Goal: Task Accomplishment & Management: Complete application form

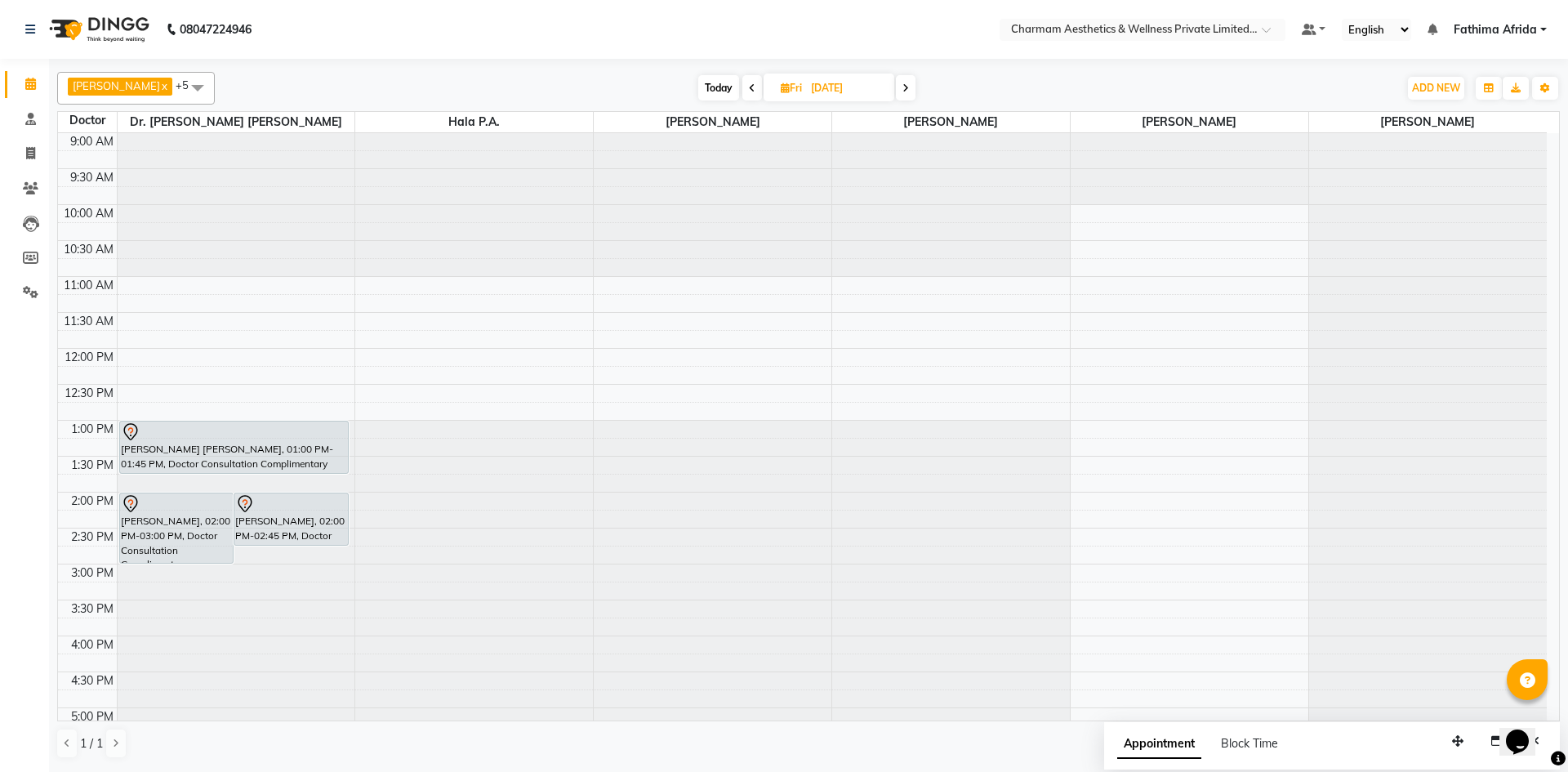
scroll to position [121, 0]
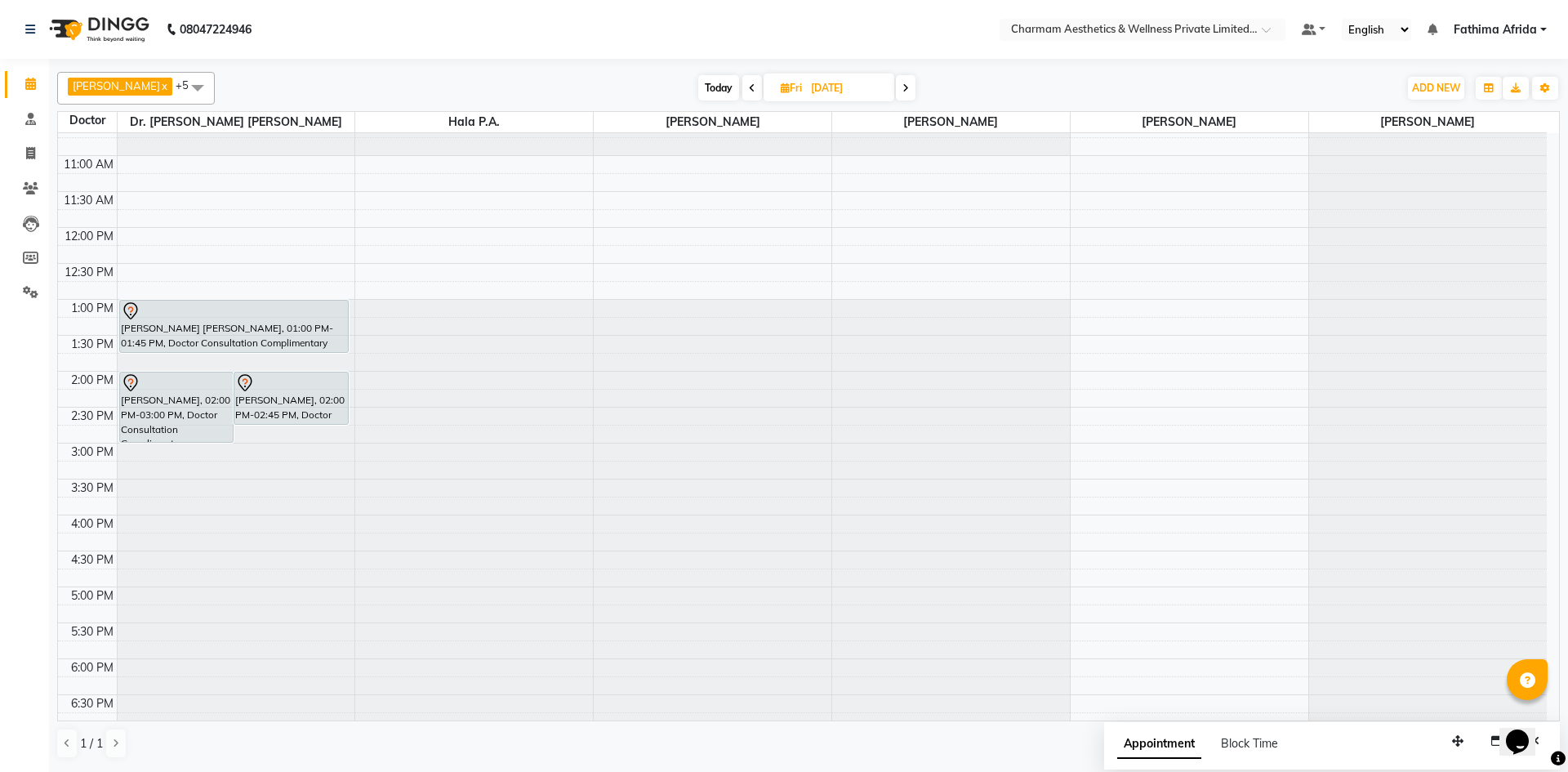
click at [755, 89] on icon at bounding box center [751, 88] width 7 height 10
type input "[DATE]"
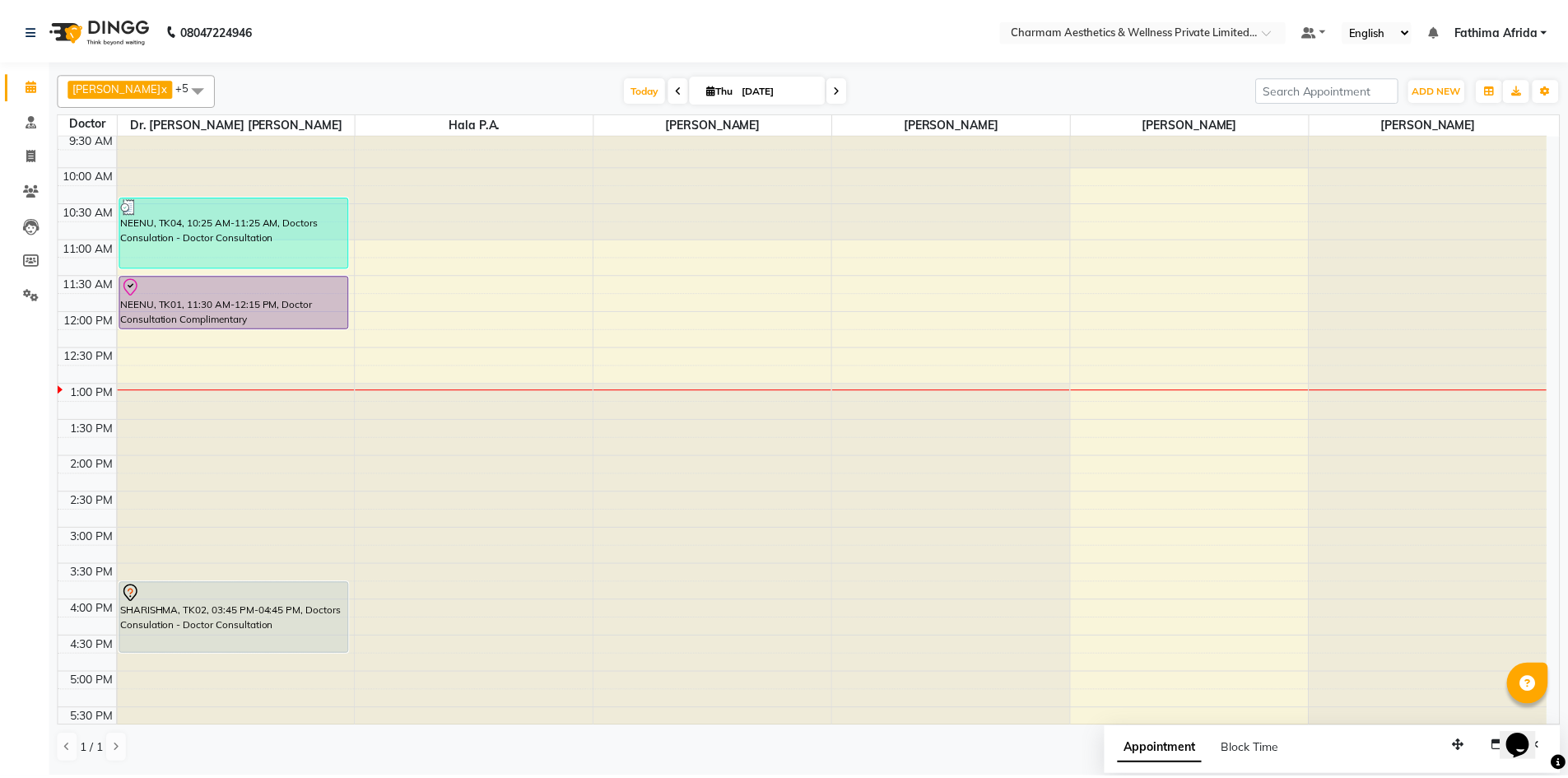
scroll to position [40, 0]
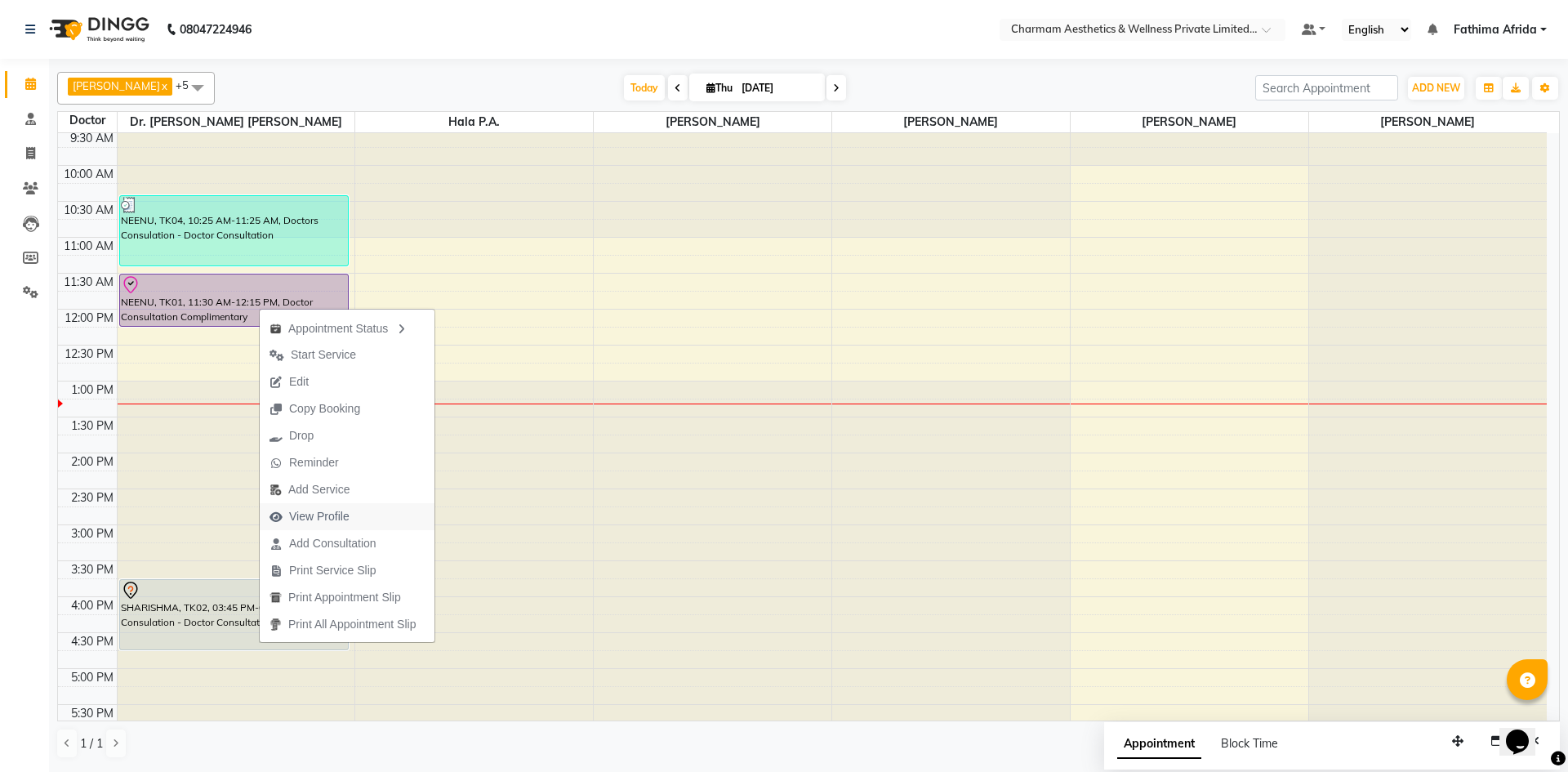
click at [381, 512] on button "View Profile" at bounding box center [347, 517] width 175 height 27
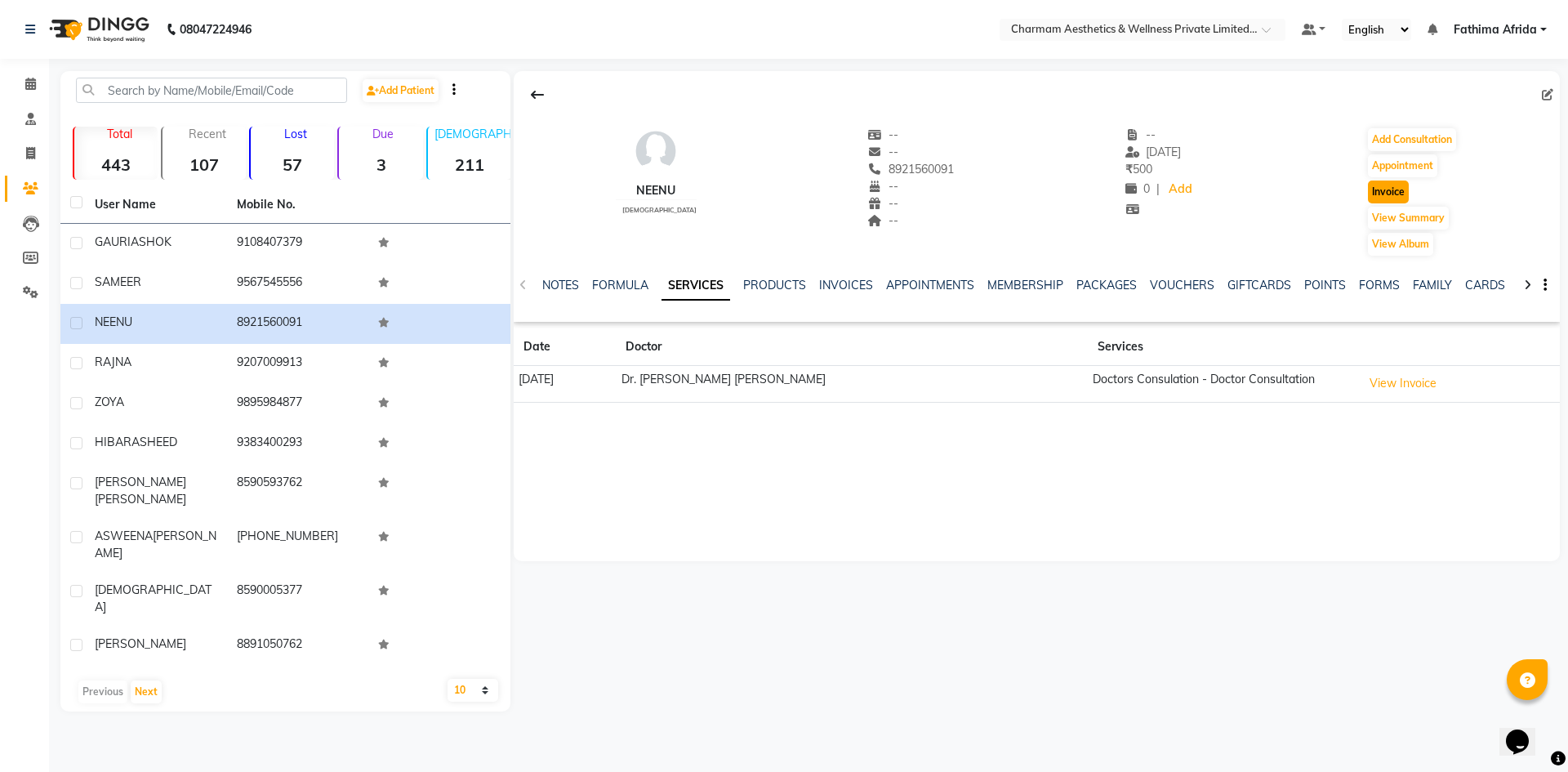
click at [1378, 187] on button "Invoice" at bounding box center [1388, 192] width 41 height 23
select select "7625"
select select "service"
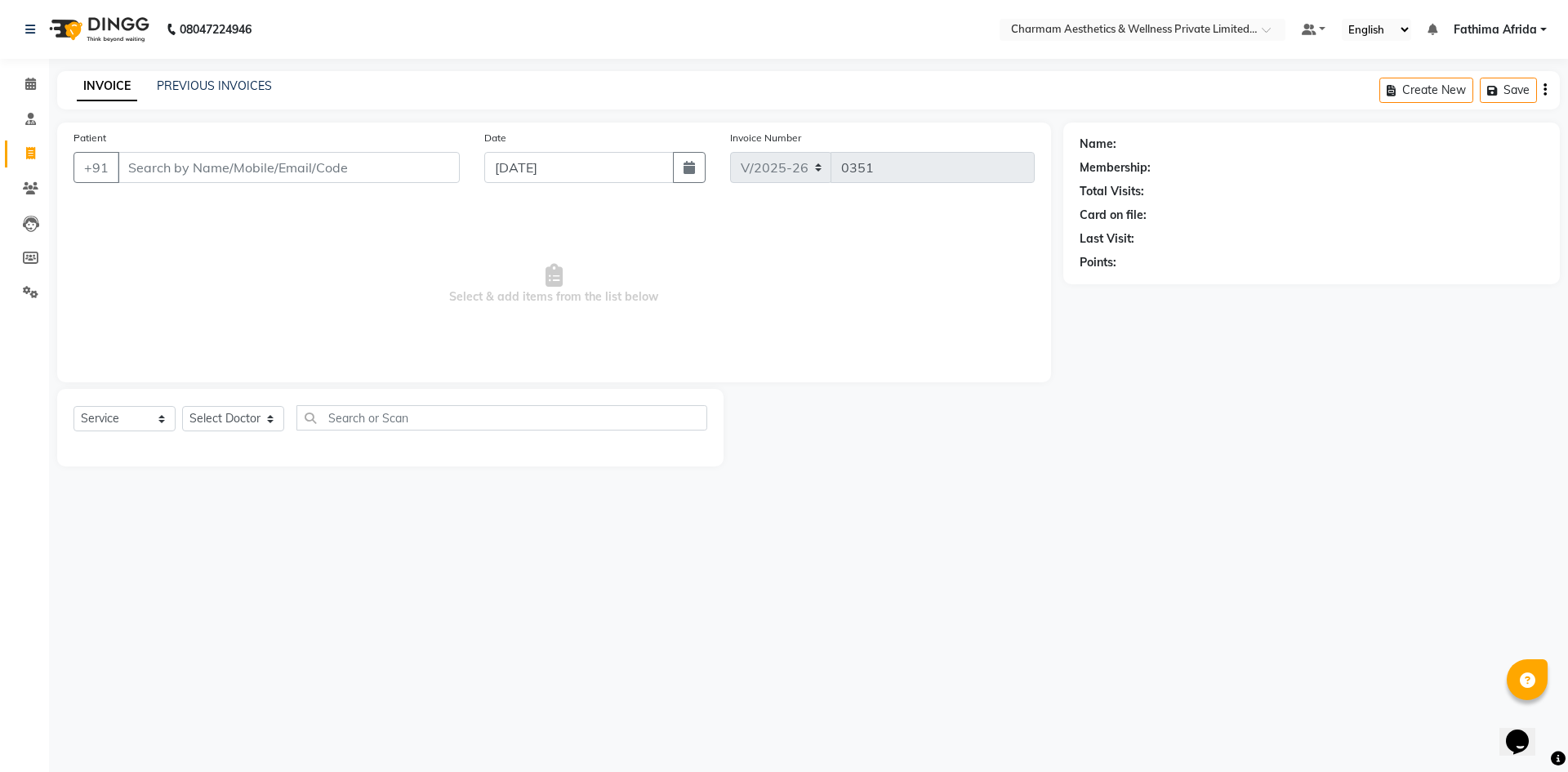
type input "8921560091"
click at [133, 425] on select "Select Service Product Membership Package Voucher Prepaid Gift Card" at bounding box center [124, 418] width 102 height 25
click at [74, 406] on select "Select Service Product Membership Package Voucher Prepaid Gift Card" at bounding box center [124, 418] width 102 height 25
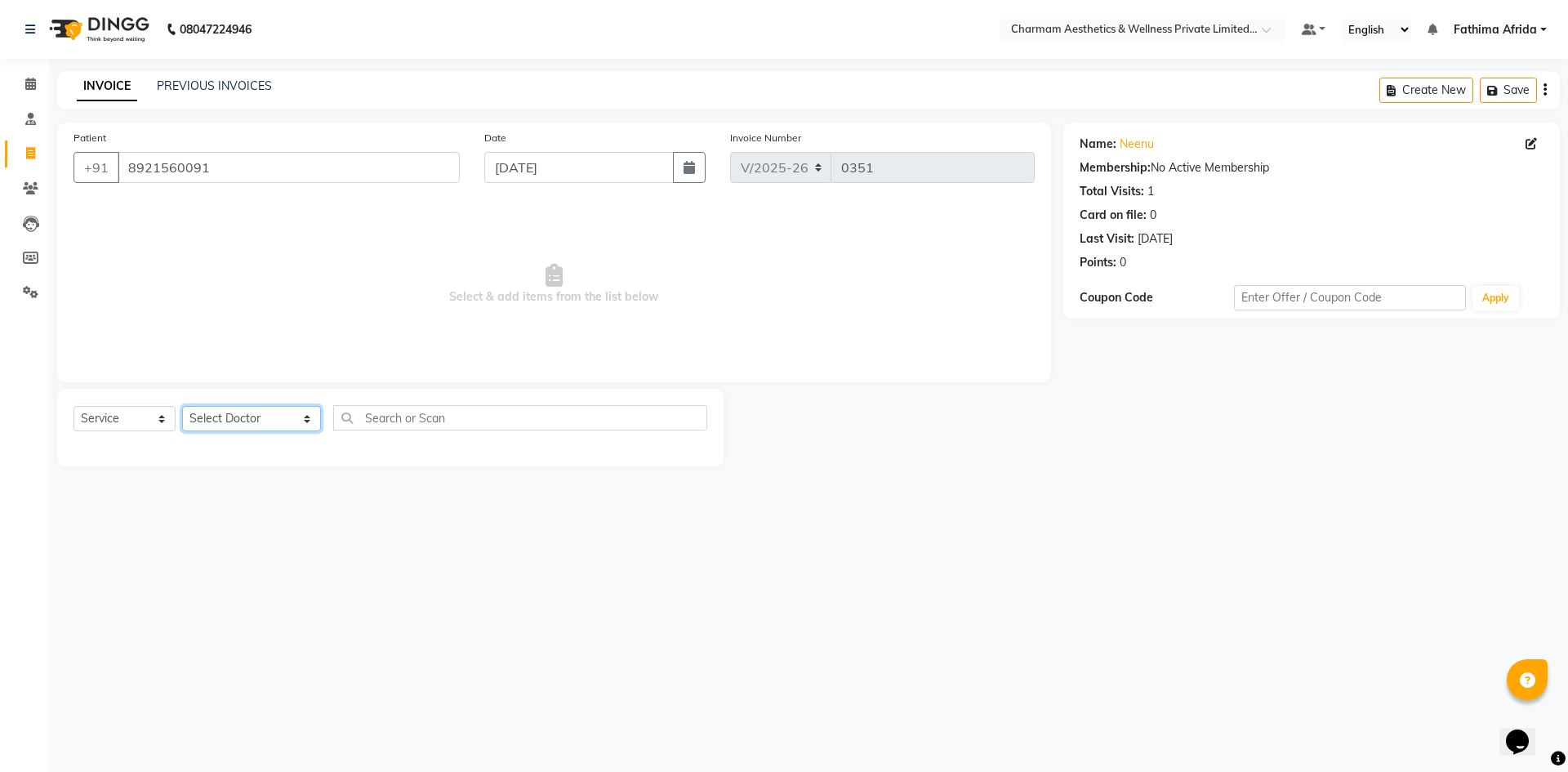
click at [207, 423] on select "Select Doctor [PERSON_NAME] K Dr. [PERSON_NAME] [PERSON_NAME] [PERSON_NAME] [PE…" at bounding box center [250, 418] width 139 height 25
select select "69950"
click at [182, 406] on select "Select Doctor [PERSON_NAME] K Dr. [PERSON_NAME] [PERSON_NAME] [PERSON_NAME] [PE…" at bounding box center [250, 418] width 139 height 25
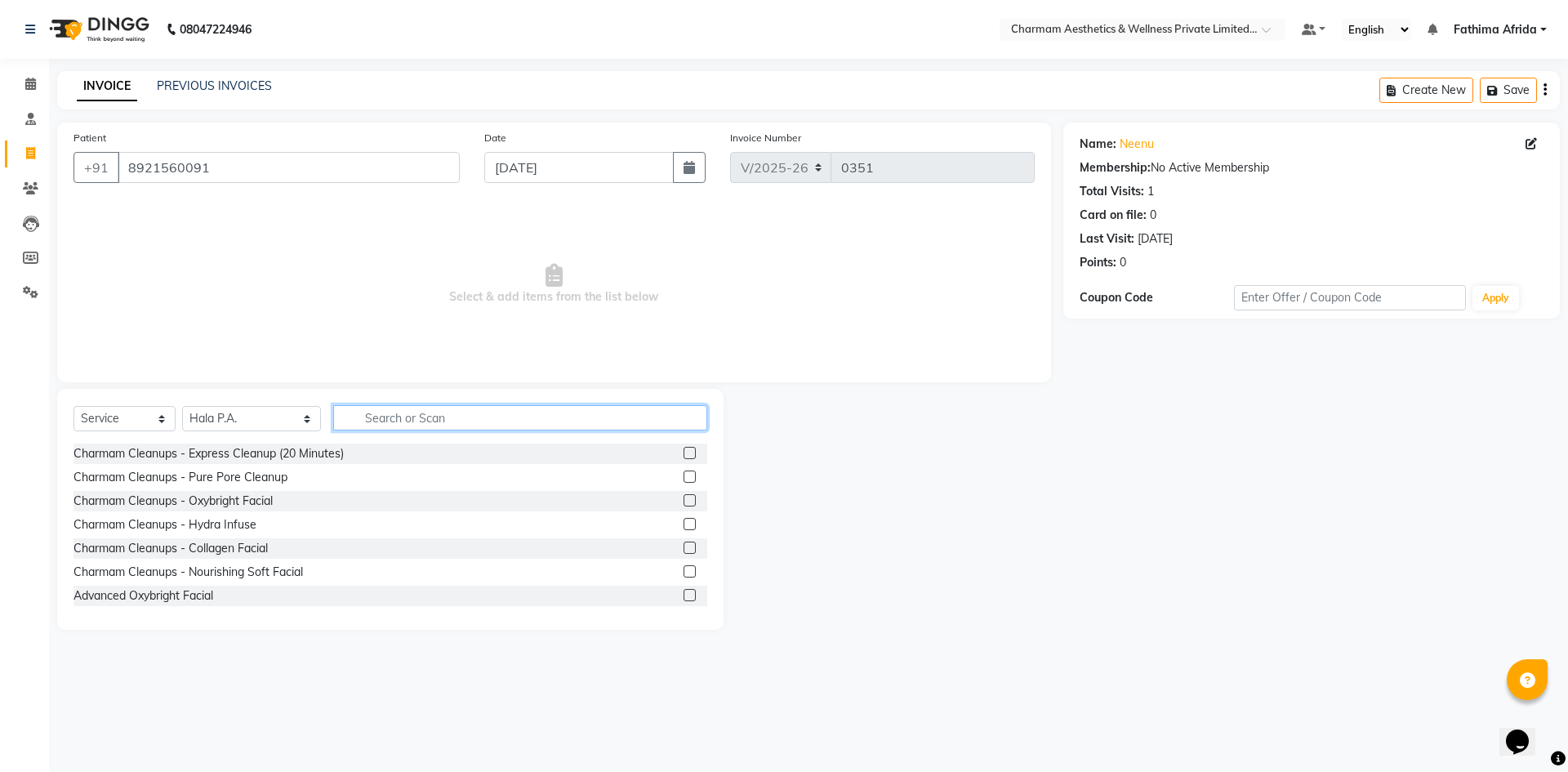
click at [382, 413] on input "text" at bounding box center [519, 418] width 374 height 25
type input "HYDRA"
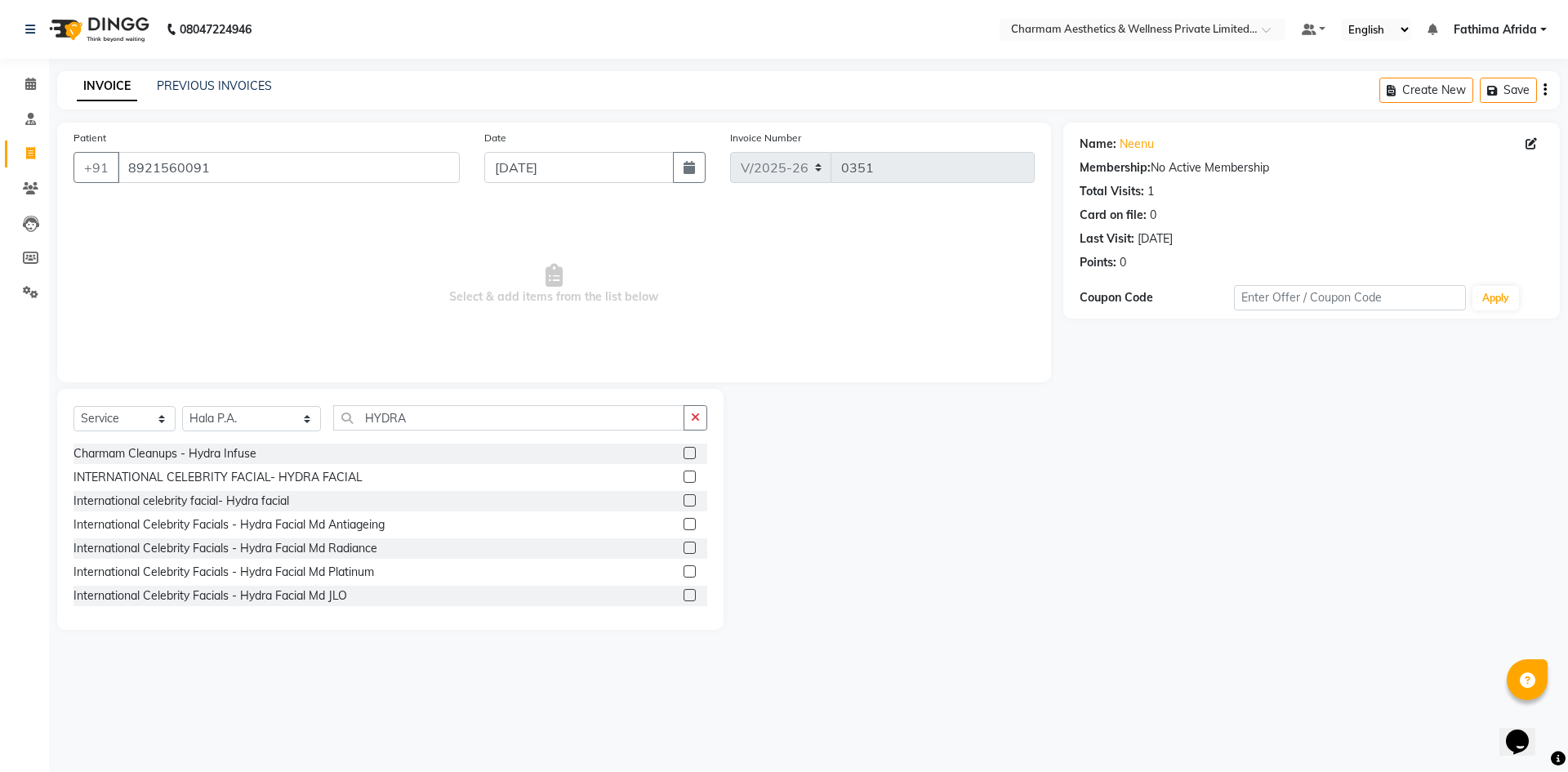
click at [684, 474] on label at bounding box center [689, 476] width 12 height 12
click at [684, 474] on input "checkbox" at bounding box center [688, 477] width 11 height 11
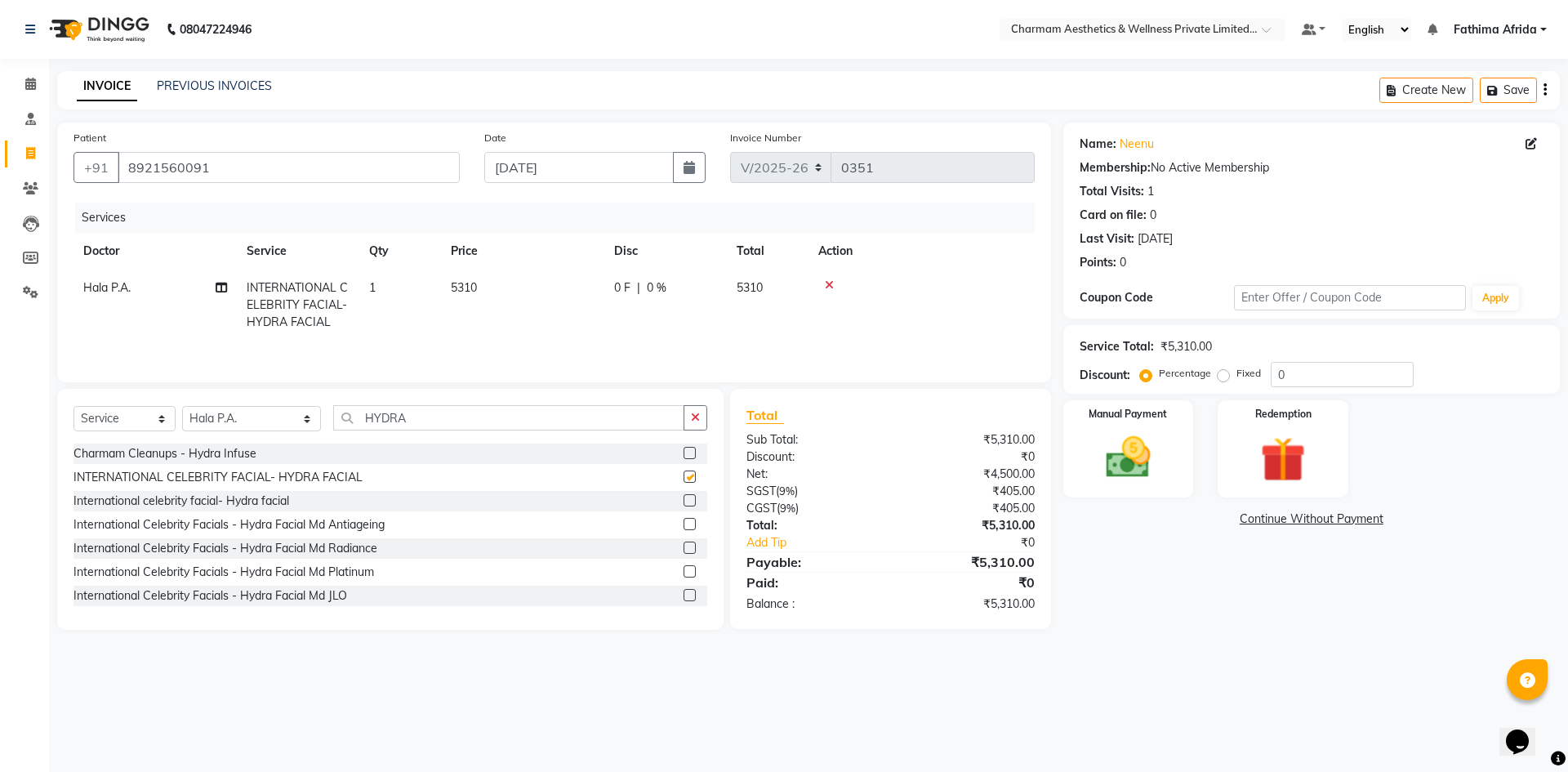
checkbox input "false"
click at [517, 423] on input "HYDRA" at bounding box center [508, 418] width 351 height 25
type input "H"
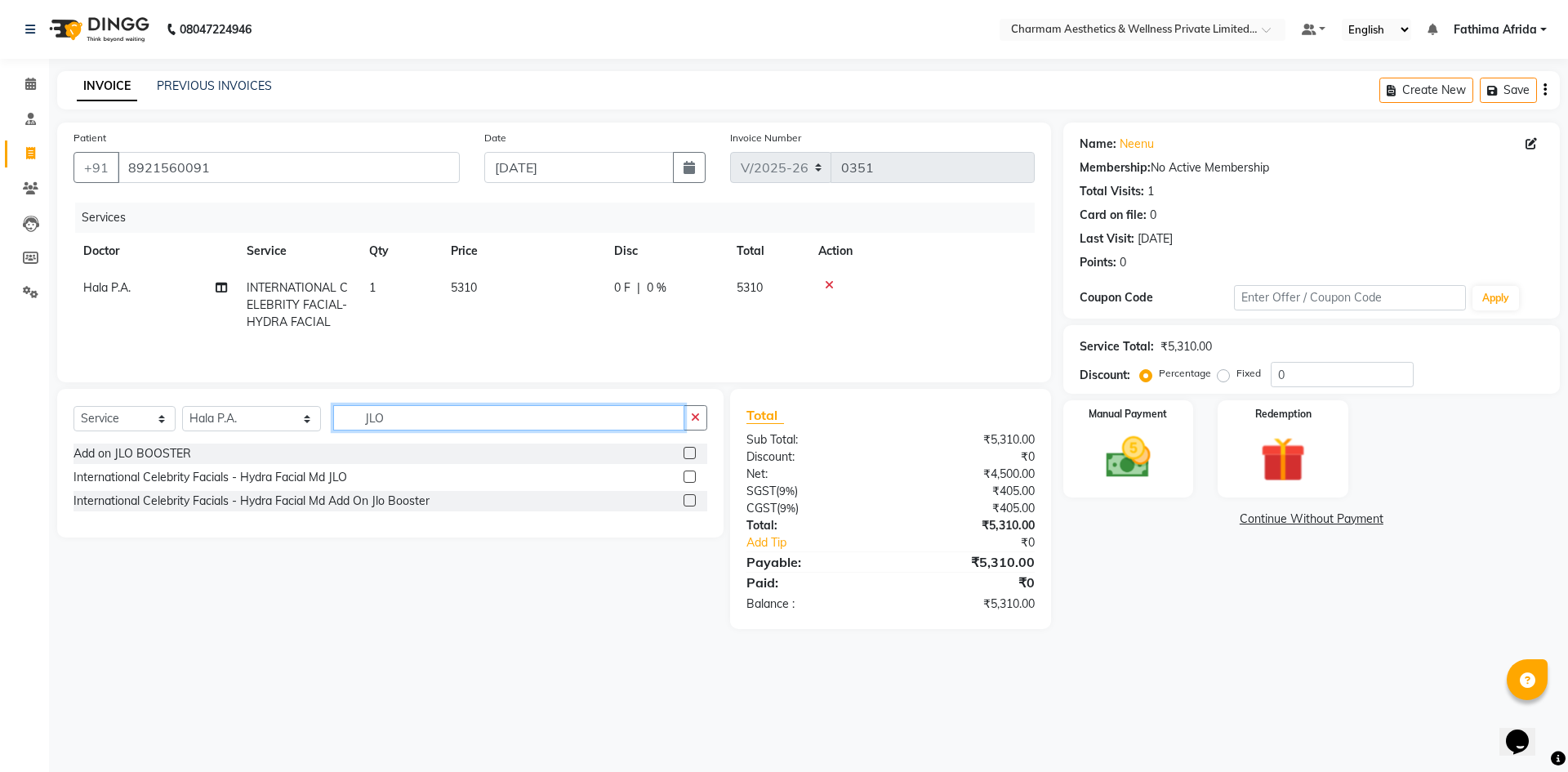
type input "JLO"
click at [686, 452] on label at bounding box center [689, 452] width 12 height 12
click at [686, 452] on input "checkbox" at bounding box center [688, 453] width 11 height 11
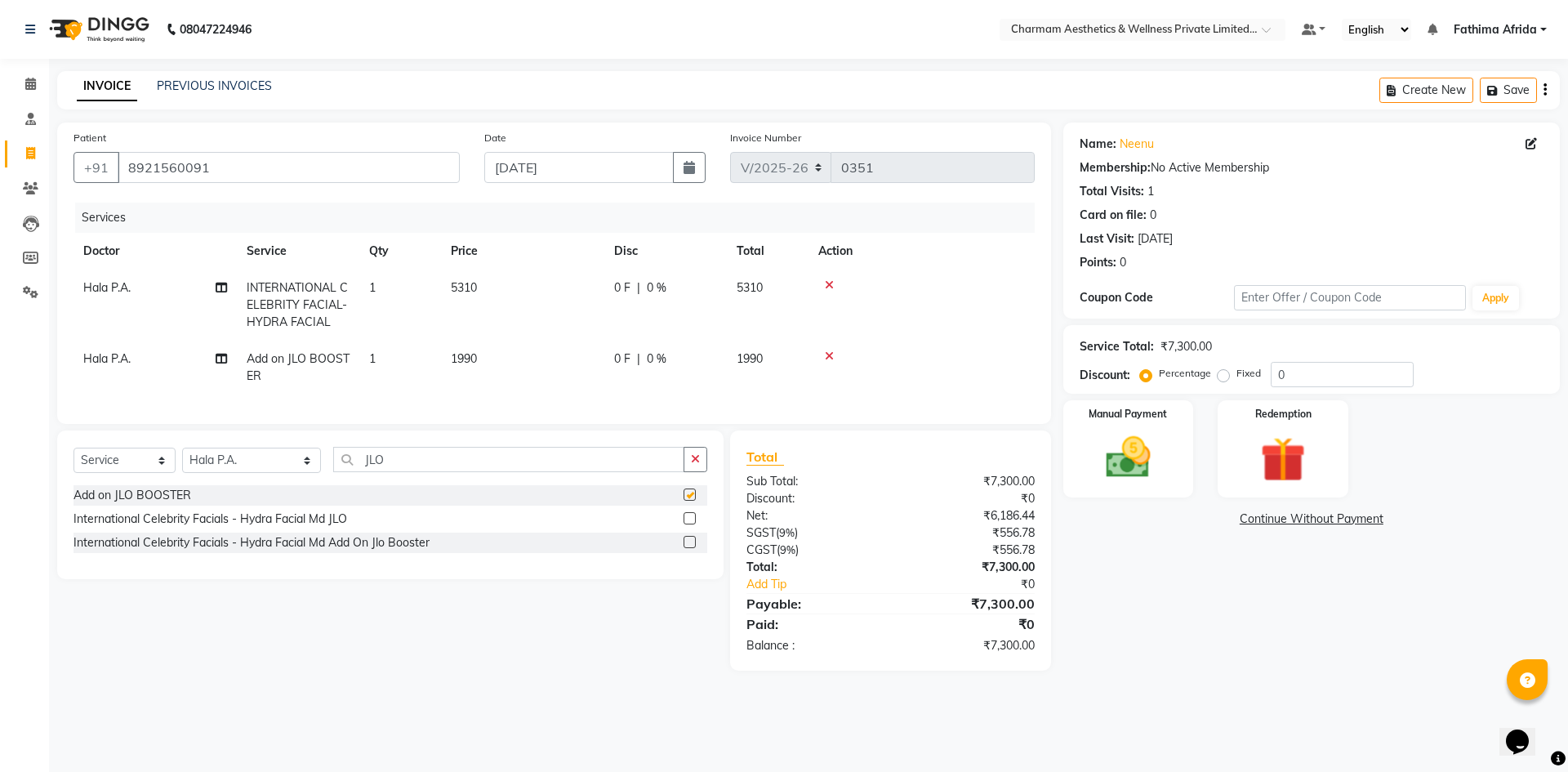
checkbox input "false"
click at [613, 356] on td "0 F | 0 %" at bounding box center [665, 367] width 122 height 54
select select "69950"
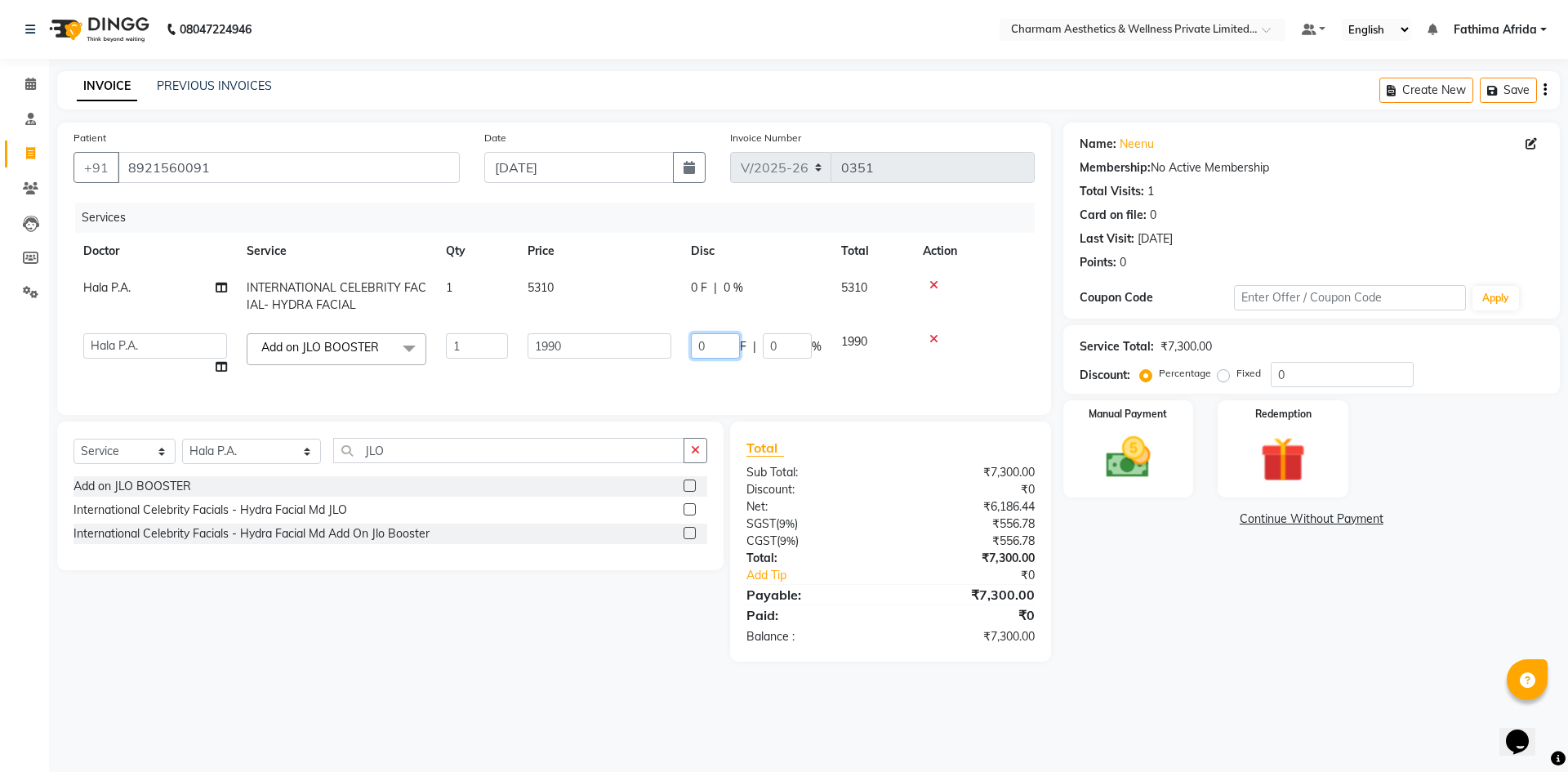
click at [720, 341] on input "0" at bounding box center [715, 345] width 49 height 25
type input "190"
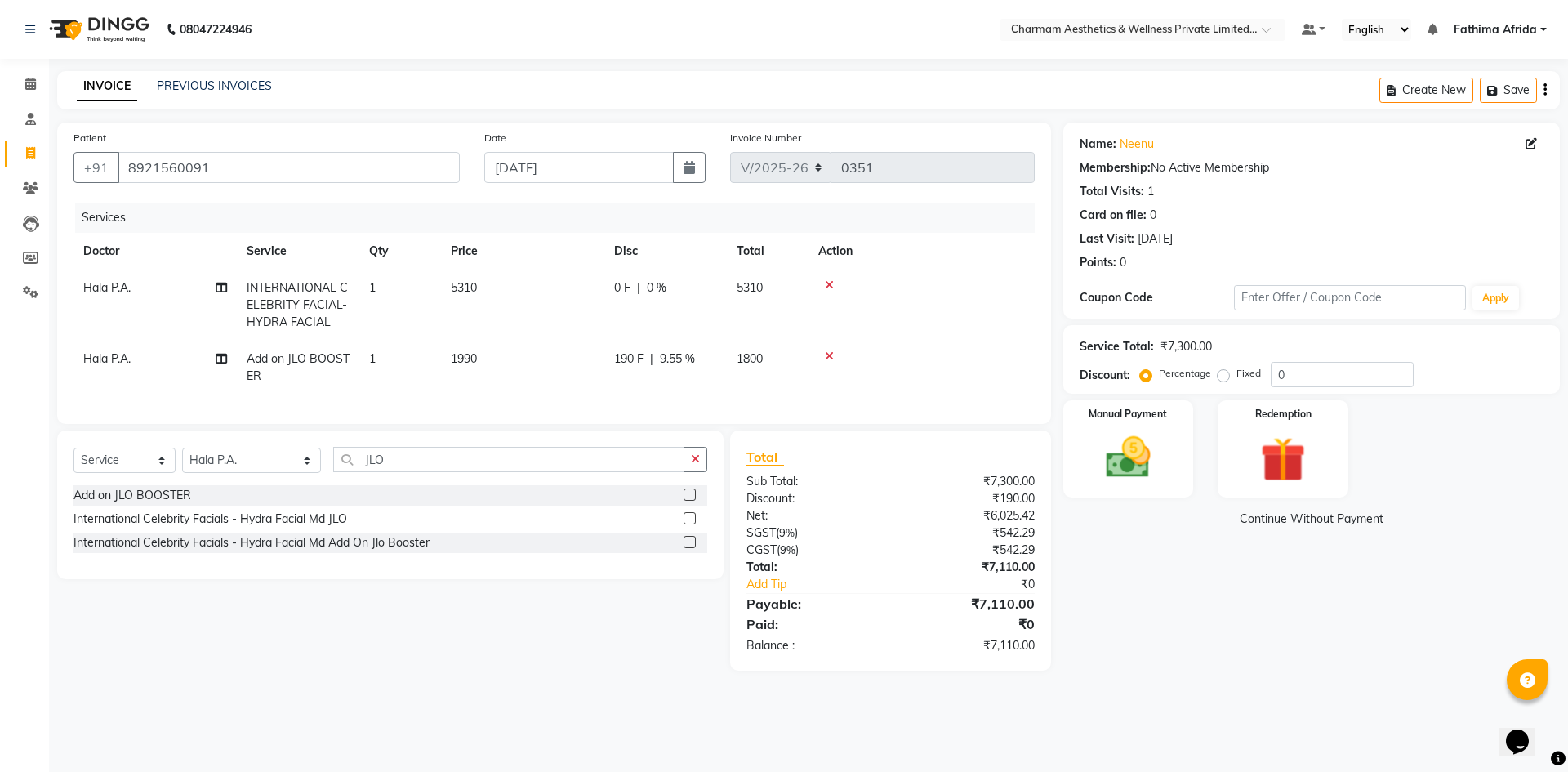
click at [661, 384] on tr "Hala P.A. Add on JLO BOOSTER 1 1990 190 F | 9.55 % 1800" at bounding box center [554, 367] width 961 height 54
click at [222, 282] on icon at bounding box center [221, 288] width 11 height 11
select select "69950"
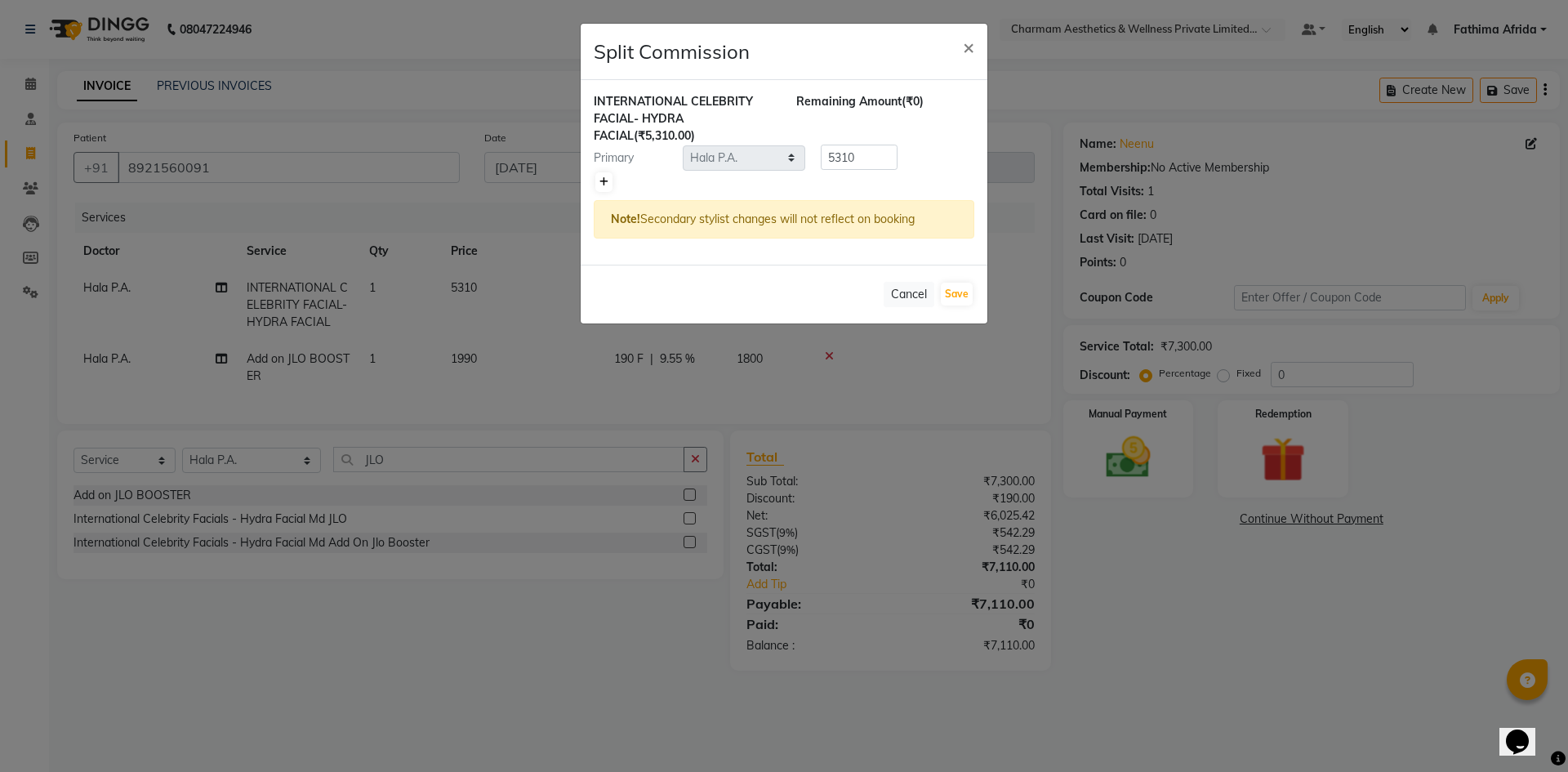
click at [607, 178] on icon at bounding box center [603, 182] width 9 height 10
type input "2655"
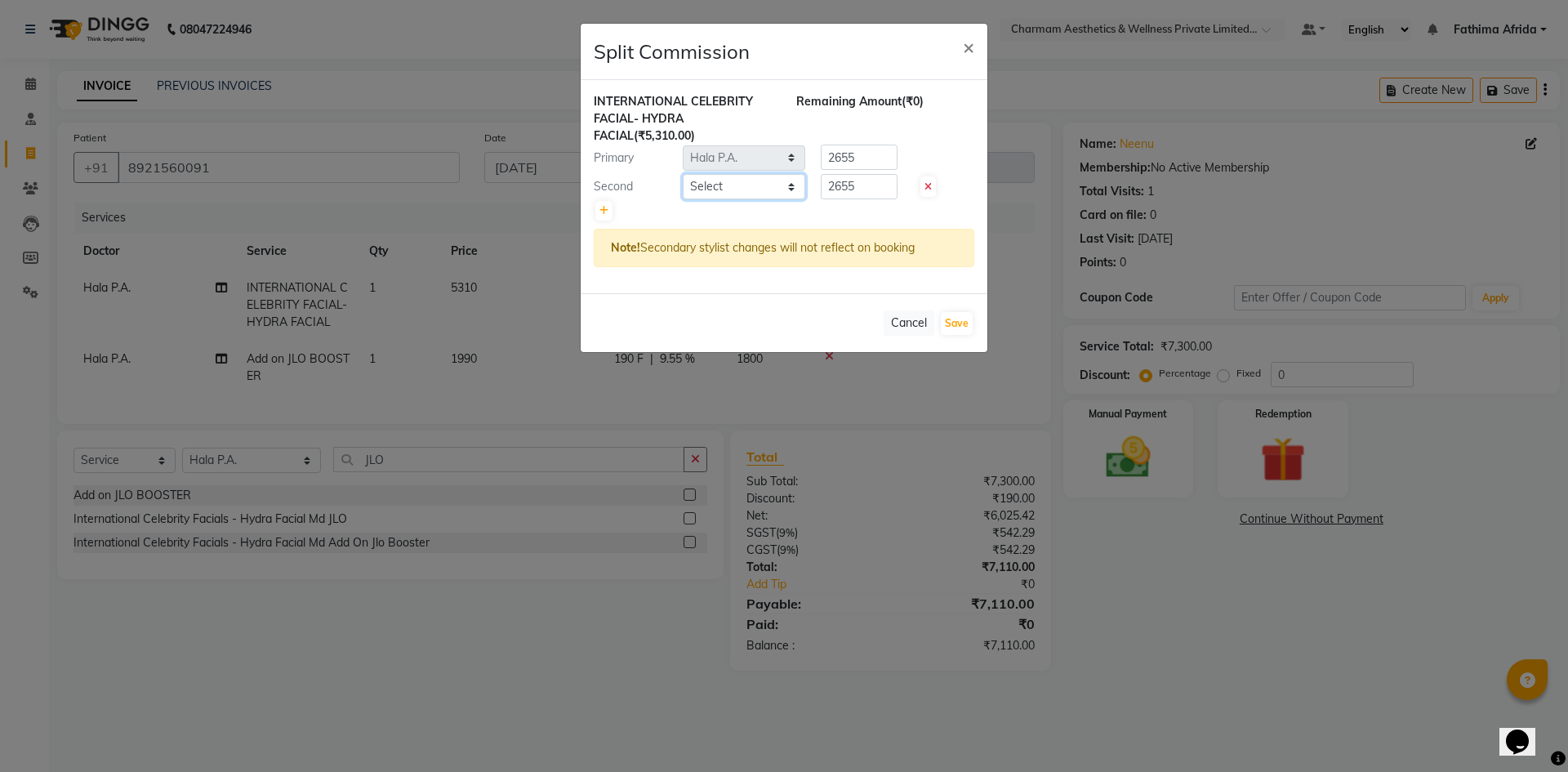
click at [742, 187] on select "Select [PERSON_NAME] K Dr. [PERSON_NAME] [PERSON_NAME] [PERSON_NAME] [PERSON_NA…" at bounding box center [744, 187] width 122 height 25
select select "69891"
click at [683, 174] on select "Select [PERSON_NAME] K Dr. [PERSON_NAME] [PERSON_NAME] [PERSON_NAME] [PERSON_NA…" at bounding box center [744, 187] width 122 height 25
click at [874, 177] on input "2655" at bounding box center [859, 187] width 76 height 25
type input "2"
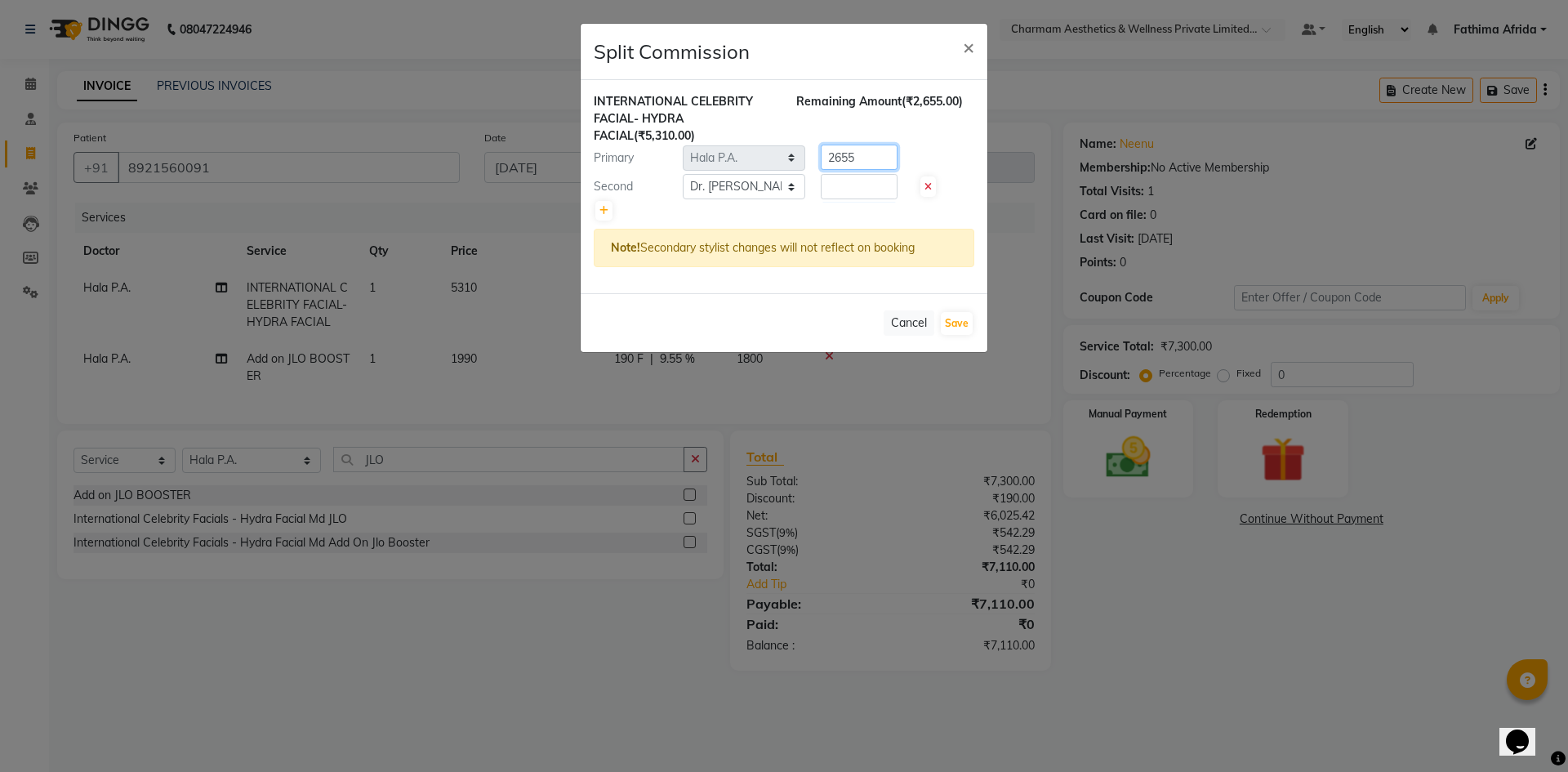
click at [882, 160] on input "2655" at bounding box center [859, 157] width 76 height 25
type input "2"
type input "3717"
click at [860, 183] on input "number" at bounding box center [859, 187] width 76 height 25
type input "1593"
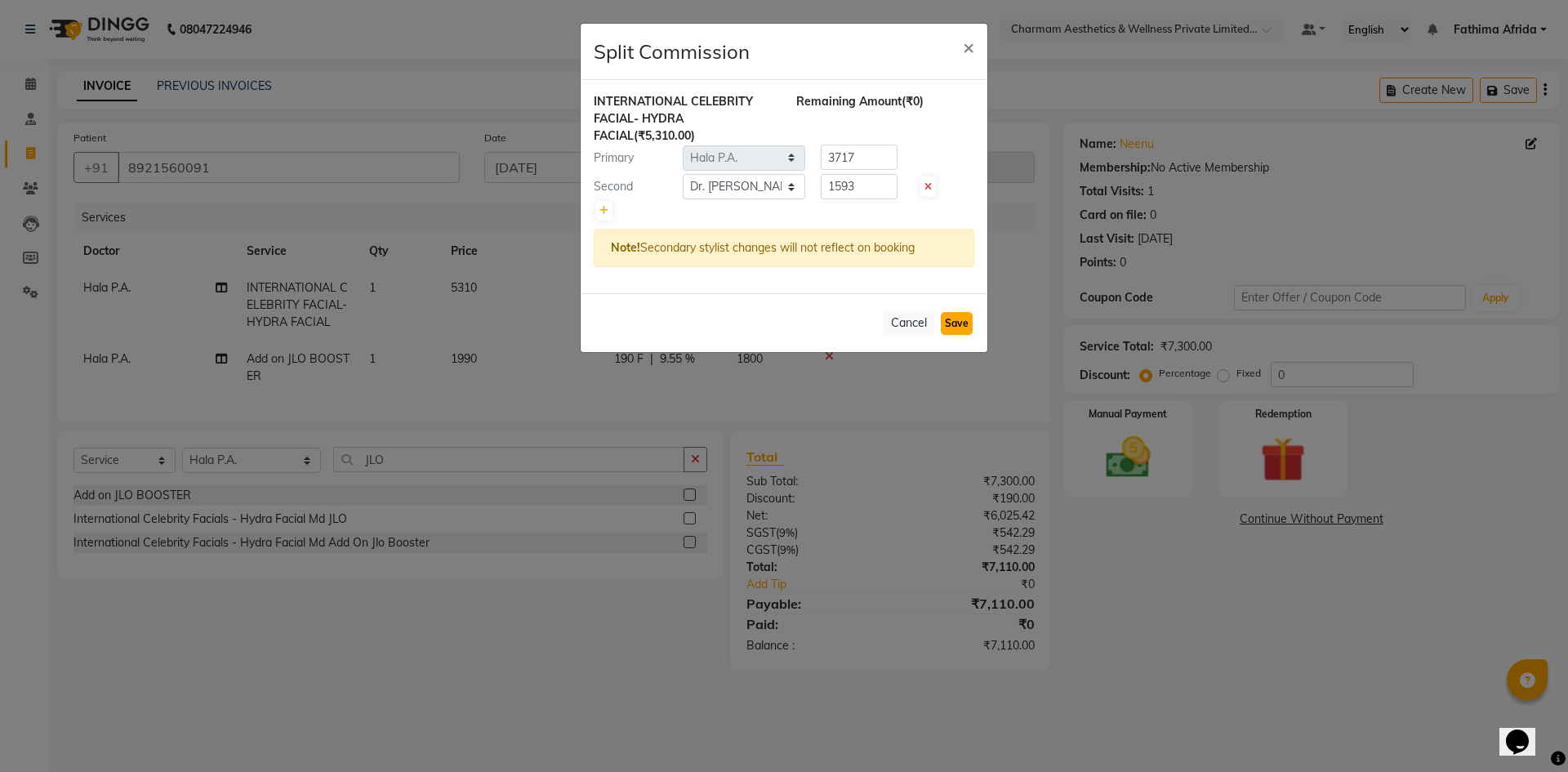
click at [956, 327] on button "Save" at bounding box center [956, 323] width 32 height 23
select select "Select"
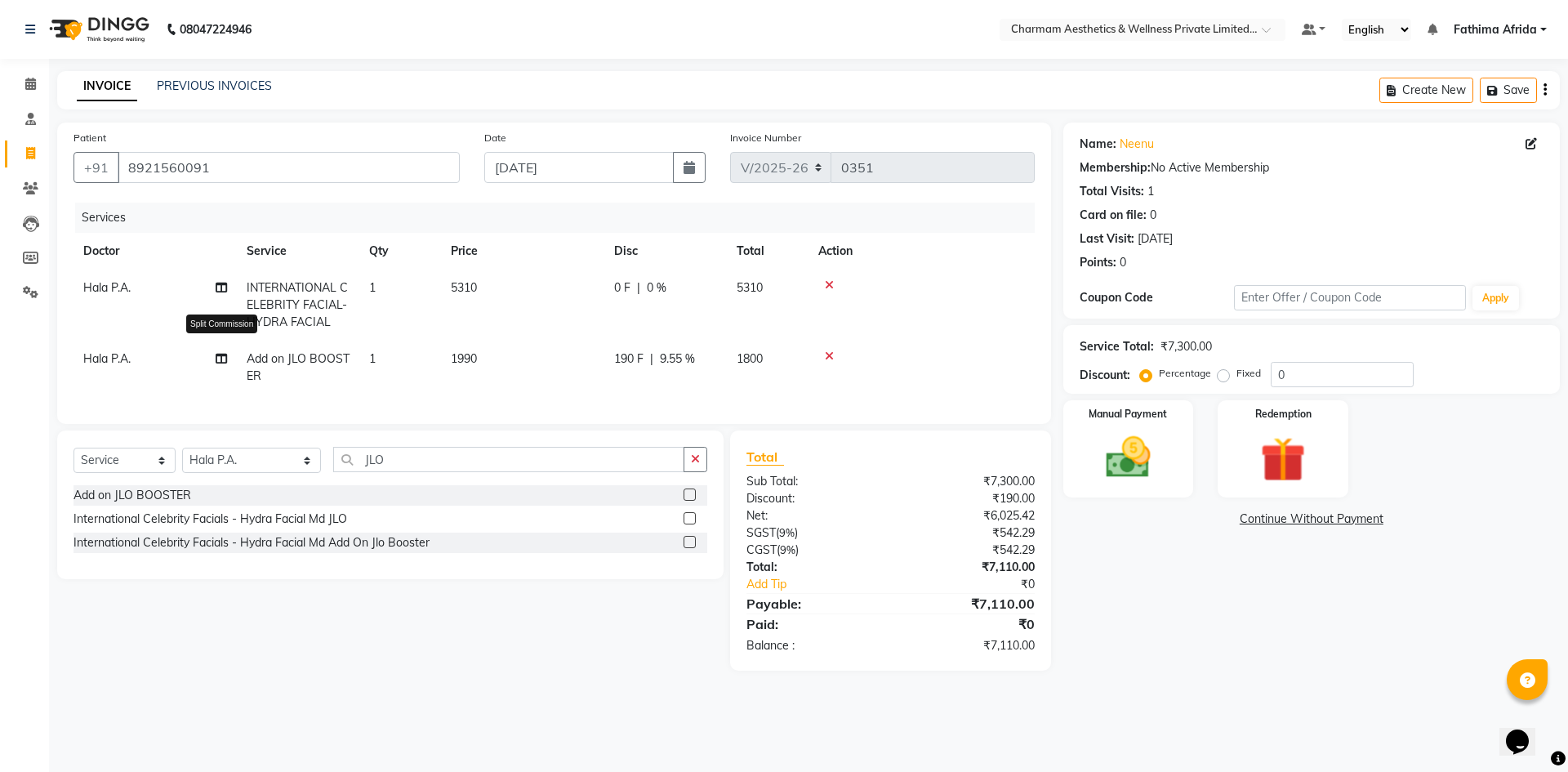
drag, startPoint x: 219, startPoint y: 361, endPoint x: 205, endPoint y: 368, distance: 15.7
click at [209, 368] on td "Hala P.A. Split Commission" at bounding box center [155, 367] width 163 height 54
select select "69950"
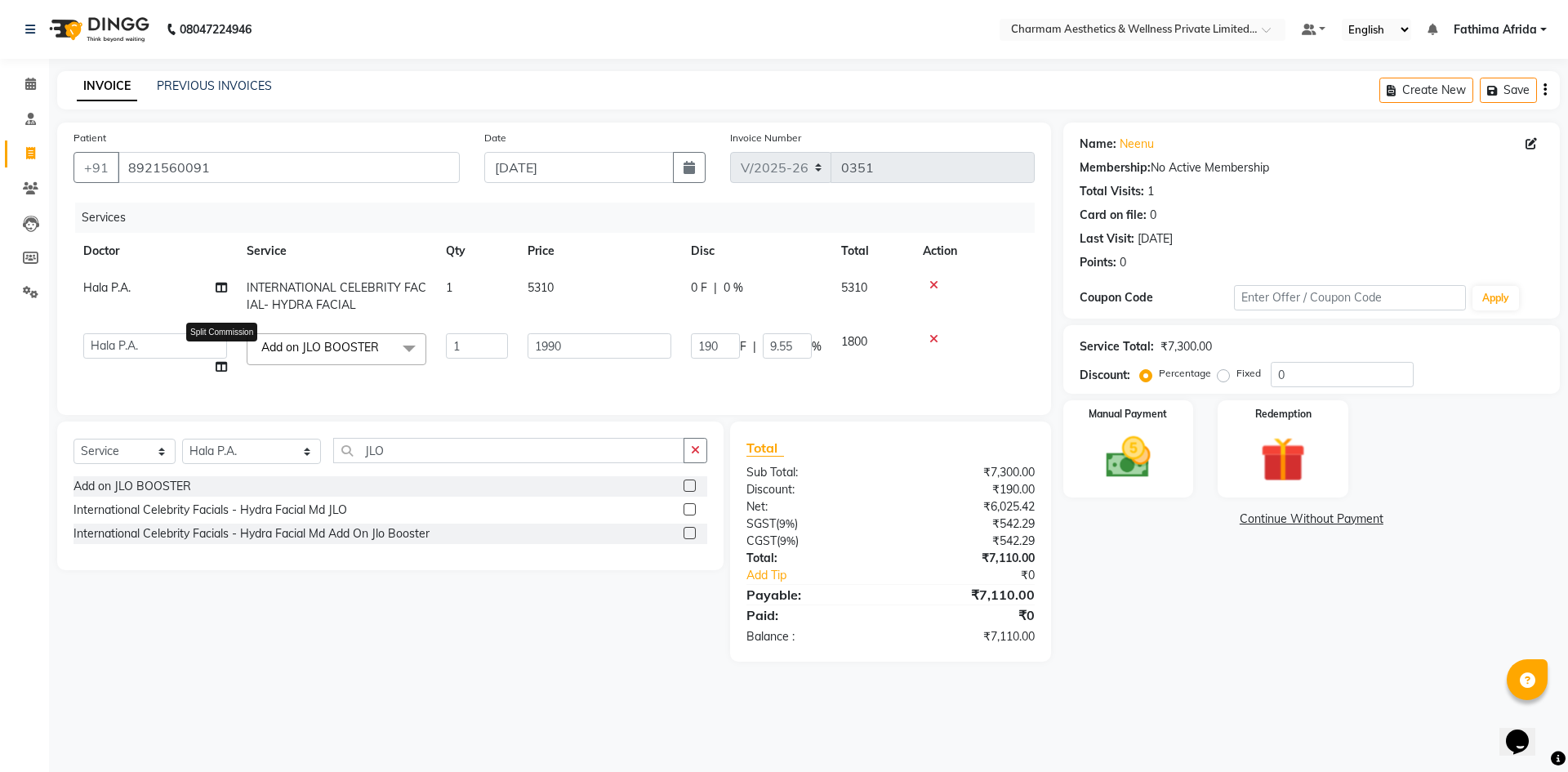
click at [221, 364] on icon at bounding box center [221, 366] width 11 height 11
select select "69950"
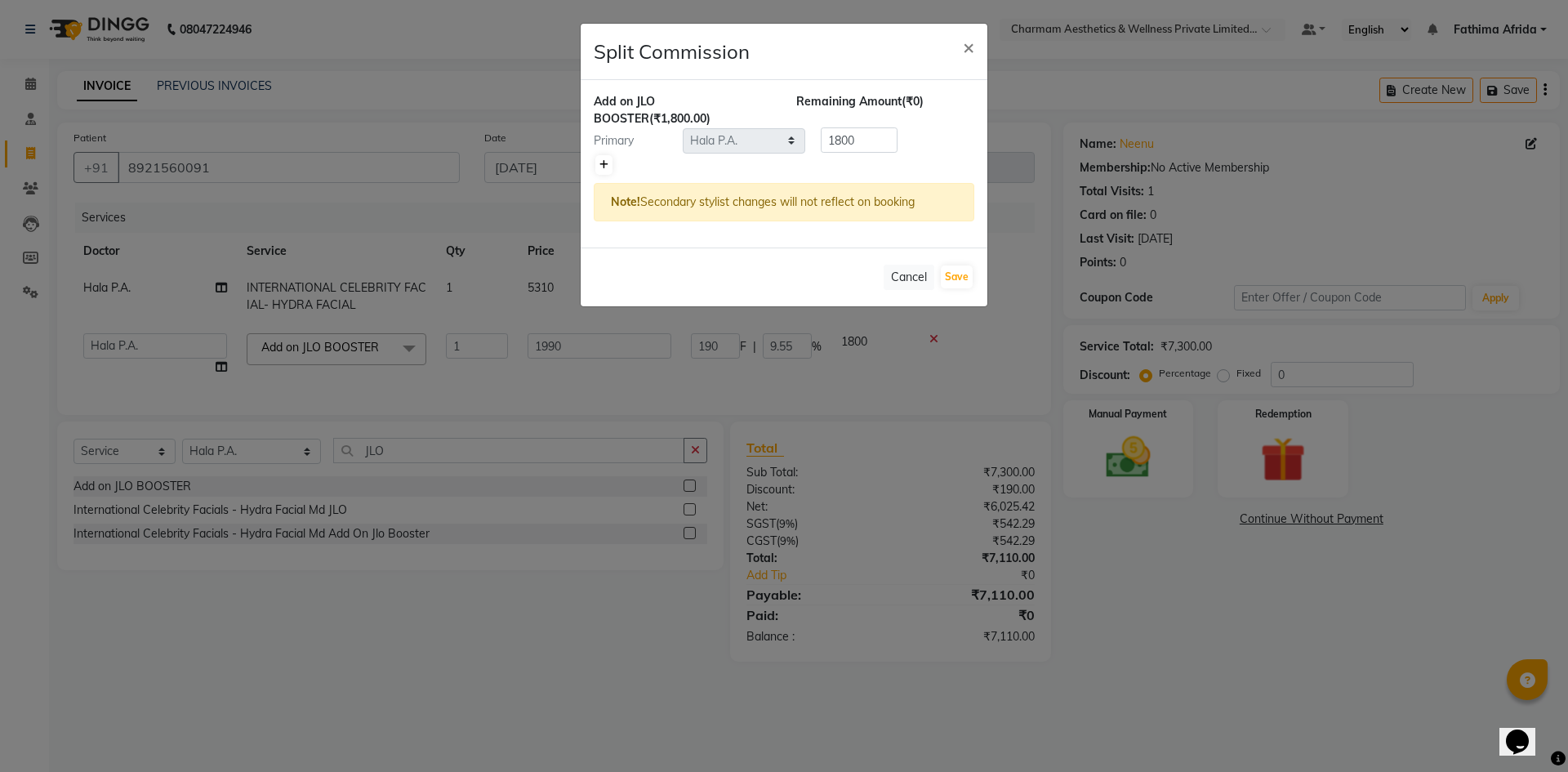
click at [600, 166] on icon at bounding box center [603, 165] width 9 height 10
type input "900"
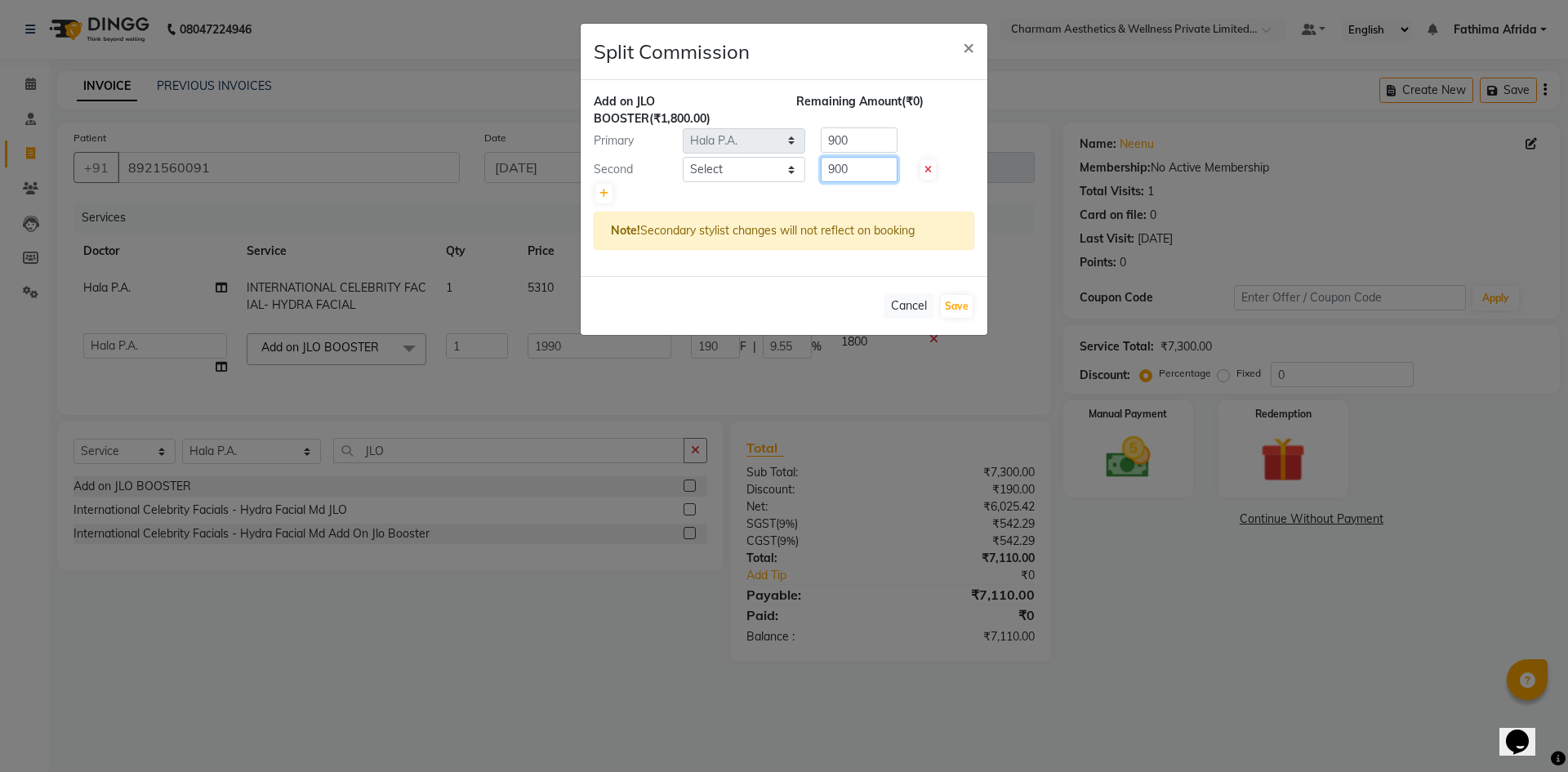
click at [871, 165] on input "900" at bounding box center [859, 169] width 76 height 25
type input "9"
click at [870, 147] on input "900" at bounding box center [859, 140] width 76 height 25
type input "9"
type input "1260"
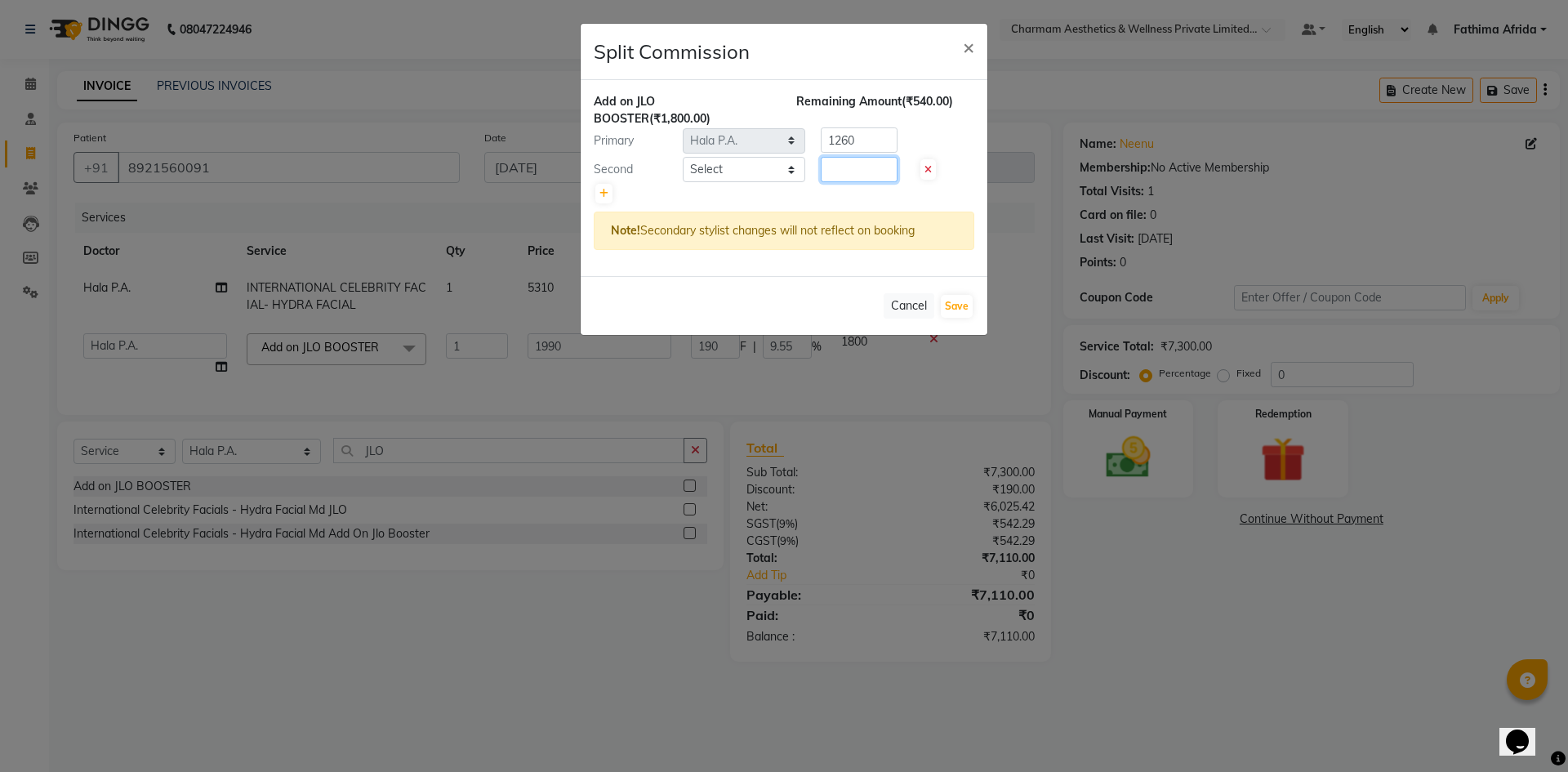
click at [870, 172] on input "number" at bounding box center [859, 169] width 76 height 25
type input "540"
click at [957, 308] on button "Save" at bounding box center [956, 306] width 32 height 23
click at [756, 172] on select "Select [PERSON_NAME] K Dr. [PERSON_NAME] [PERSON_NAME] [PERSON_NAME] [PERSON_NA…" at bounding box center [744, 169] width 122 height 25
select select "69891"
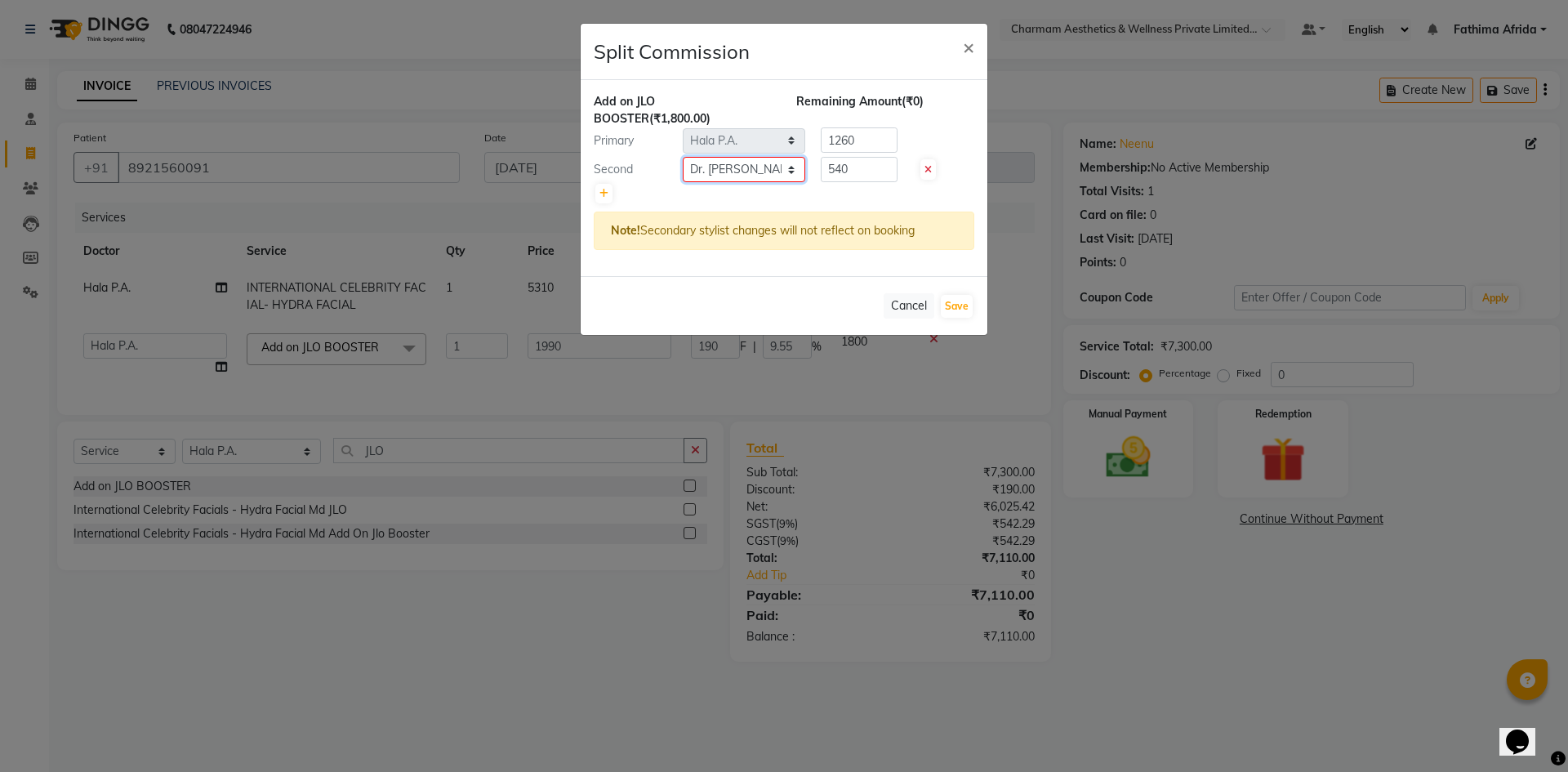
click at [683, 157] on select "Select [PERSON_NAME] K Dr. [PERSON_NAME] [PERSON_NAME] [PERSON_NAME] [PERSON_NA…" at bounding box center [744, 169] width 122 height 25
click at [954, 306] on button "Save" at bounding box center [956, 306] width 32 height 23
select select "Select"
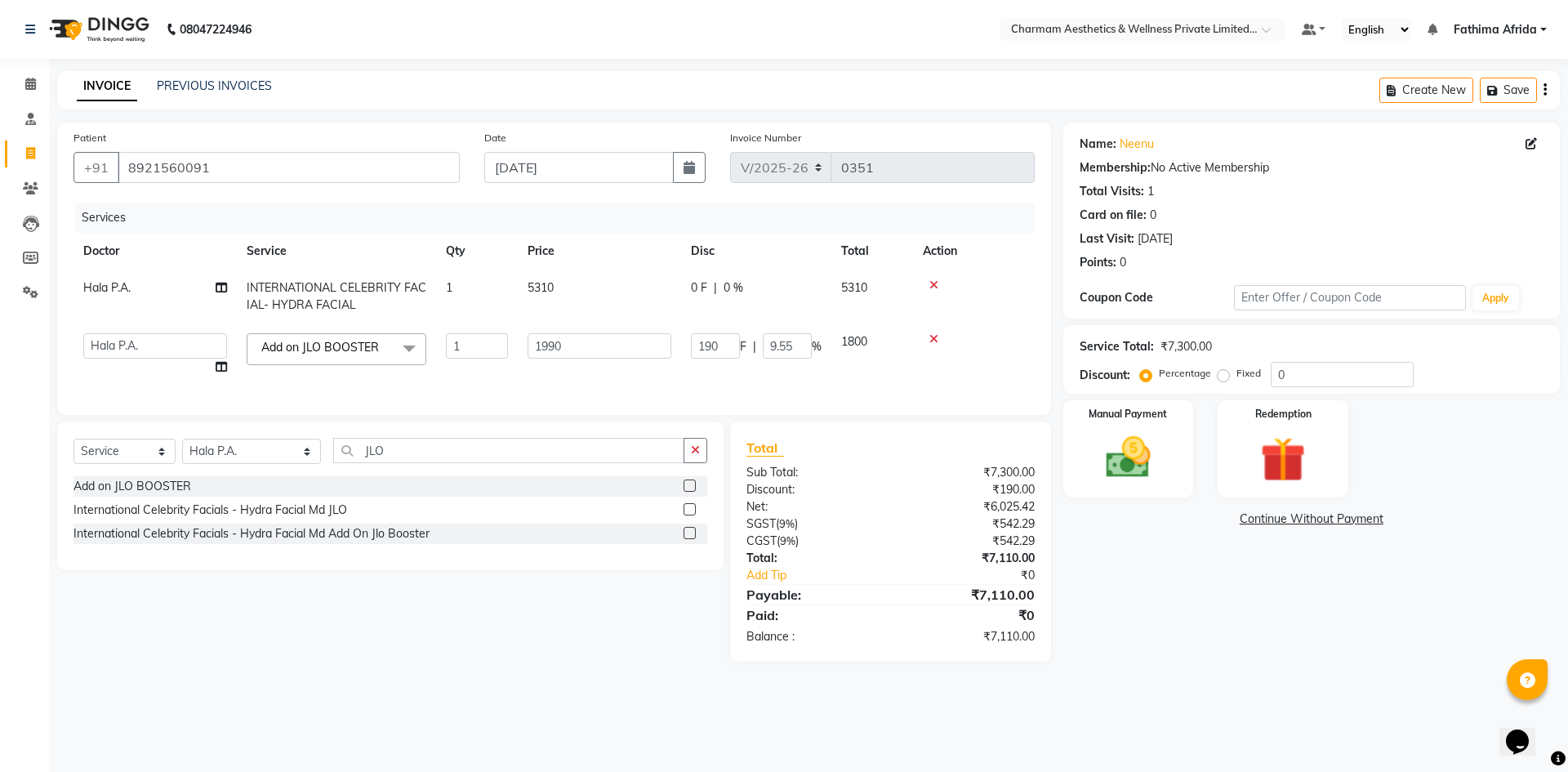
click at [436, 378] on td "1" at bounding box center [476, 354] width 81 height 62
click at [141, 462] on select "Select Service Product Membership Package Voucher Prepaid Gift Card" at bounding box center [124, 452] width 102 height 25
select select "product"
click at [74, 451] on select "Select Service Product Membership Package Voucher Prepaid Gift Card" at bounding box center [124, 452] width 102 height 25
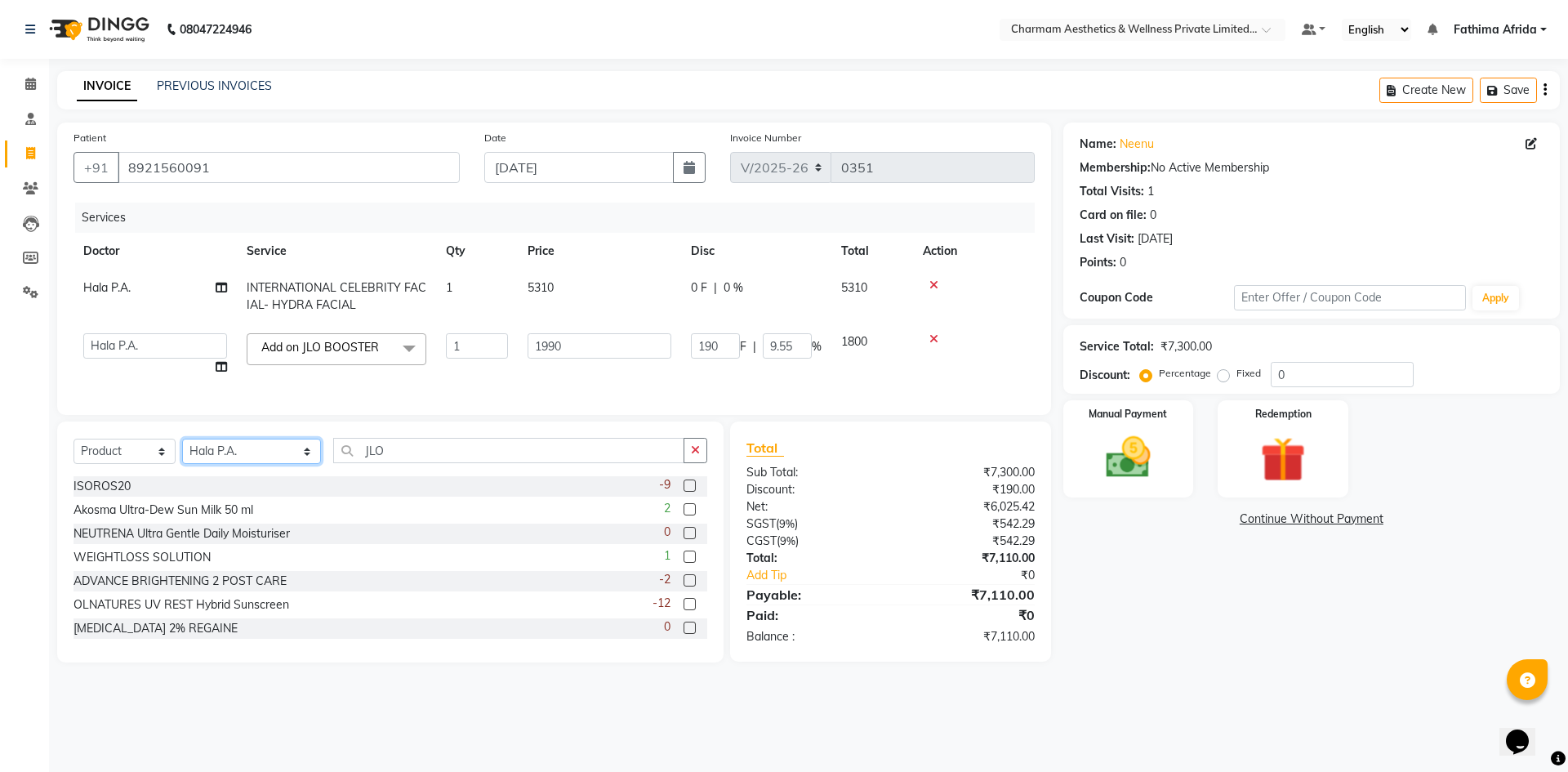
click at [219, 464] on select "Select Doctor [PERSON_NAME] K Dr. [PERSON_NAME] [PERSON_NAME] [PERSON_NAME] [PE…" at bounding box center [250, 452] width 139 height 25
select select "69956"
click at [182, 451] on select "Select Doctor [PERSON_NAME] K Dr. [PERSON_NAME] [PERSON_NAME] [PERSON_NAME] [PE…" at bounding box center [250, 452] width 139 height 25
click at [410, 457] on input "JLO" at bounding box center [508, 451] width 351 height 25
type input "J"
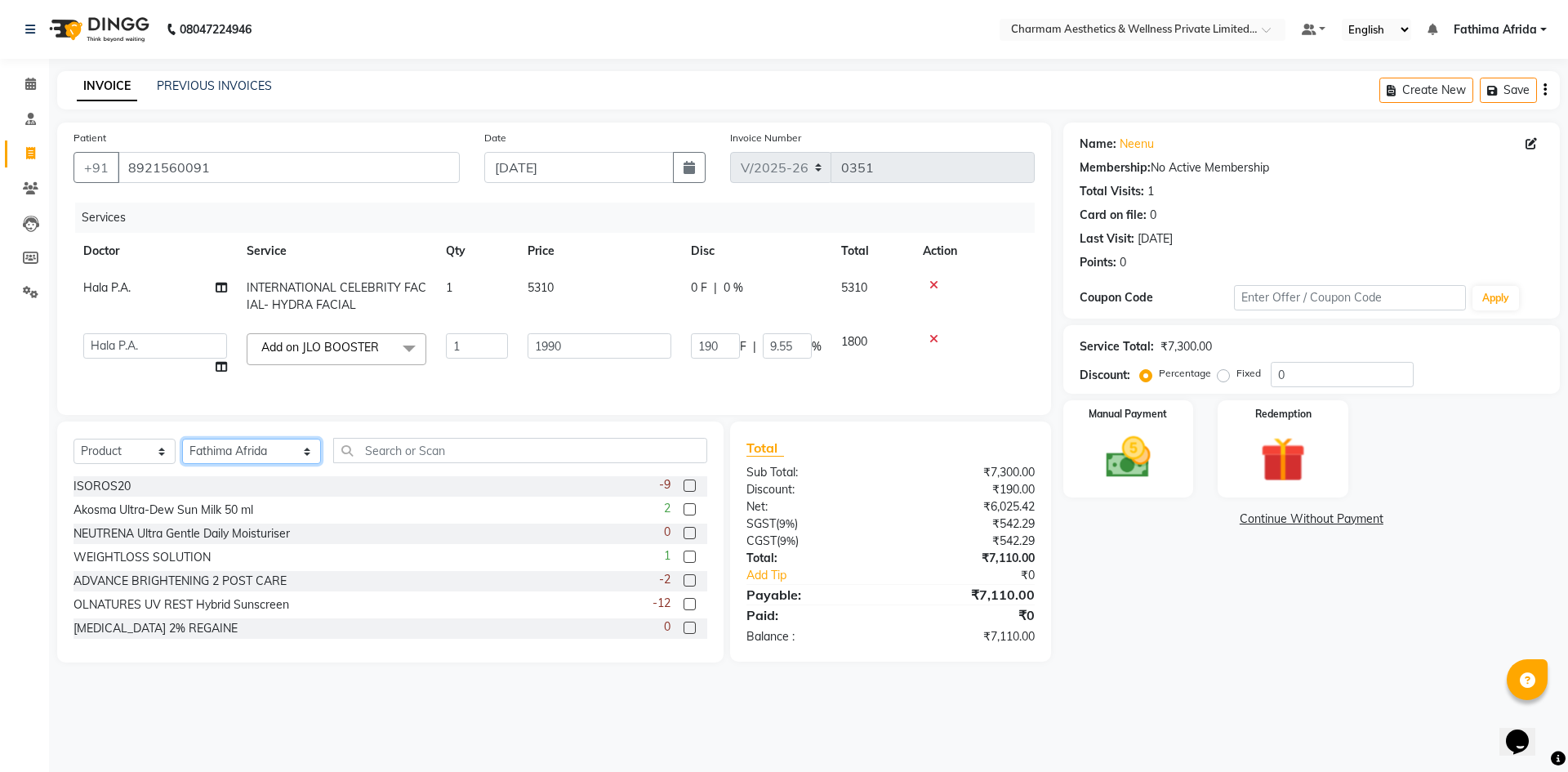
click at [230, 460] on select "Select Doctor [PERSON_NAME] K Dr. [PERSON_NAME] [PERSON_NAME] [PERSON_NAME] [PE…" at bounding box center [250, 452] width 139 height 25
select select "69891"
click at [182, 451] on select "Select Doctor [PERSON_NAME] K Dr. [PERSON_NAME] [PERSON_NAME] [PERSON_NAME] [PE…" at bounding box center [250, 452] width 139 height 25
click at [497, 463] on input "text" at bounding box center [519, 451] width 374 height 25
type input "S"
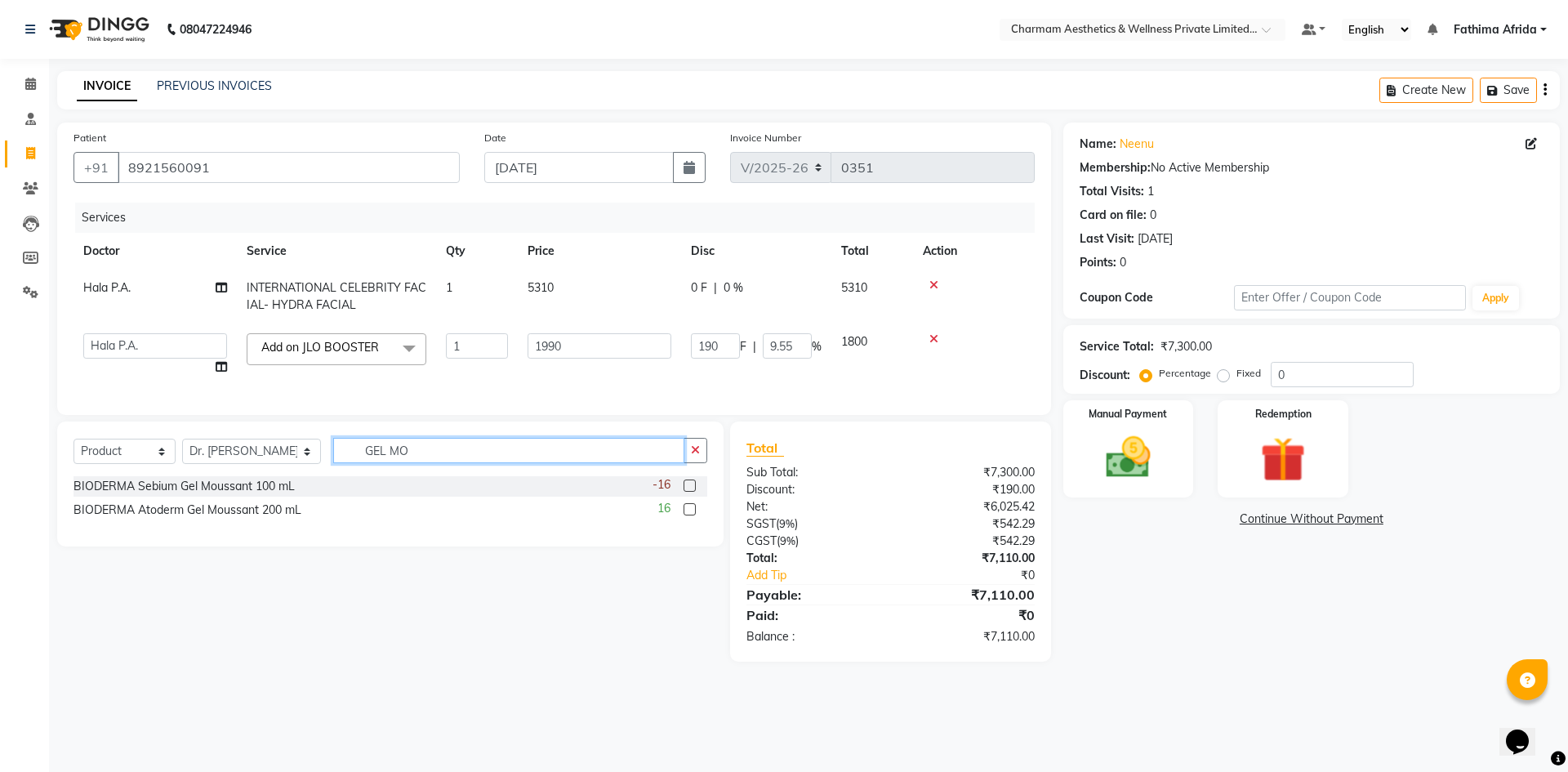
type input "GEL MO"
click at [691, 492] on label at bounding box center [689, 485] width 12 height 12
click at [691, 492] on input "checkbox" at bounding box center [688, 486] width 11 height 11
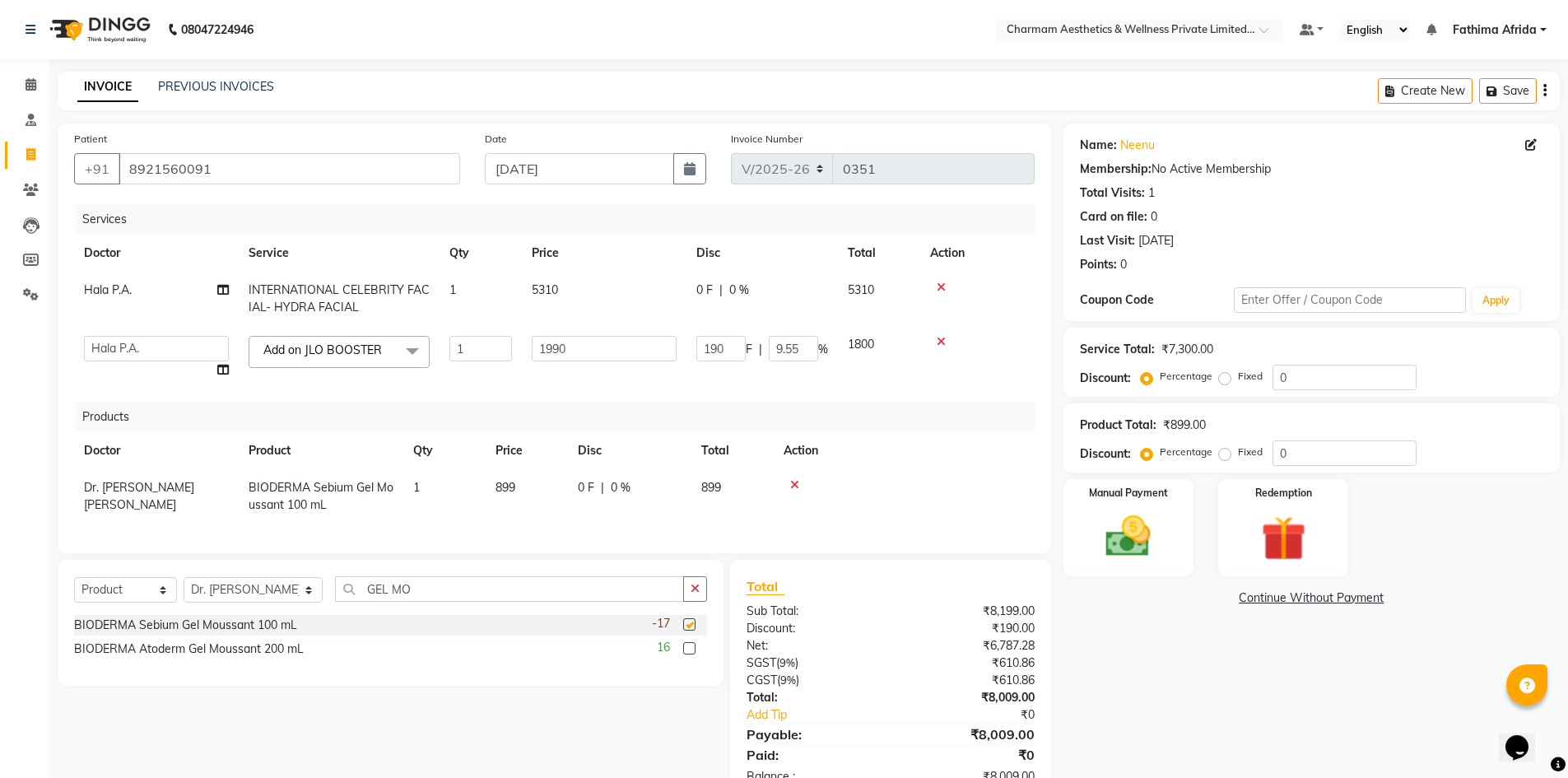
checkbox input "false"
click at [533, 602] on input "GEL MO" at bounding box center [510, 589] width 349 height 25
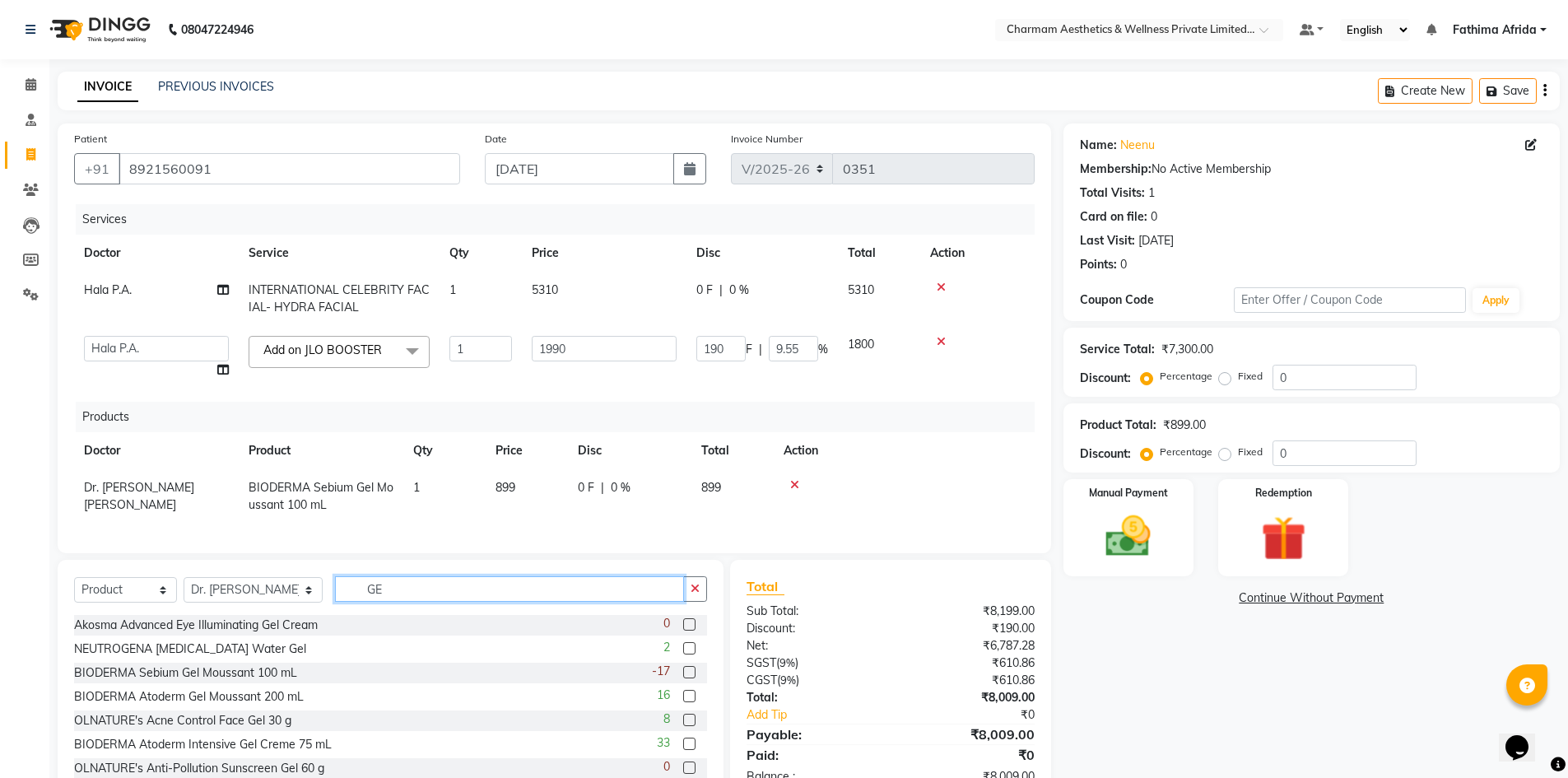
type input "G"
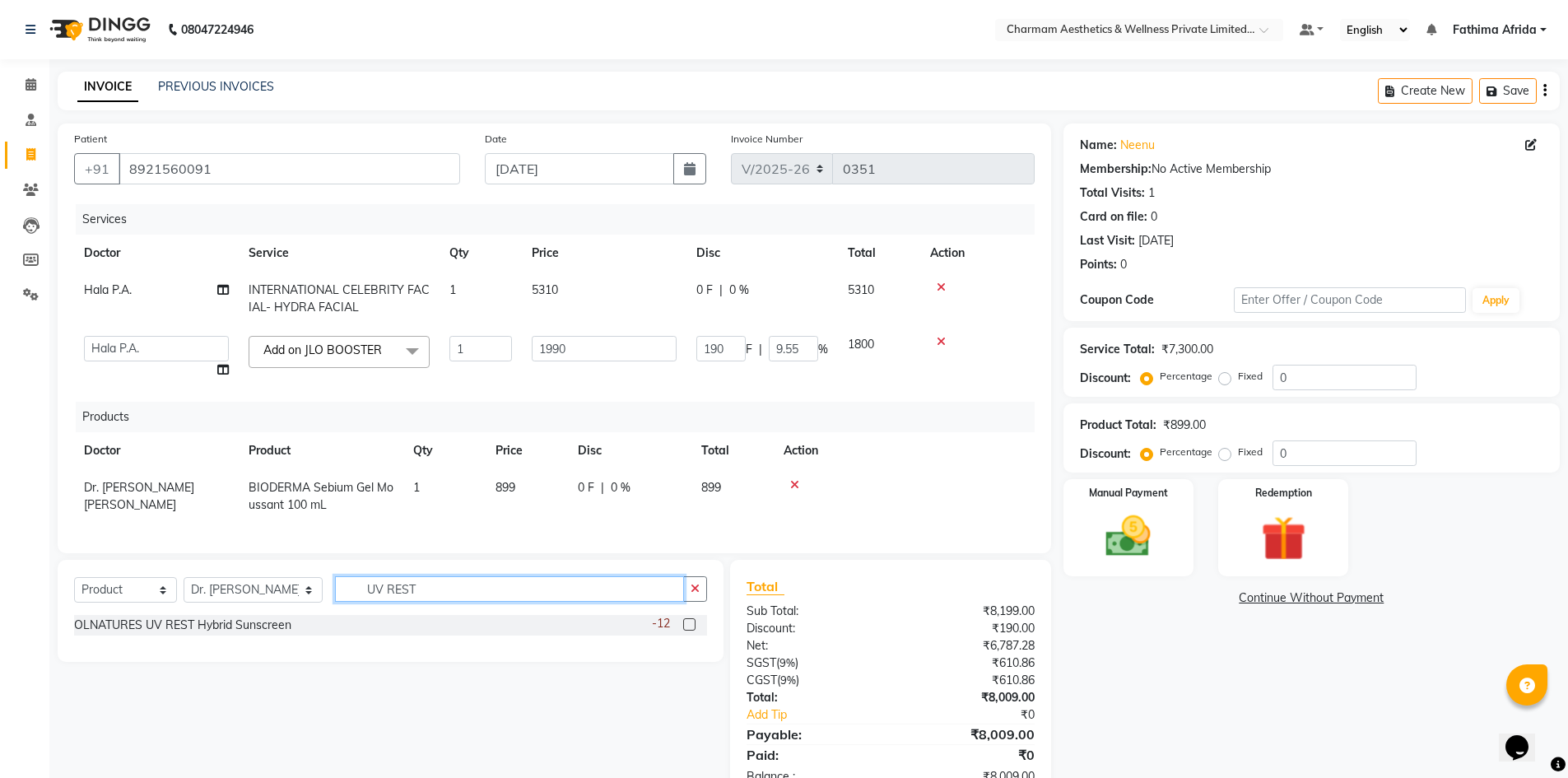
type input "UV REST"
click at [691, 630] on label at bounding box center [689, 624] width 13 height 13
click at [691, 630] on input "checkbox" at bounding box center [688, 625] width 11 height 11
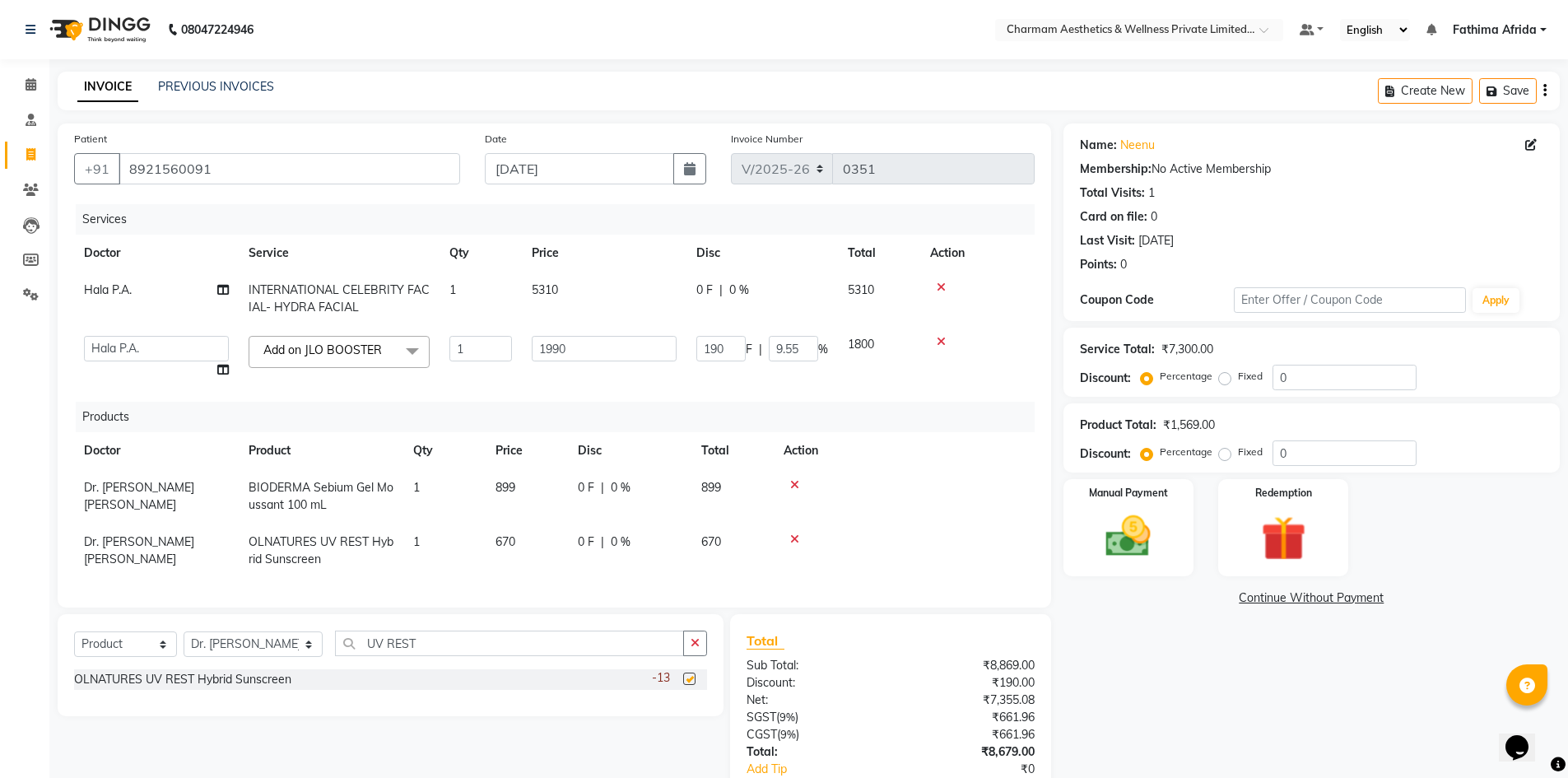
checkbox input "false"
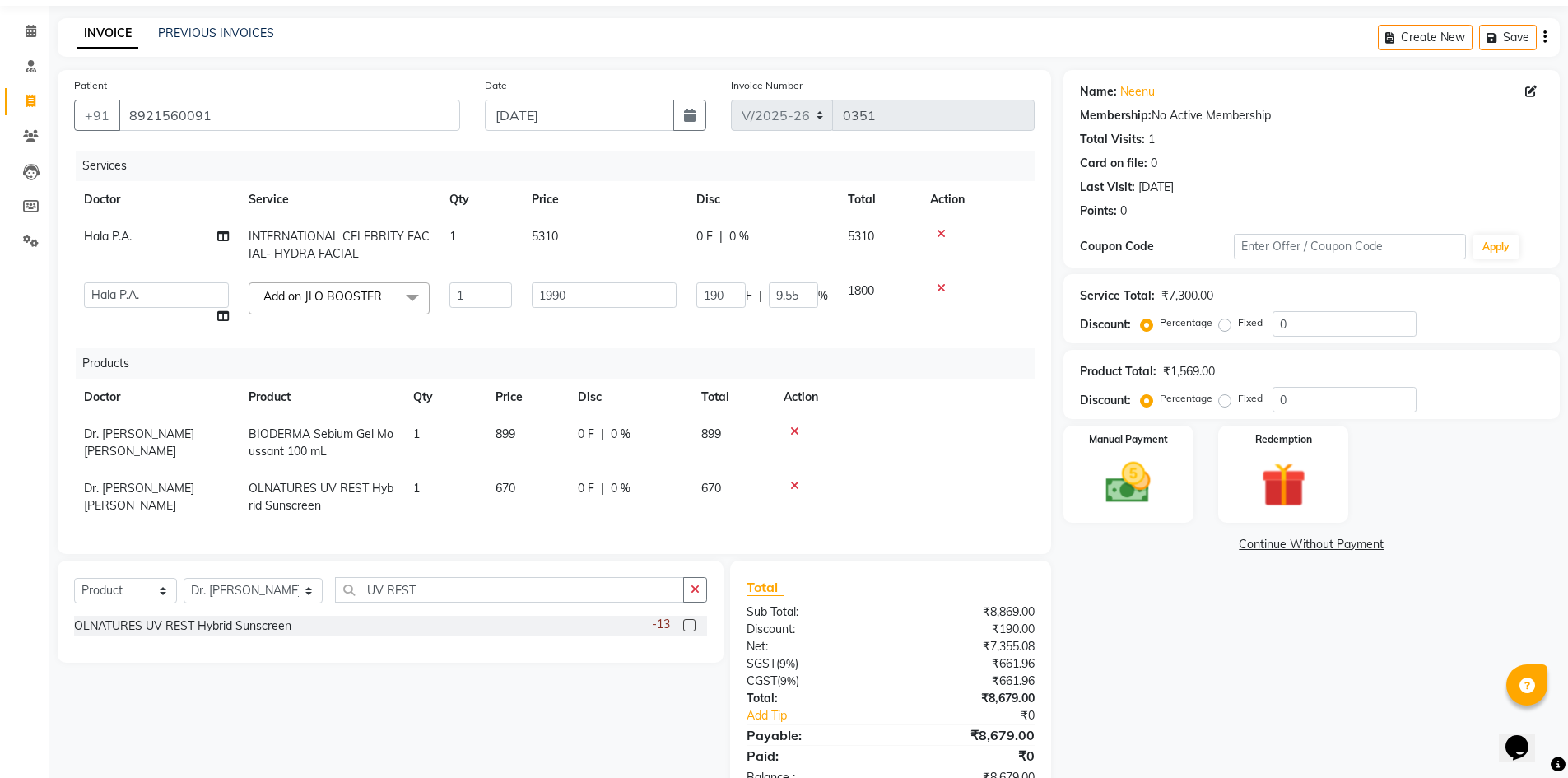
scroll to position [116, 0]
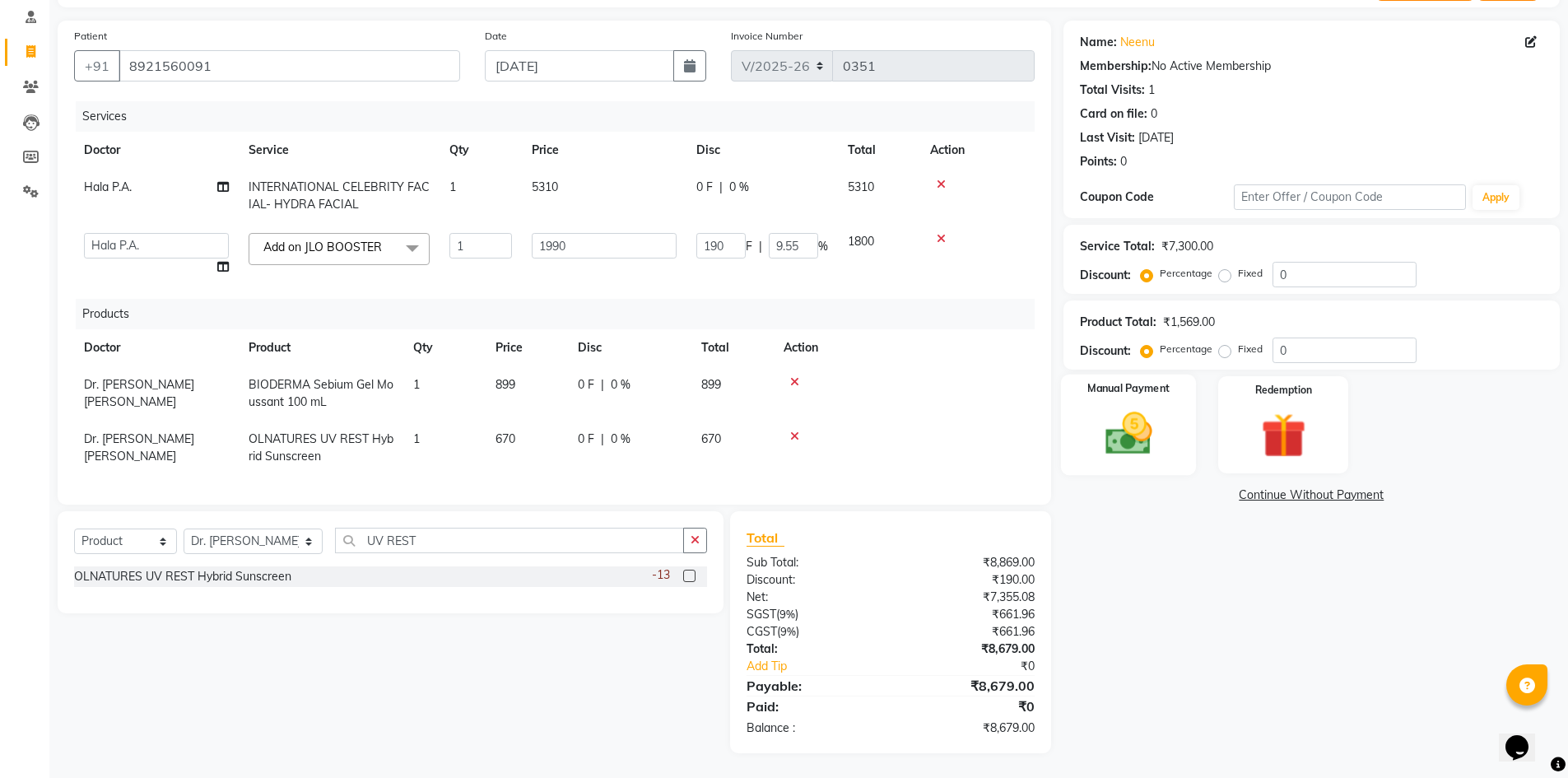
click at [1126, 421] on img at bounding box center [1129, 434] width 76 height 54
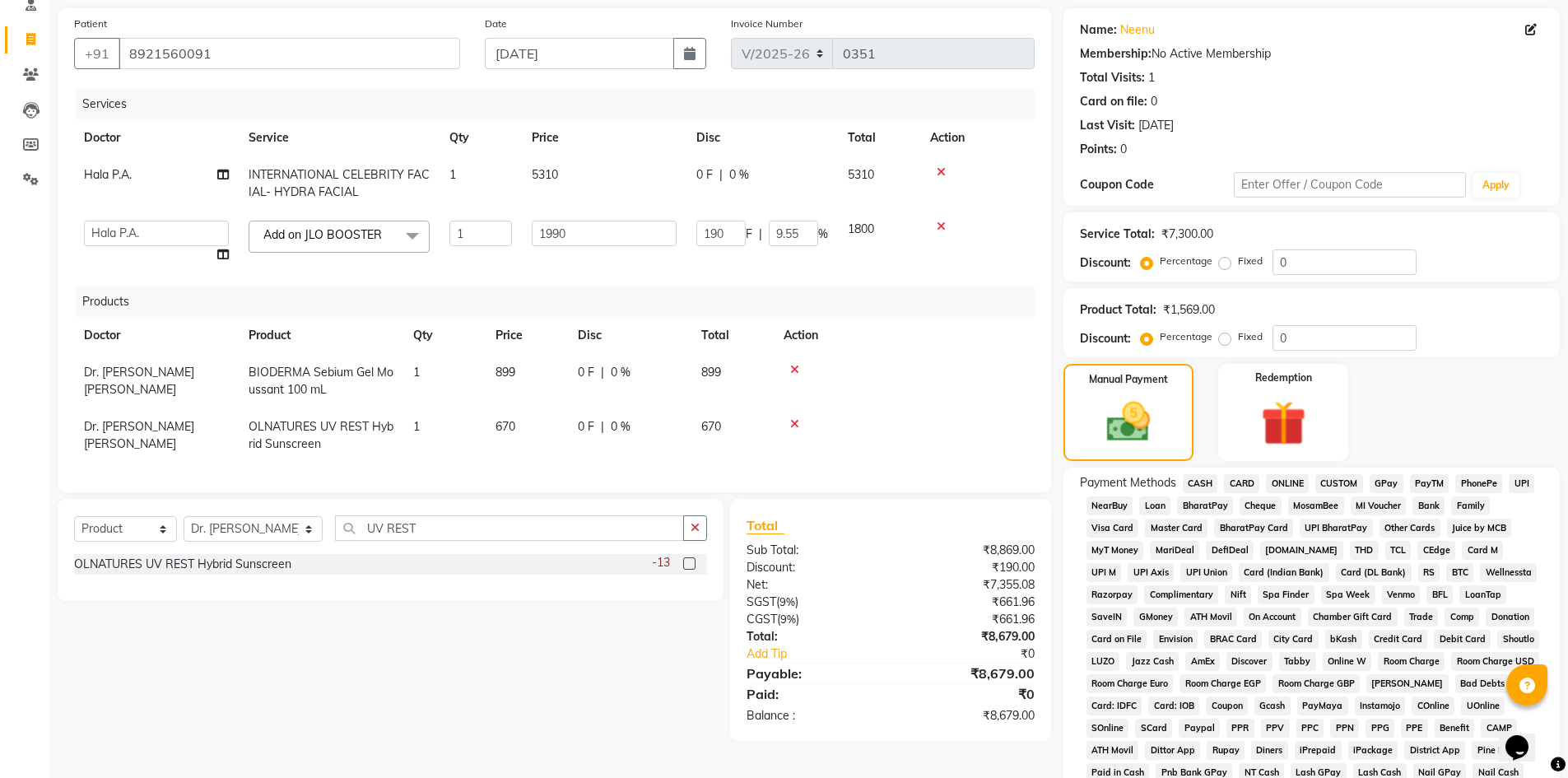
scroll to position [198, 0]
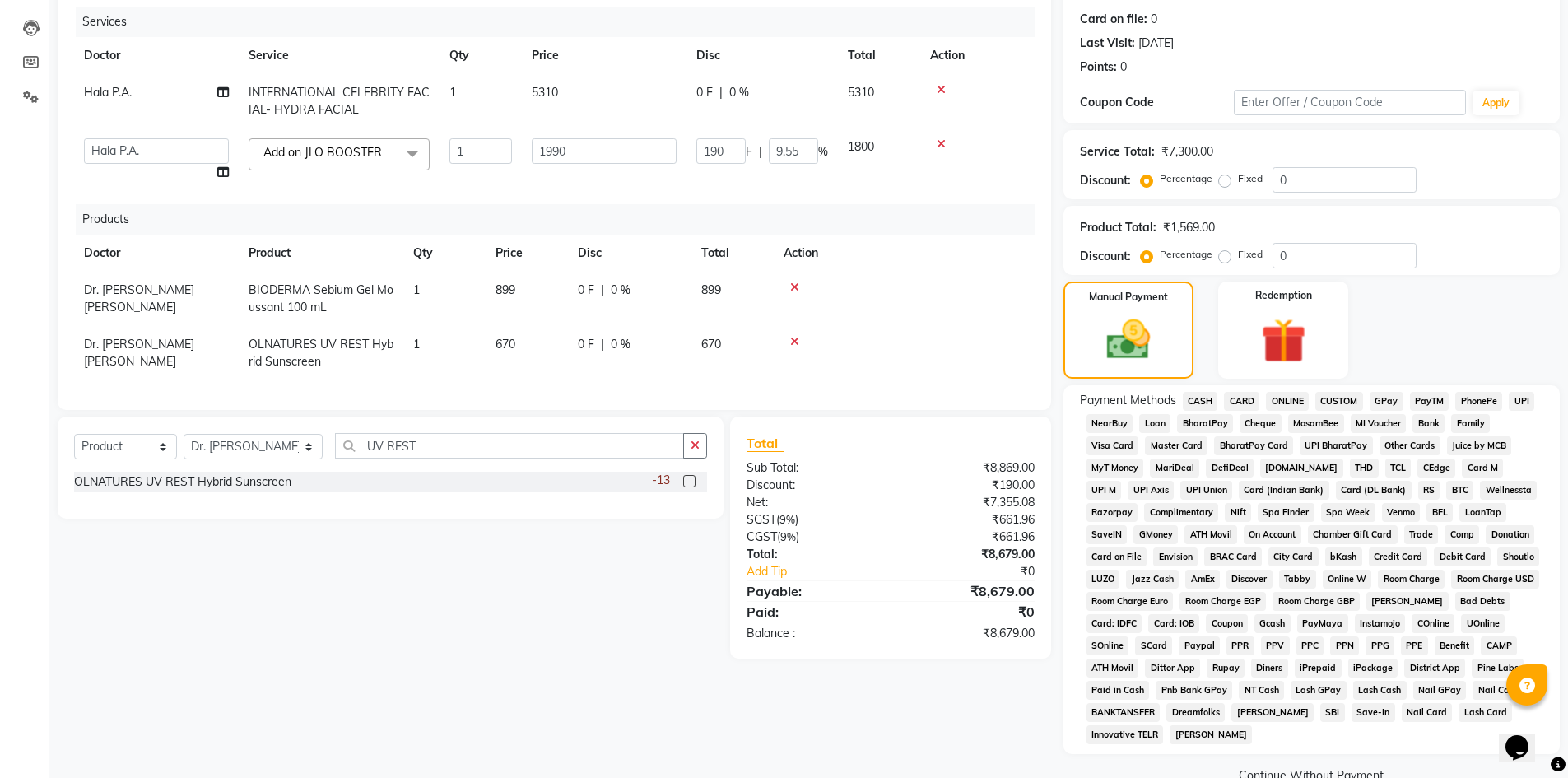
click at [1198, 398] on span "CASH" at bounding box center [1200, 402] width 36 height 19
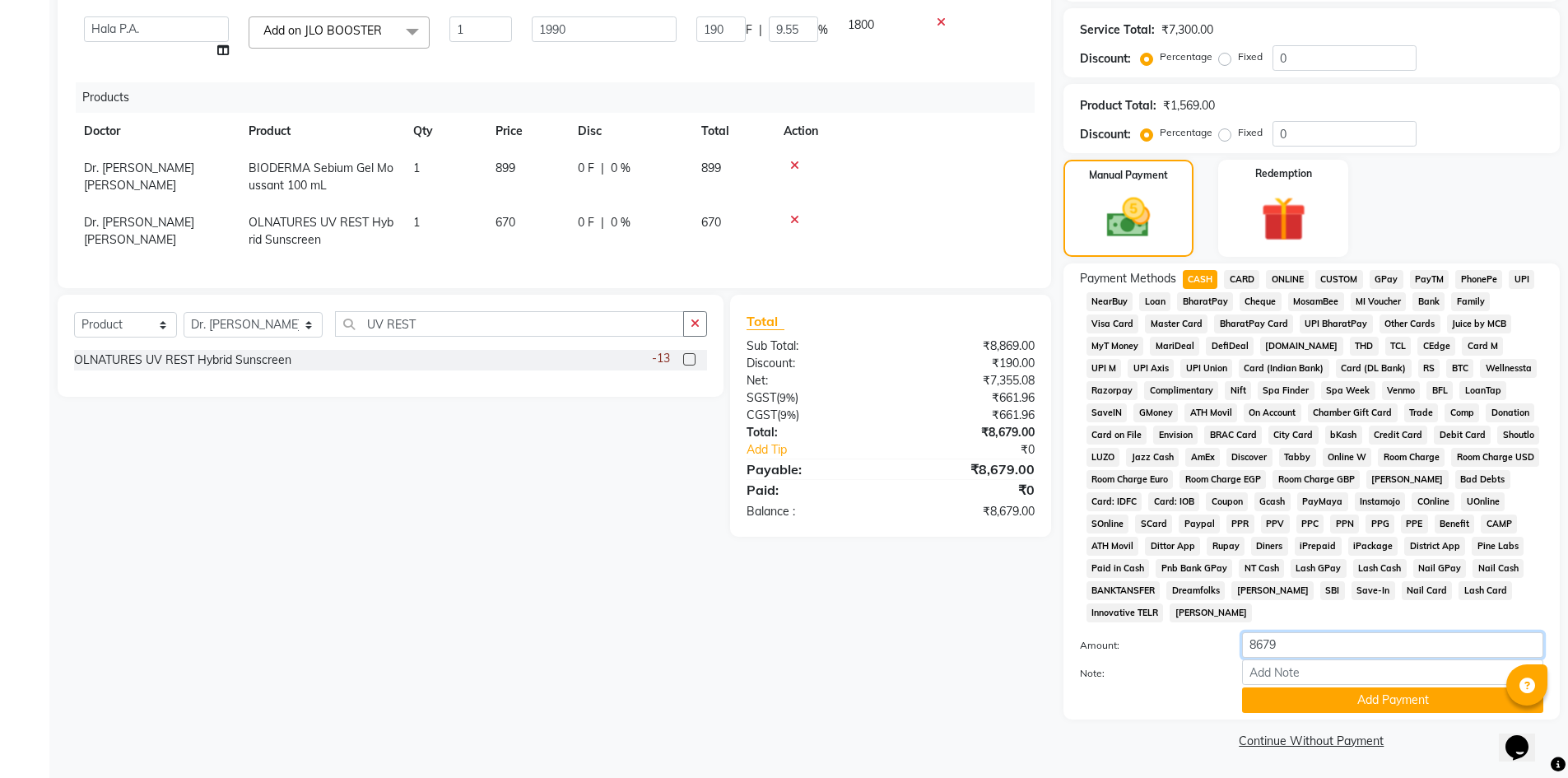
click at [1299, 639] on input "8679" at bounding box center [1393, 645] width 302 height 25
type input "8"
type input "9000"
click at [1294, 670] on input "Note:" at bounding box center [1393, 672] width 302 height 25
type input "321 BALANCE WE PAY IN GPAY"
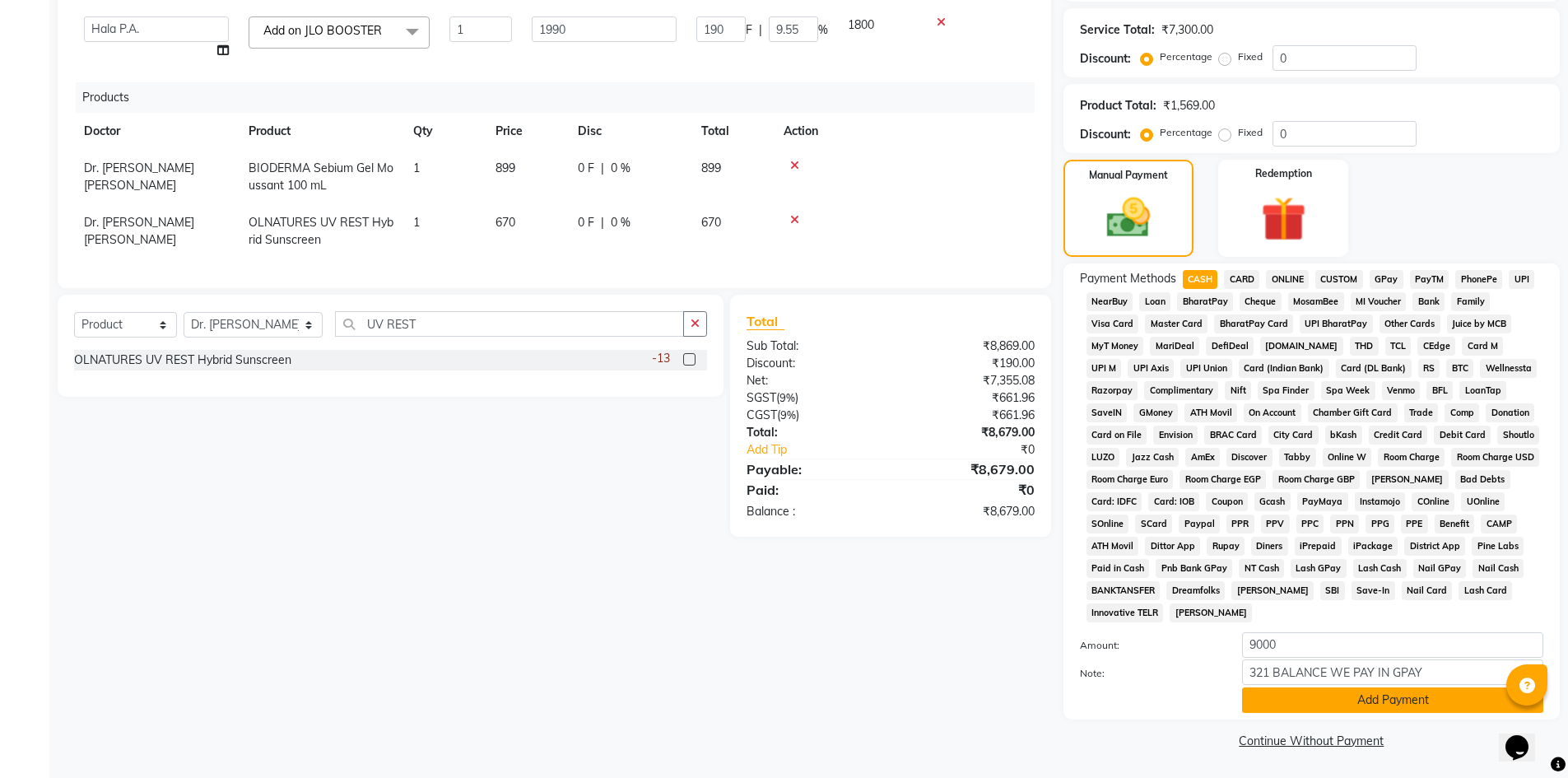
click at [1377, 697] on button "Add Payment" at bounding box center [1393, 700] width 302 height 25
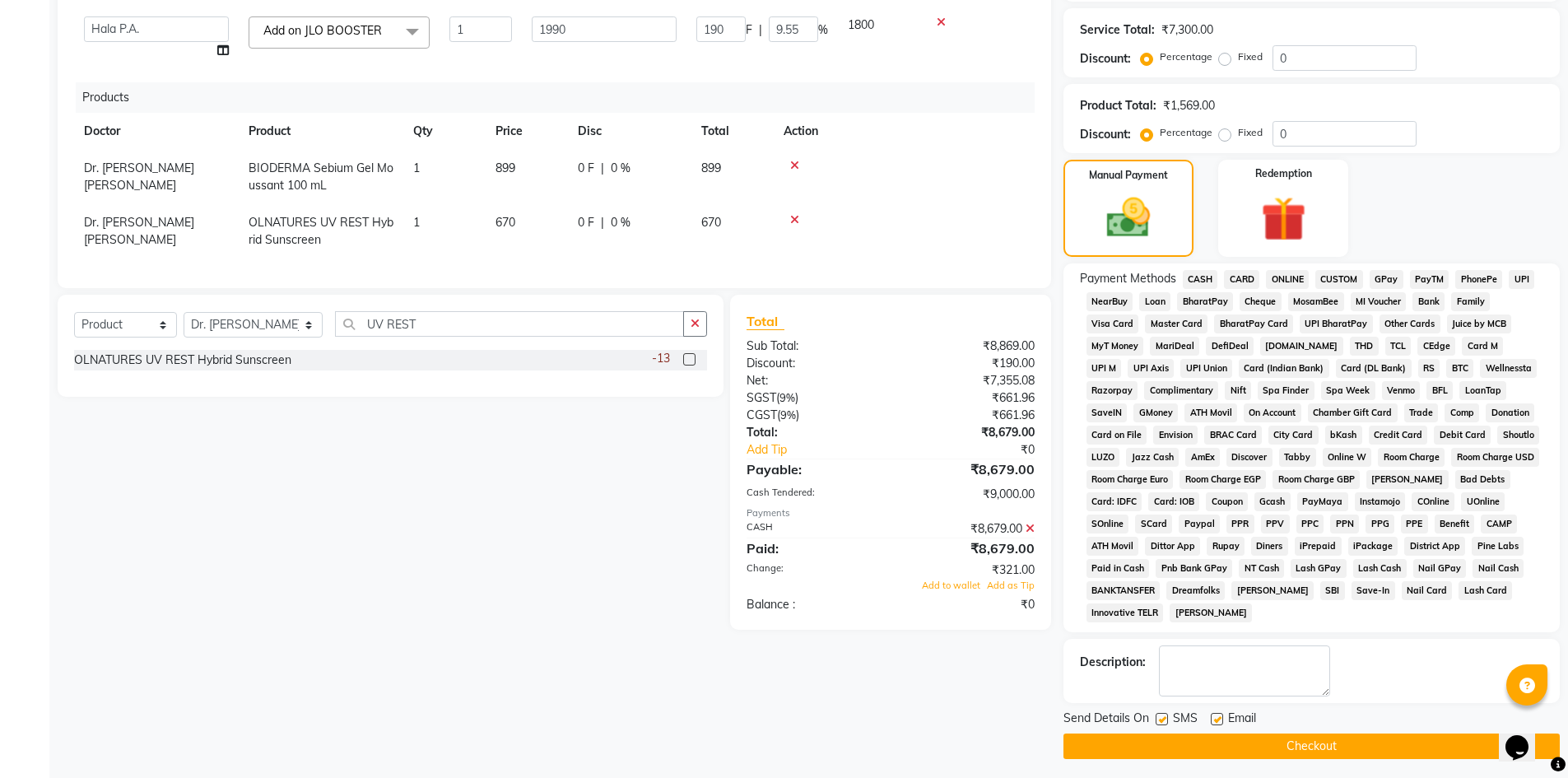
click at [1157, 718] on label at bounding box center [1161, 719] width 13 height 13
click at [1157, 718] on input "checkbox" at bounding box center [1160, 719] width 11 height 11
checkbox input "false"
click at [1220, 719] on label at bounding box center [1216, 719] width 13 height 13
click at [1220, 719] on input "checkbox" at bounding box center [1215, 719] width 11 height 11
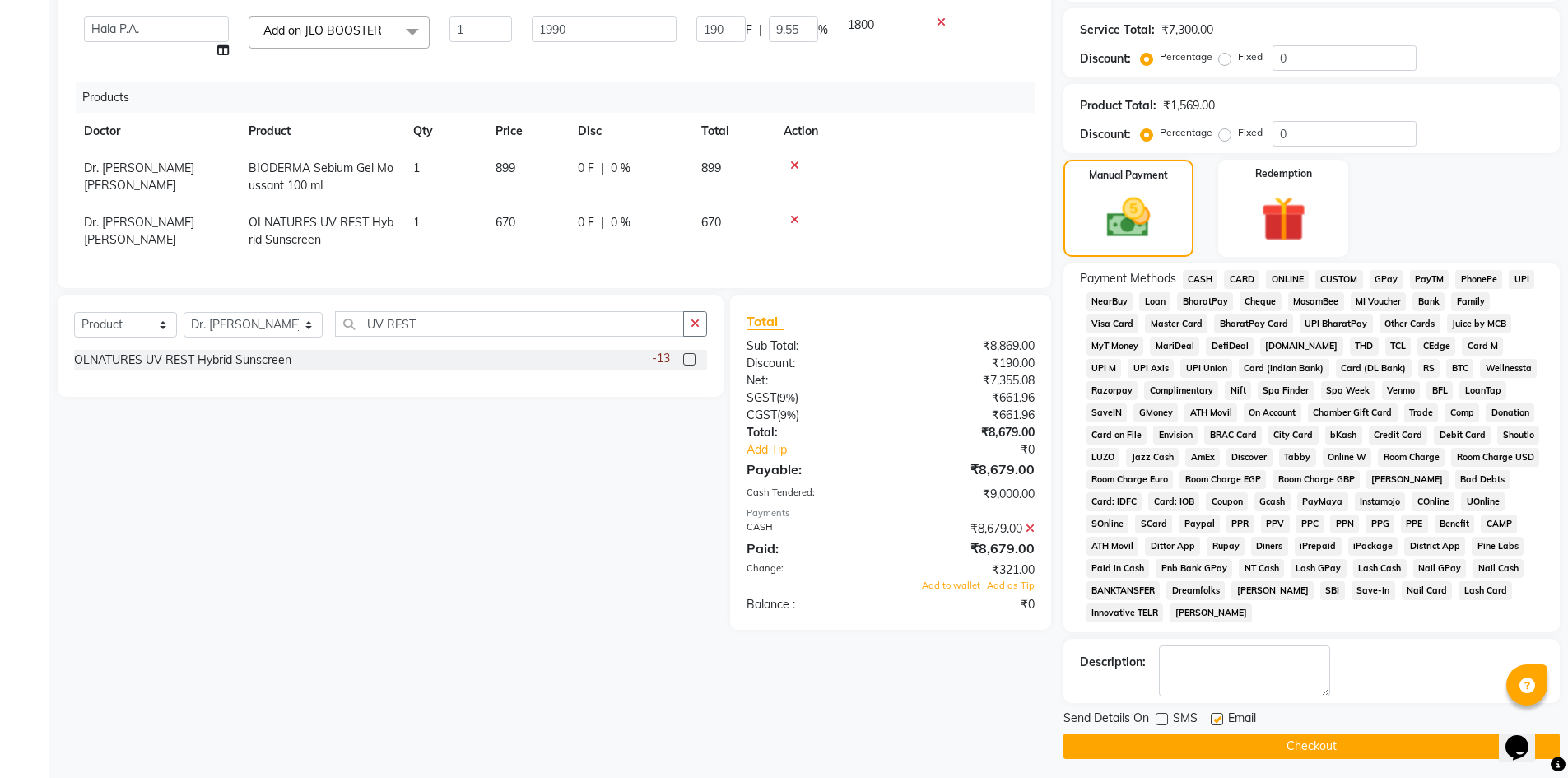
checkbox input "false"
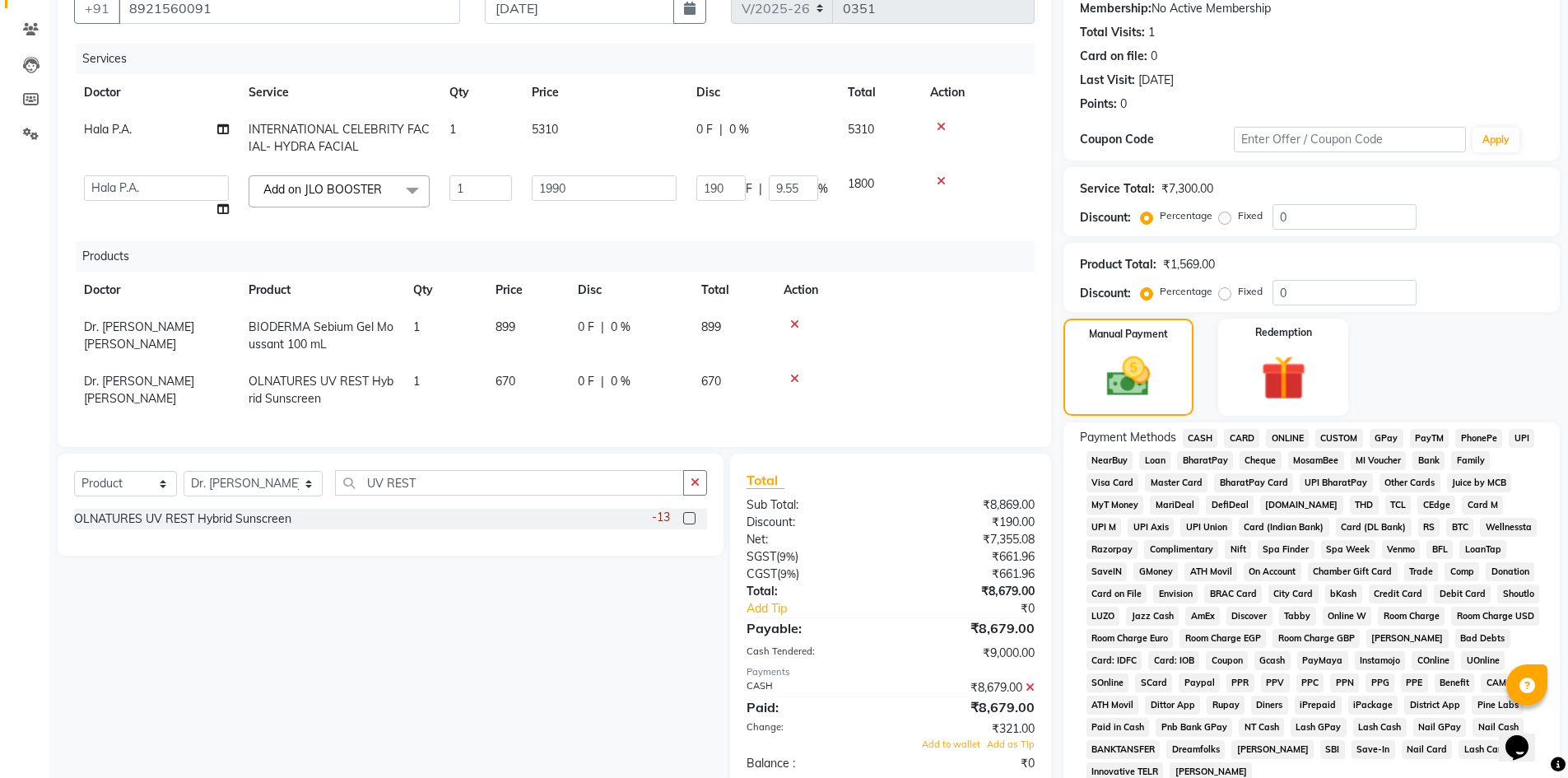
scroll to position [325, 0]
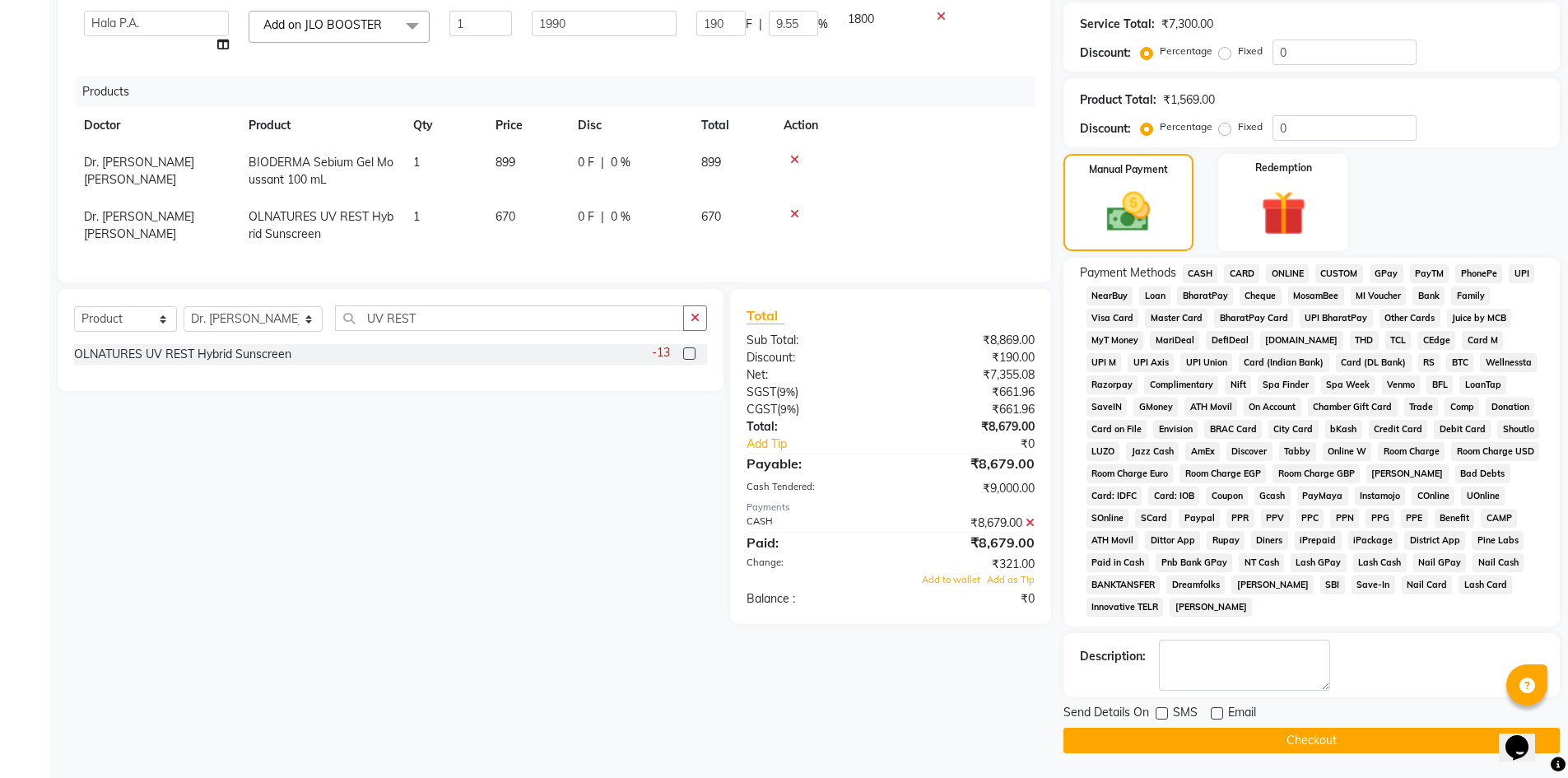
click at [1233, 745] on button "Checkout" at bounding box center [1311, 740] width 496 height 25
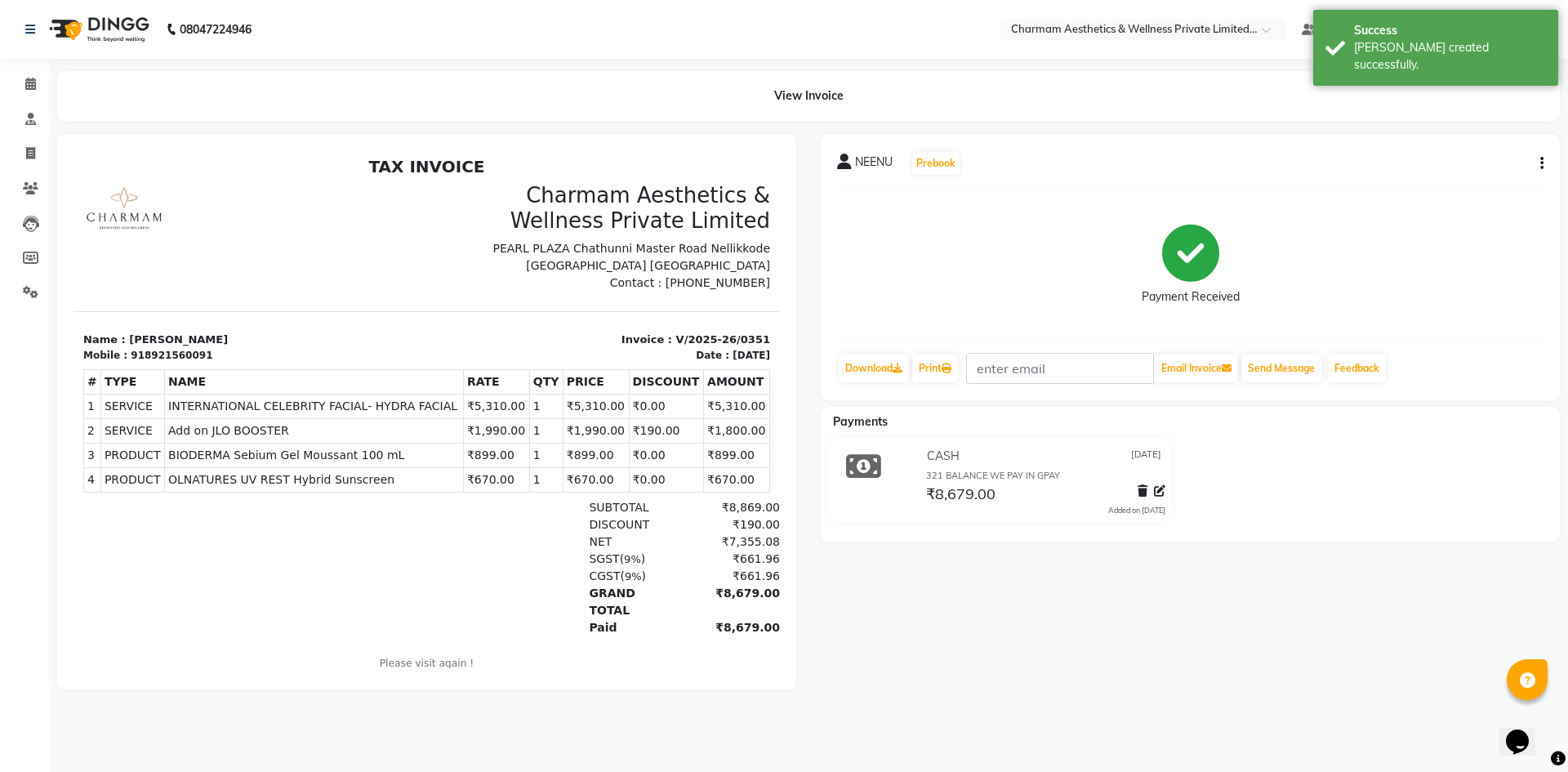
scroll to position [13, 0]
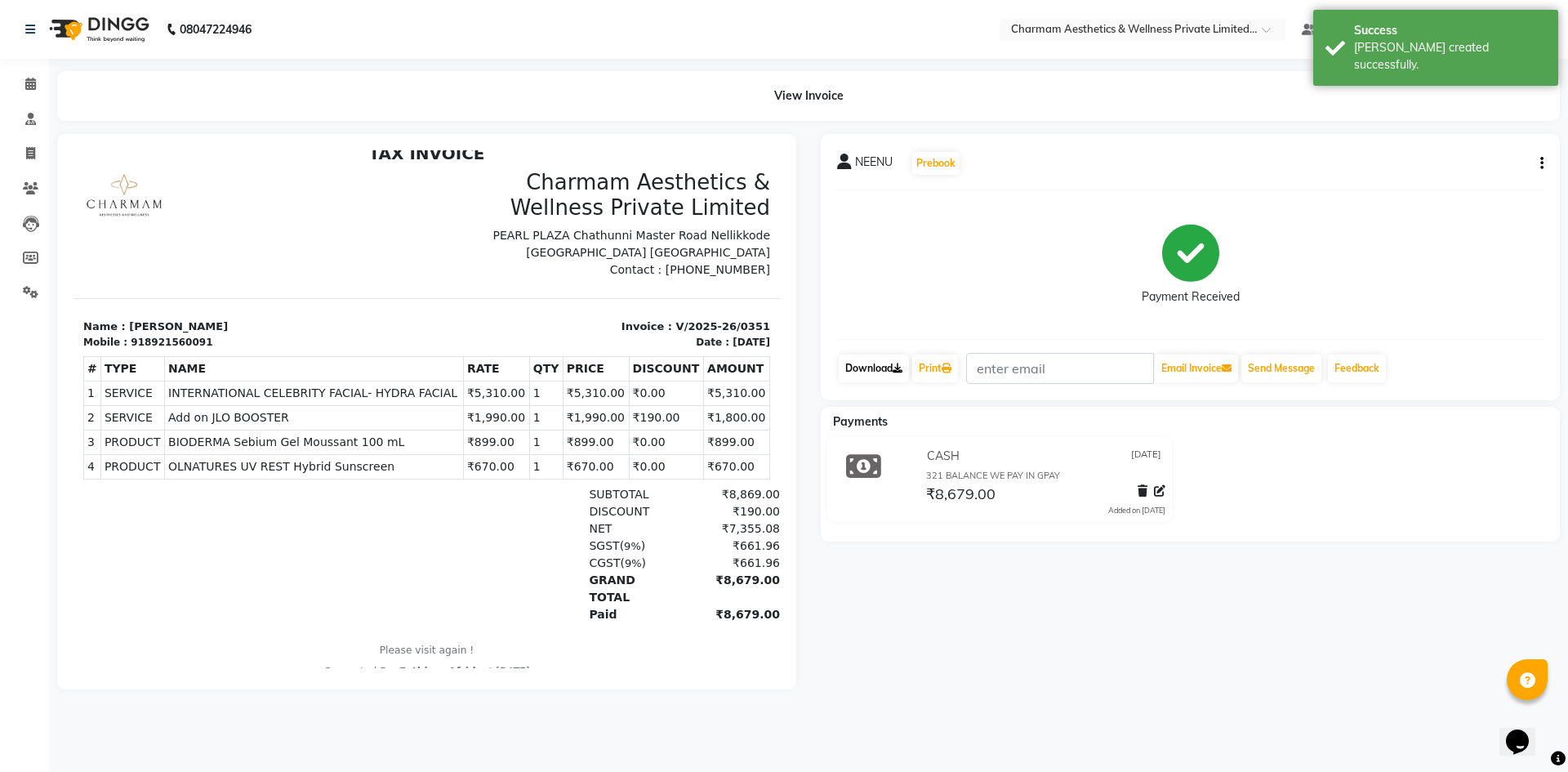
click at [882, 366] on link "Download" at bounding box center [873, 368] width 70 height 28
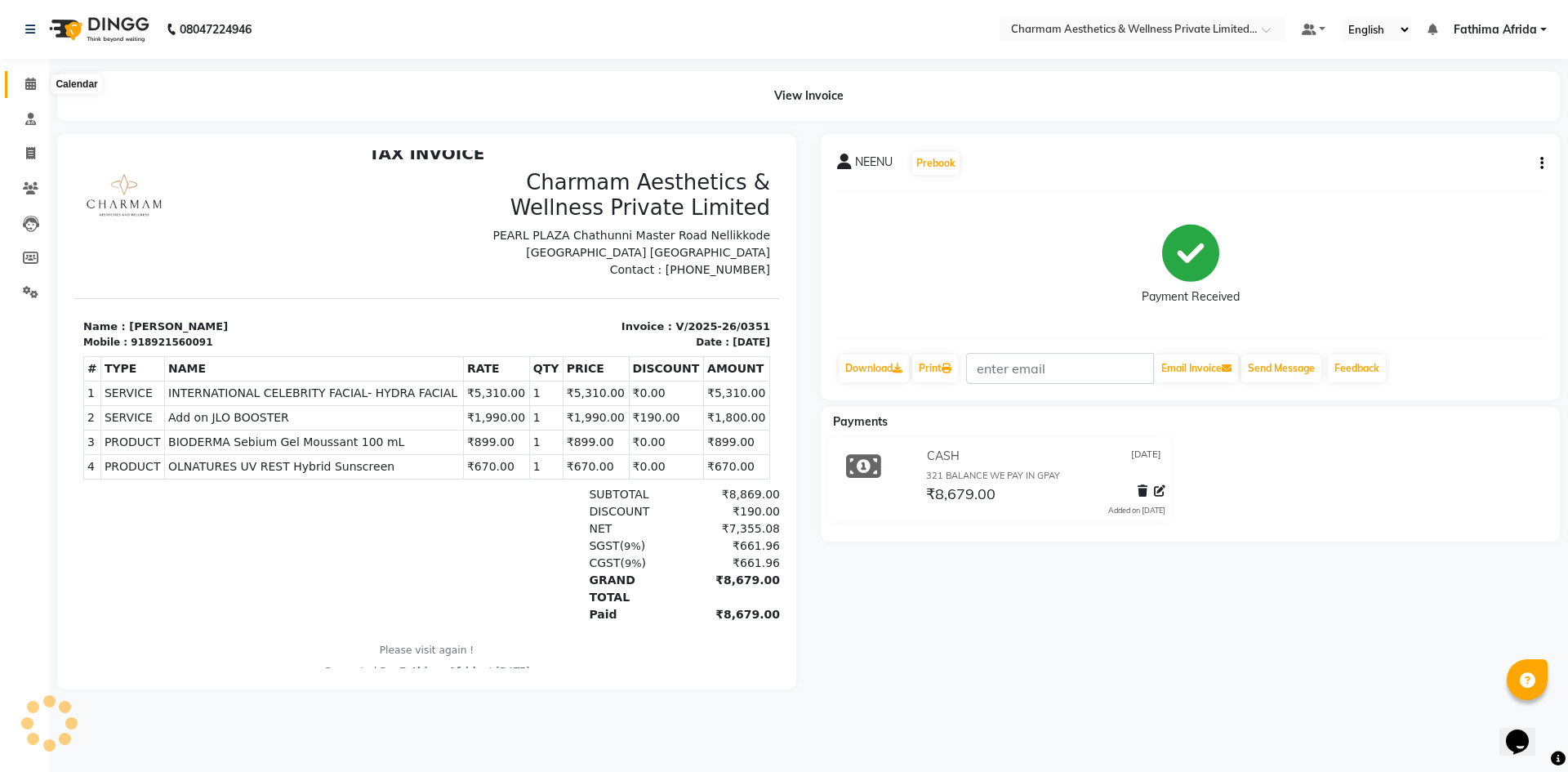
click at [31, 81] on icon at bounding box center [30, 83] width 11 height 12
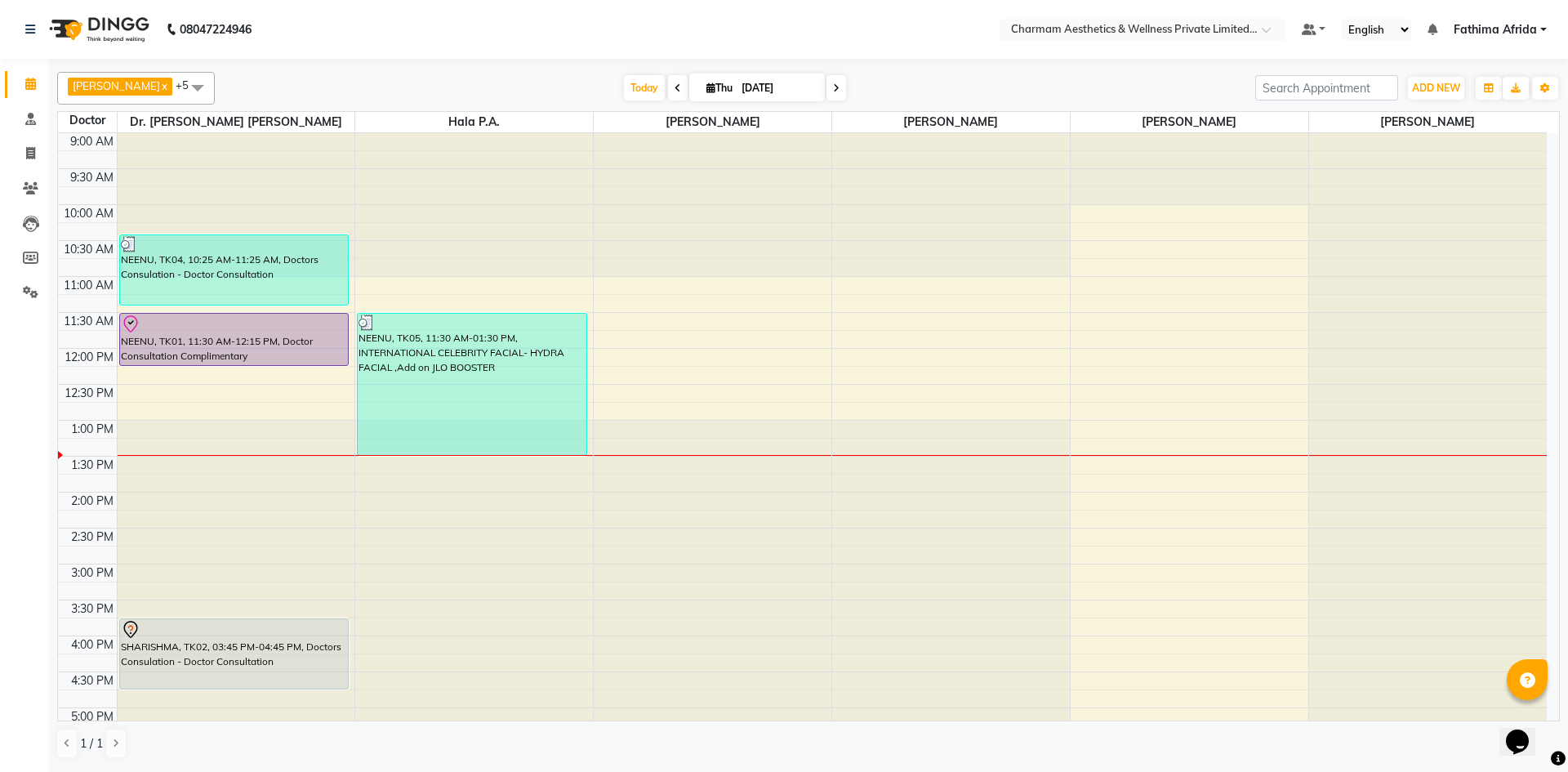
click at [839, 89] on icon at bounding box center [836, 88] width 7 height 10
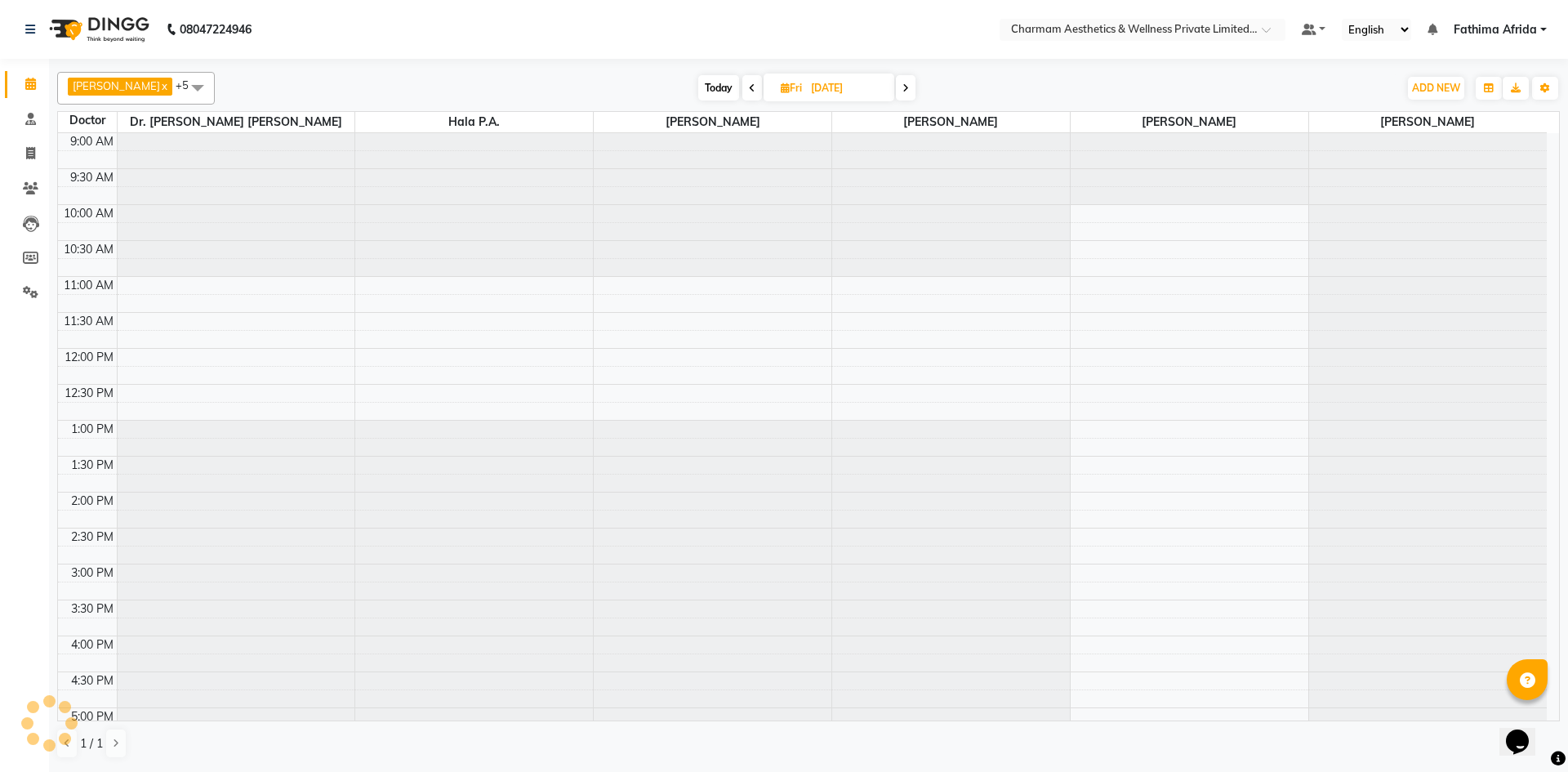
scroll to position [203, 0]
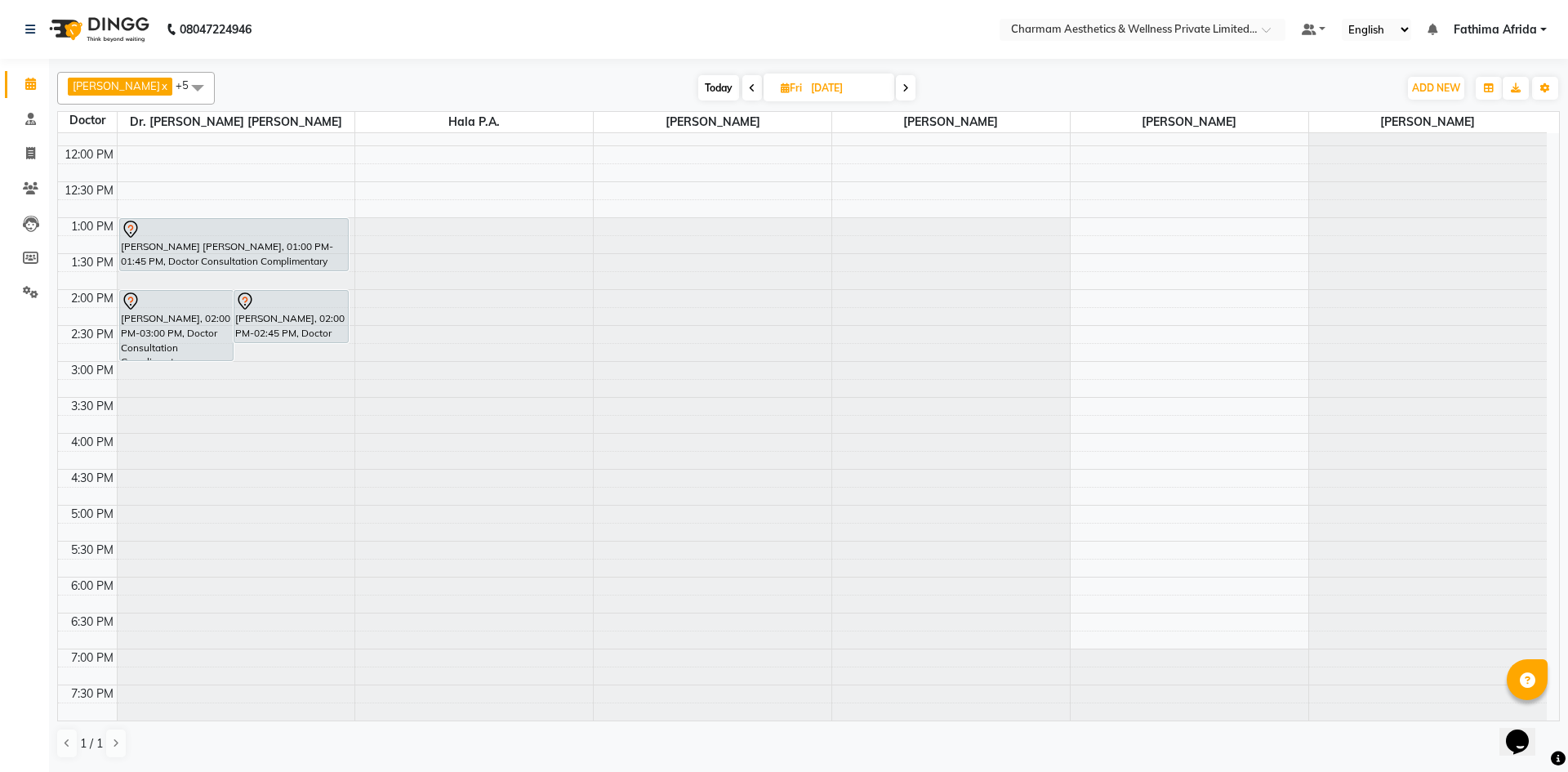
click at [909, 89] on icon at bounding box center [905, 88] width 7 height 10
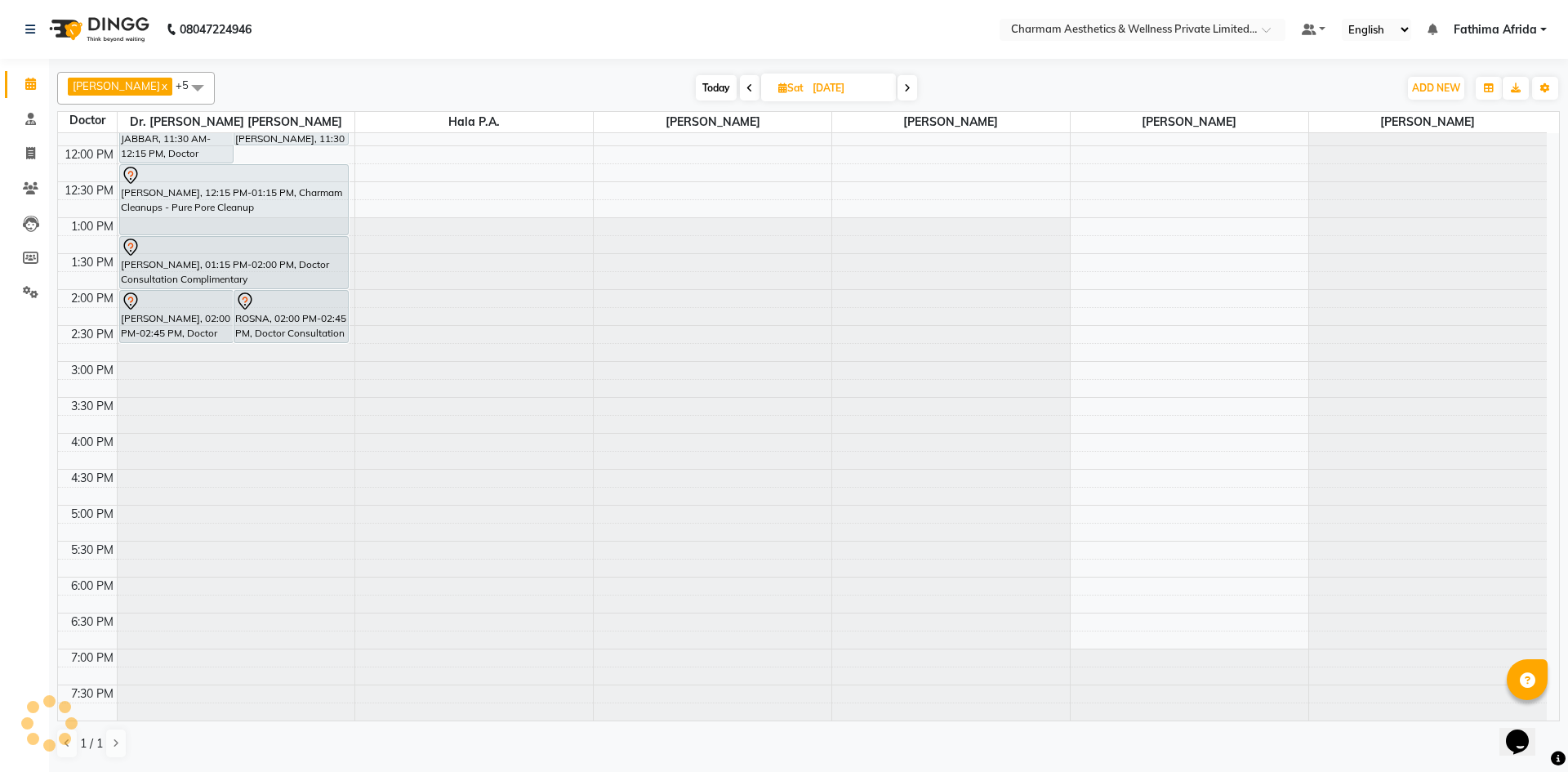
click at [910, 89] on icon at bounding box center [906, 88] width 7 height 10
type input "[DATE]"
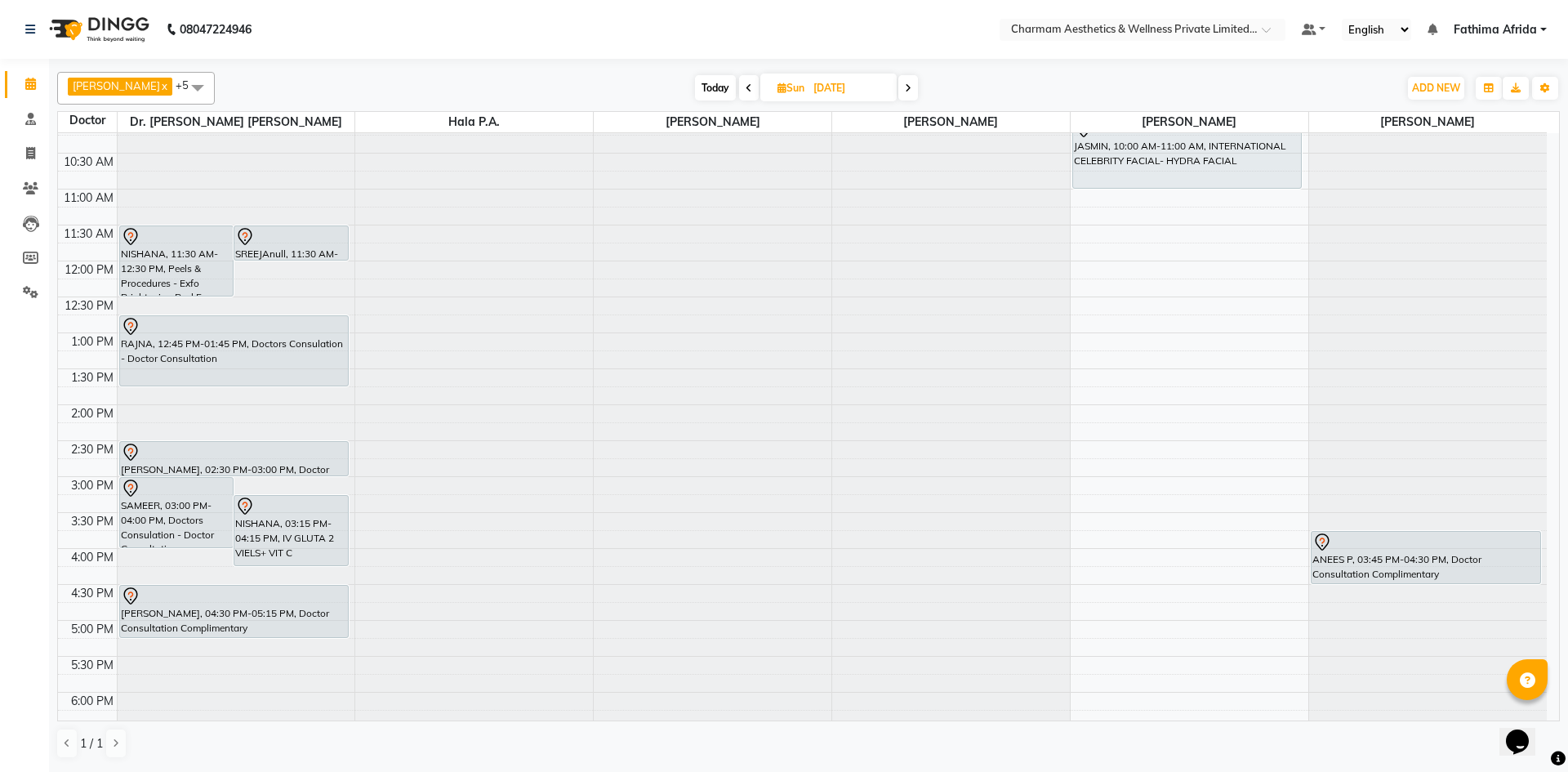
scroll to position [39, 0]
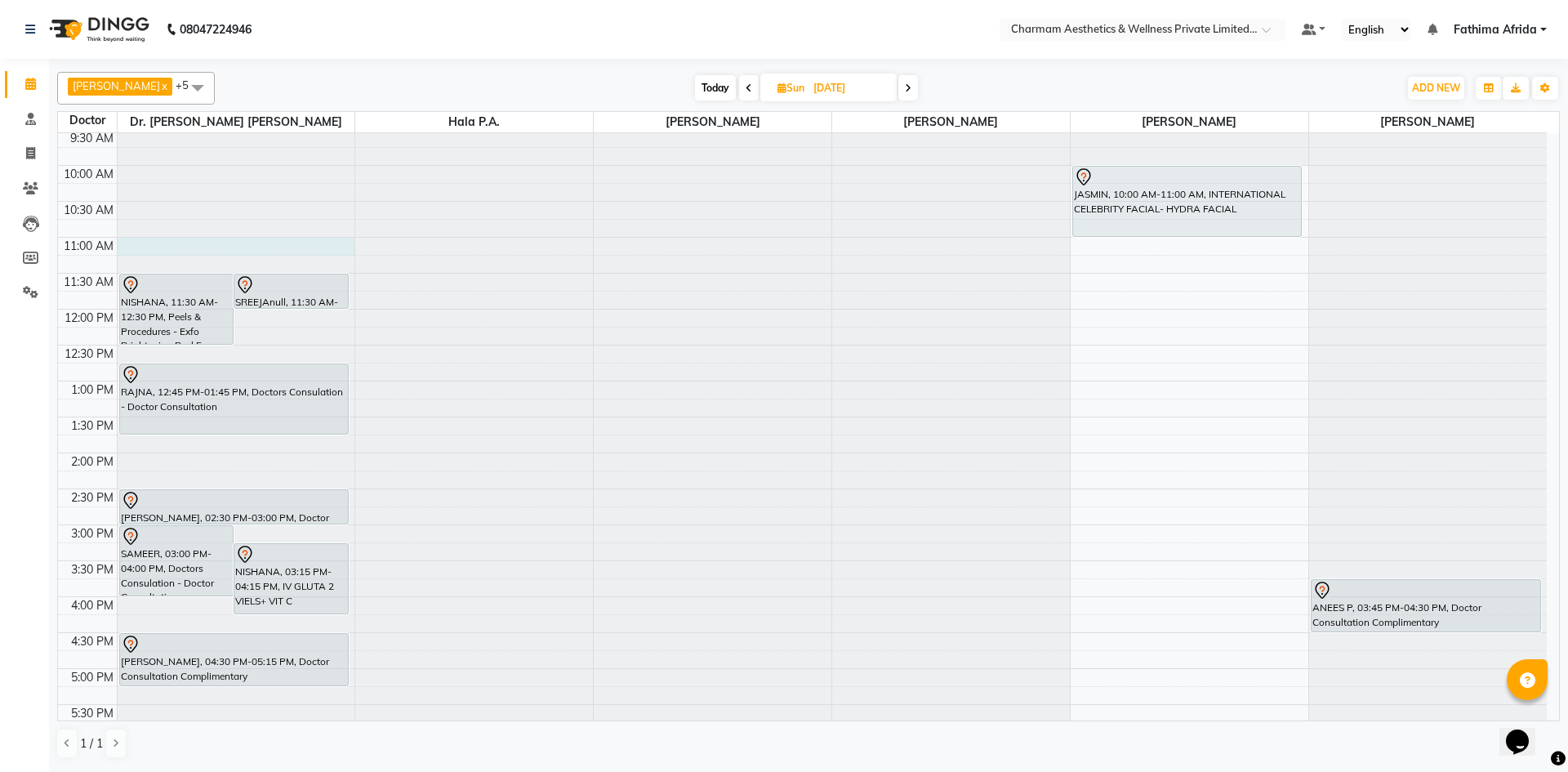
drag, startPoint x: 227, startPoint y: 241, endPoint x: 230, endPoint y: 249, distance: 8.5
click at [230, 94] on div at bounding box center [236, 94] width 238 height 0
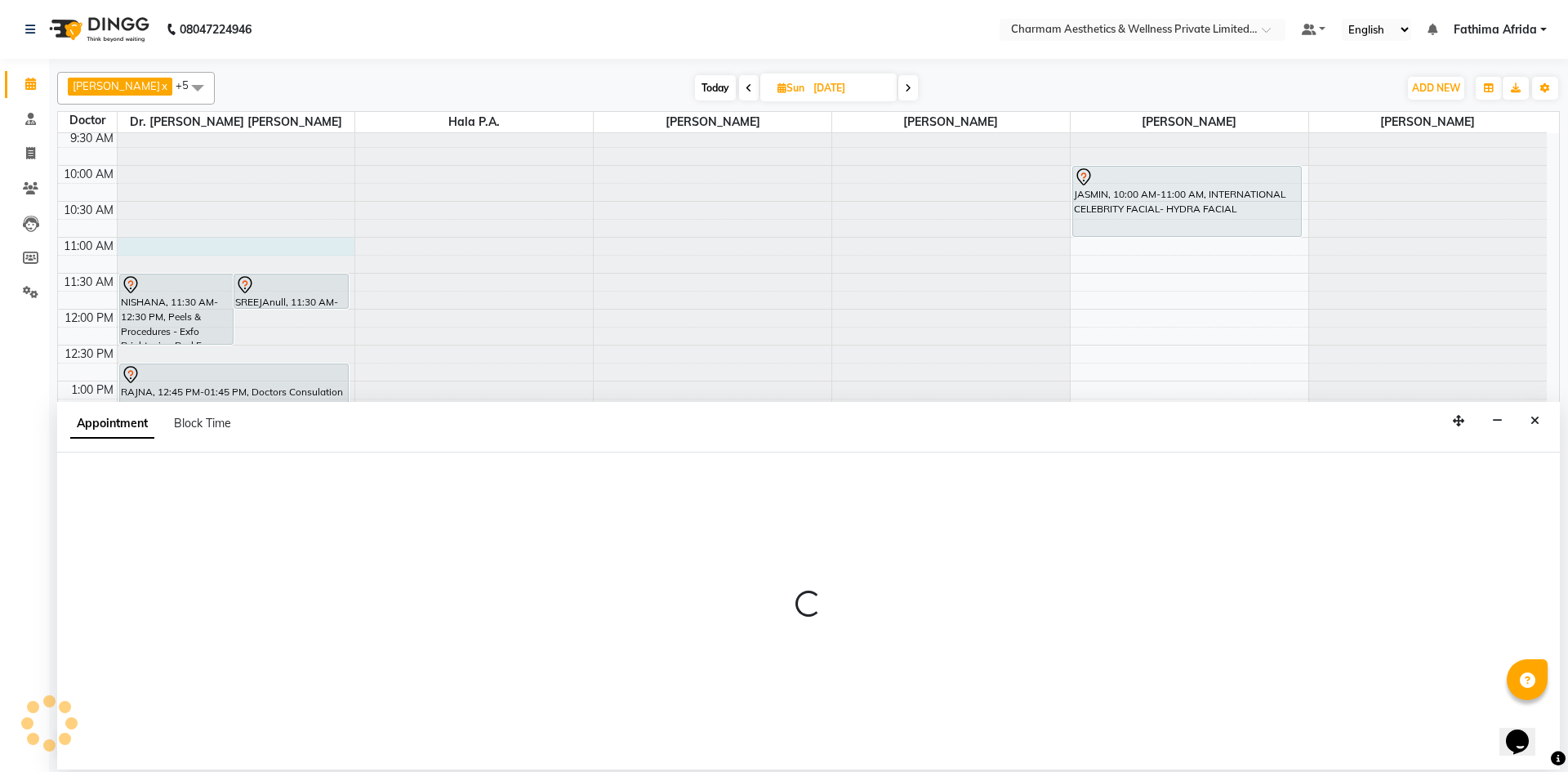
select select "69891"
select select "660"
select select "tentative"
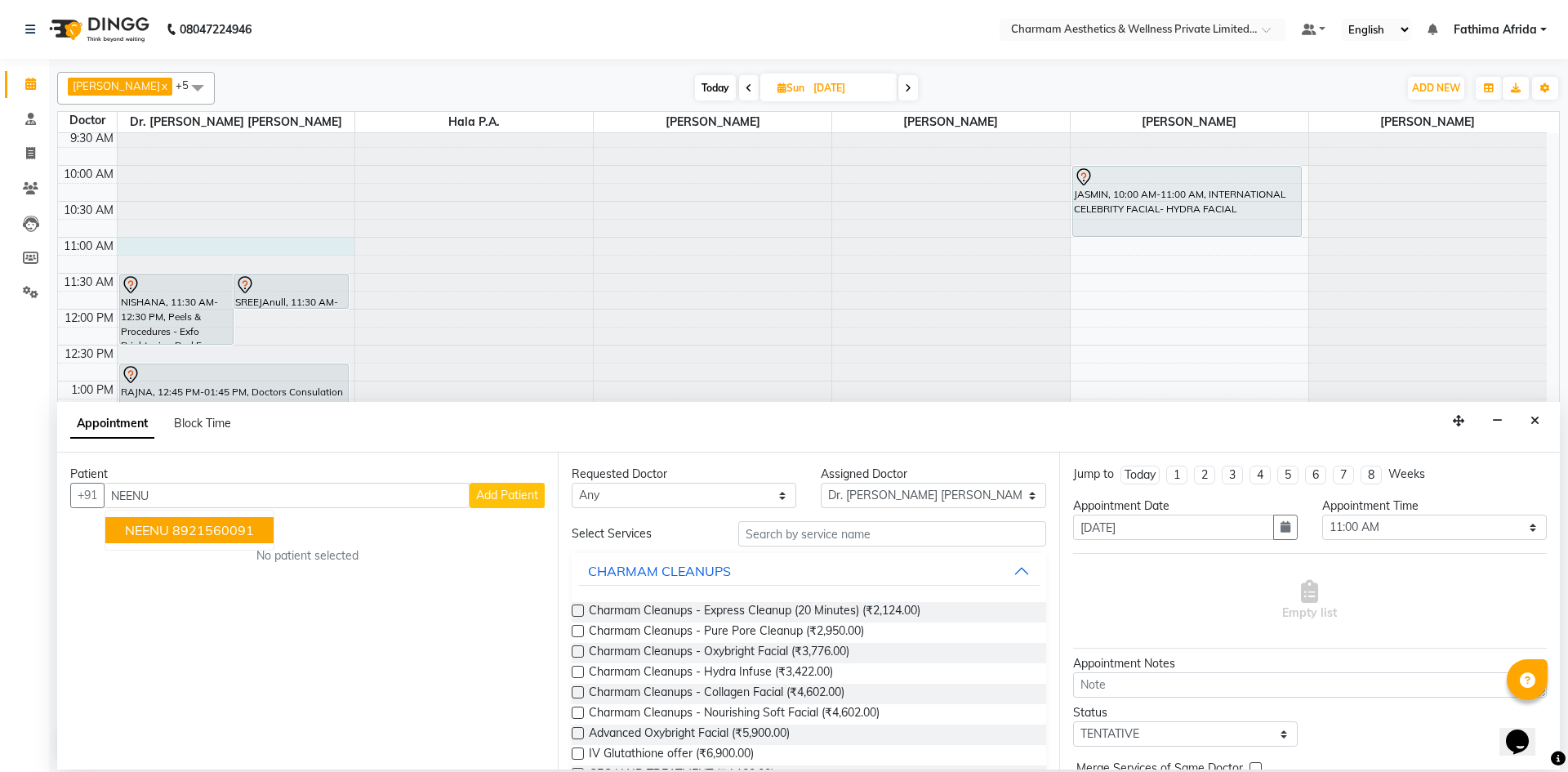
click at [187, 499] on input "NEENU" at bounding box center [286, 496] width 366 height 25
click at [209, 530] on ngb-highlight "8921560091" at bounding box center [212, 530] width 81 height 16
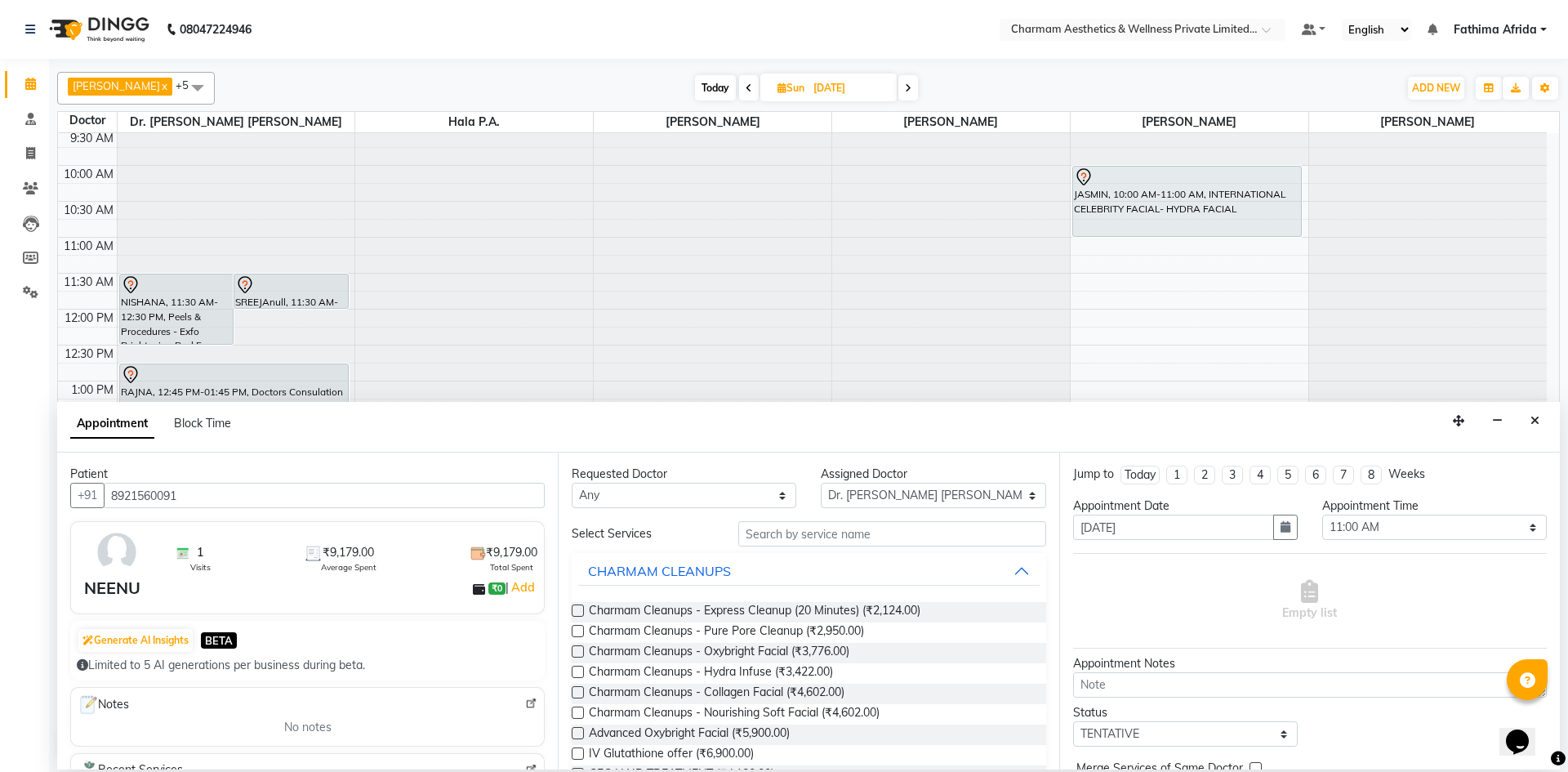
type input "8921560091"
click at [717, 495] on select "Any [PERSON_NAME] K Dr. [PERSON_NAME] [PERSON_NAME] [PERSON_NAME] [PERSON_NAME]…" at bounding box center [684, 496] width 225 height 25
select select "69891"
click at [572, 483] on select "Any [PERSON_NAME] K Dr. [PERSON_NAME] [PERSON_NAME] [PERSON_NAME] [PERSON_NAME]…" at bounding box center [684, 496] width 225 height 25
click at [873, 532] on input "text" at bounding box center [892, 534] width 308 height 25
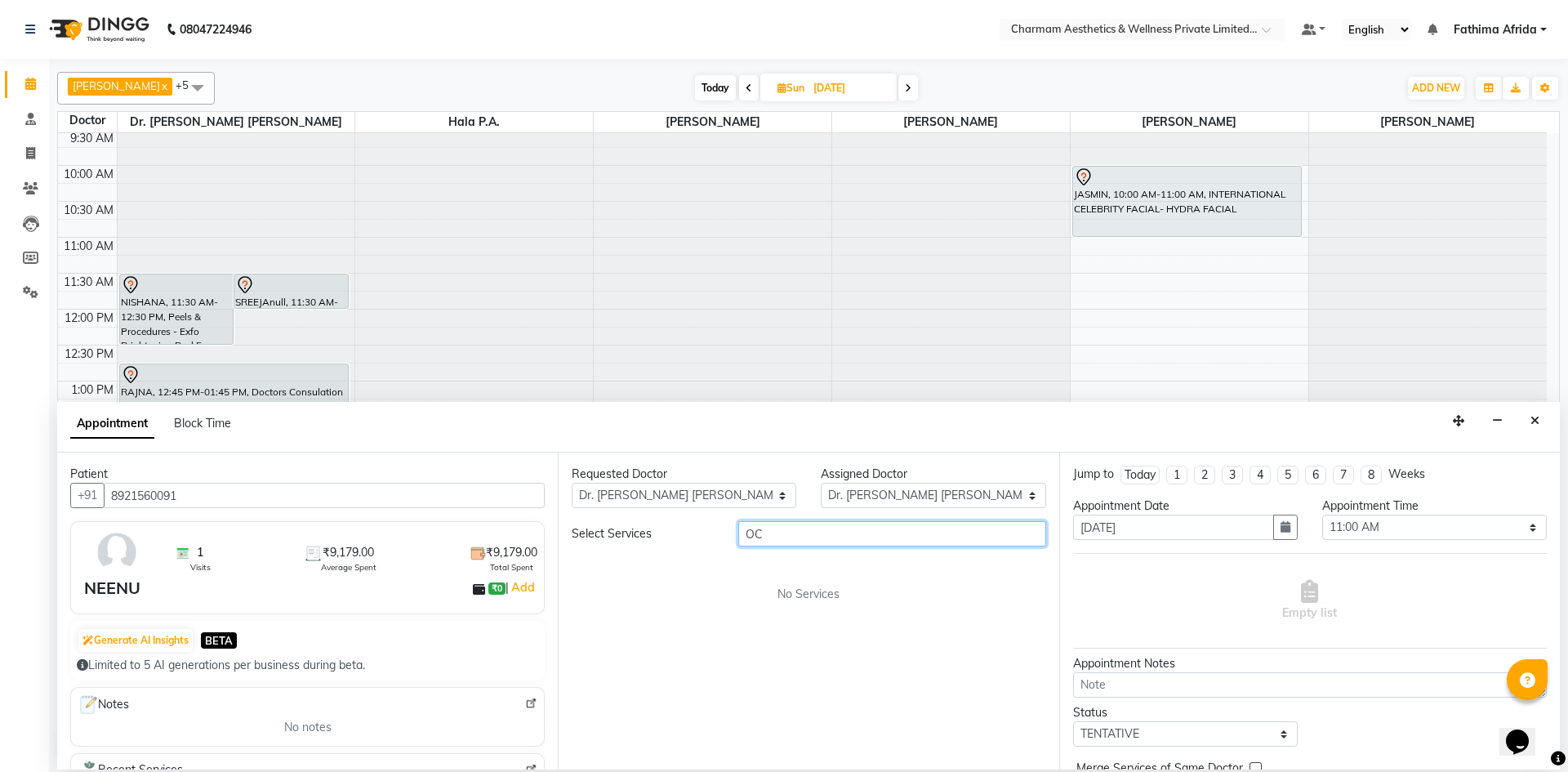
type input "O"
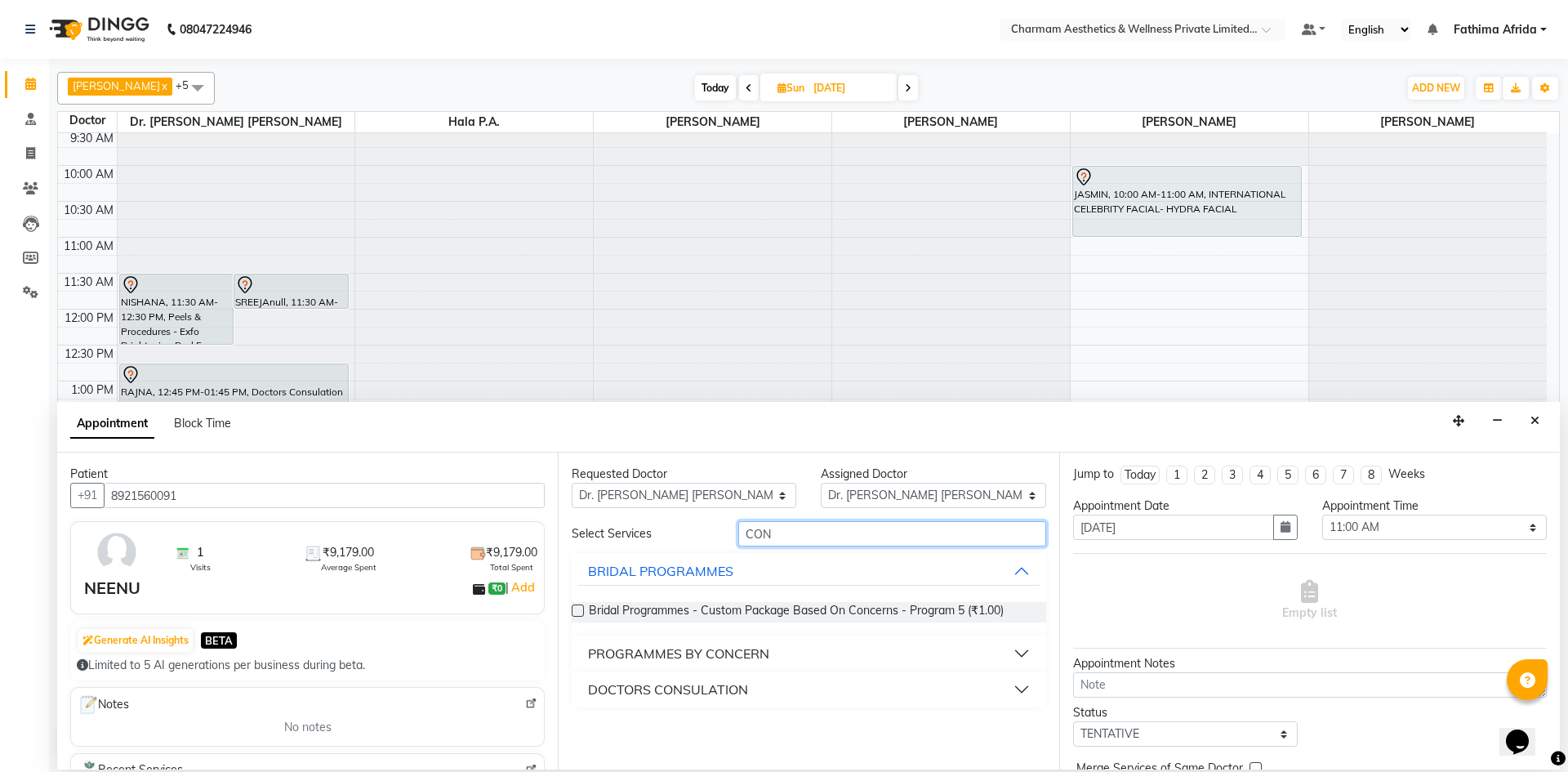
type input "CON"
click at [931, 697] on button "DOCTORS CONSULATION" at bounding box center [809, 689] width 461 height 30
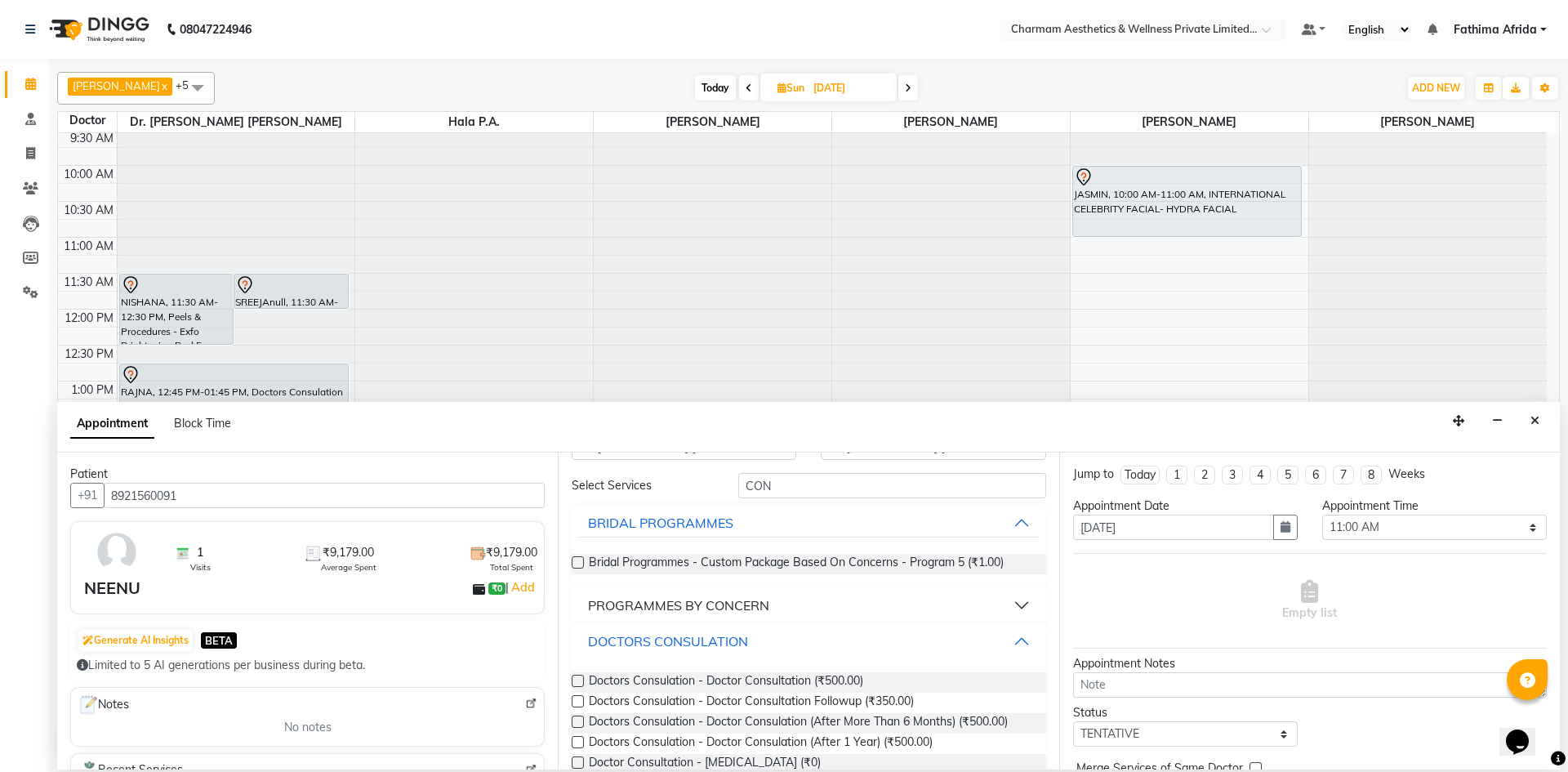
scroll to position [99, 0]
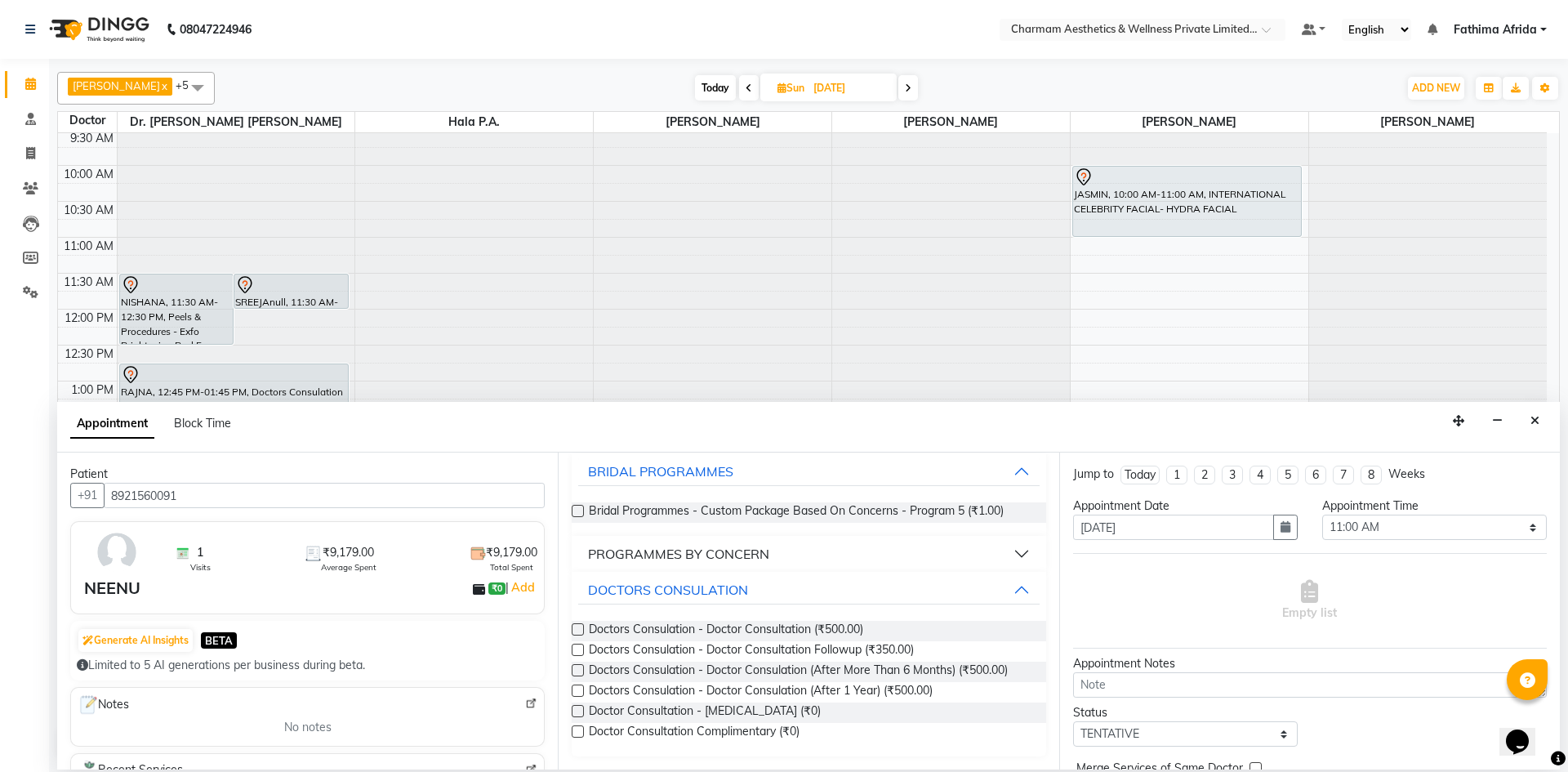
click at [579, 732] on label at bounding box center [577, 731] width 12 height 12
click at [579, 732] on input "checkbox" at bounding box center [577, 733] width 11 height 11
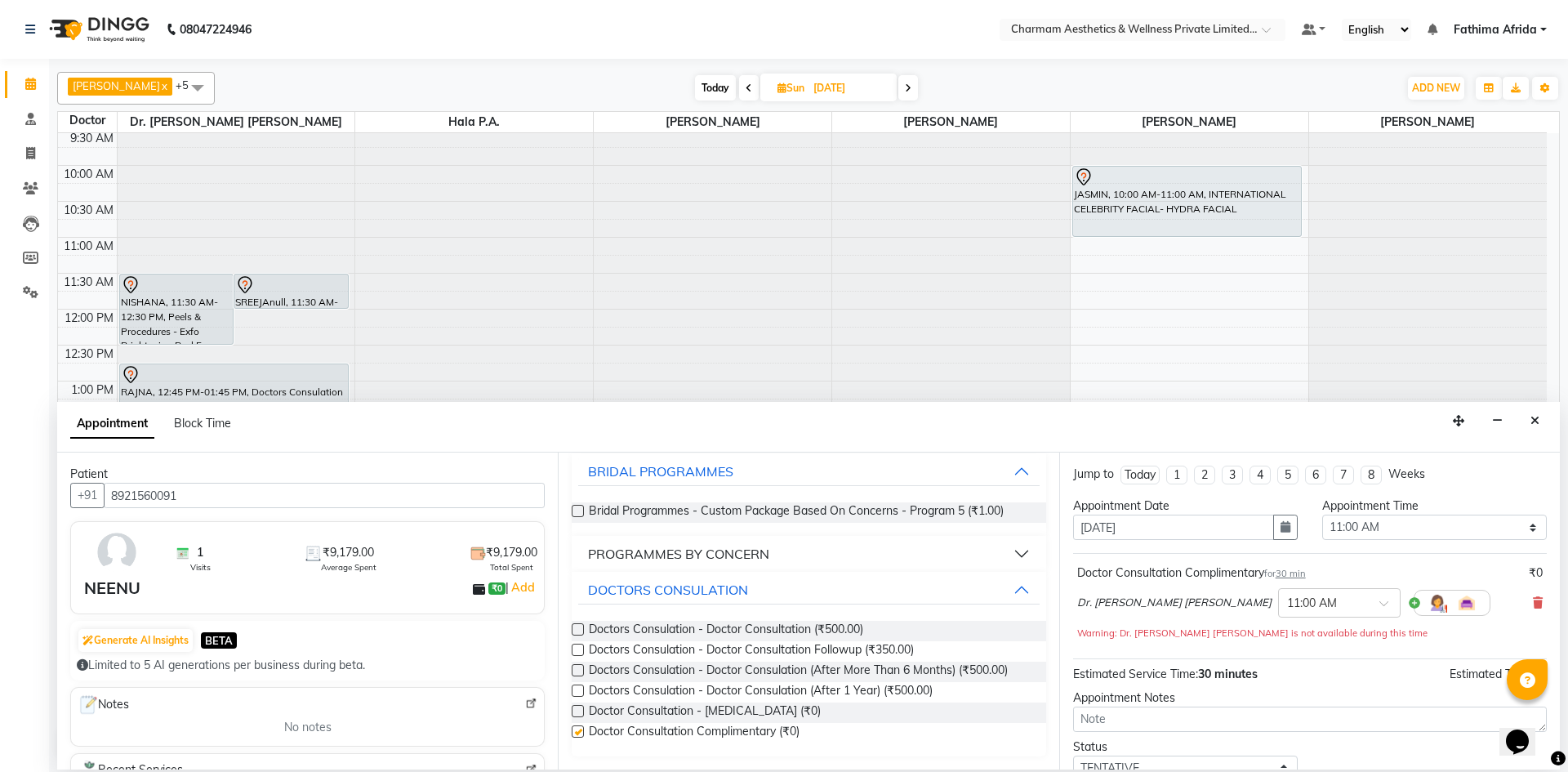
checkbox input "false"
click at [1131, 721] on textarea at bounding box center [1309, 719] width 473 height 25
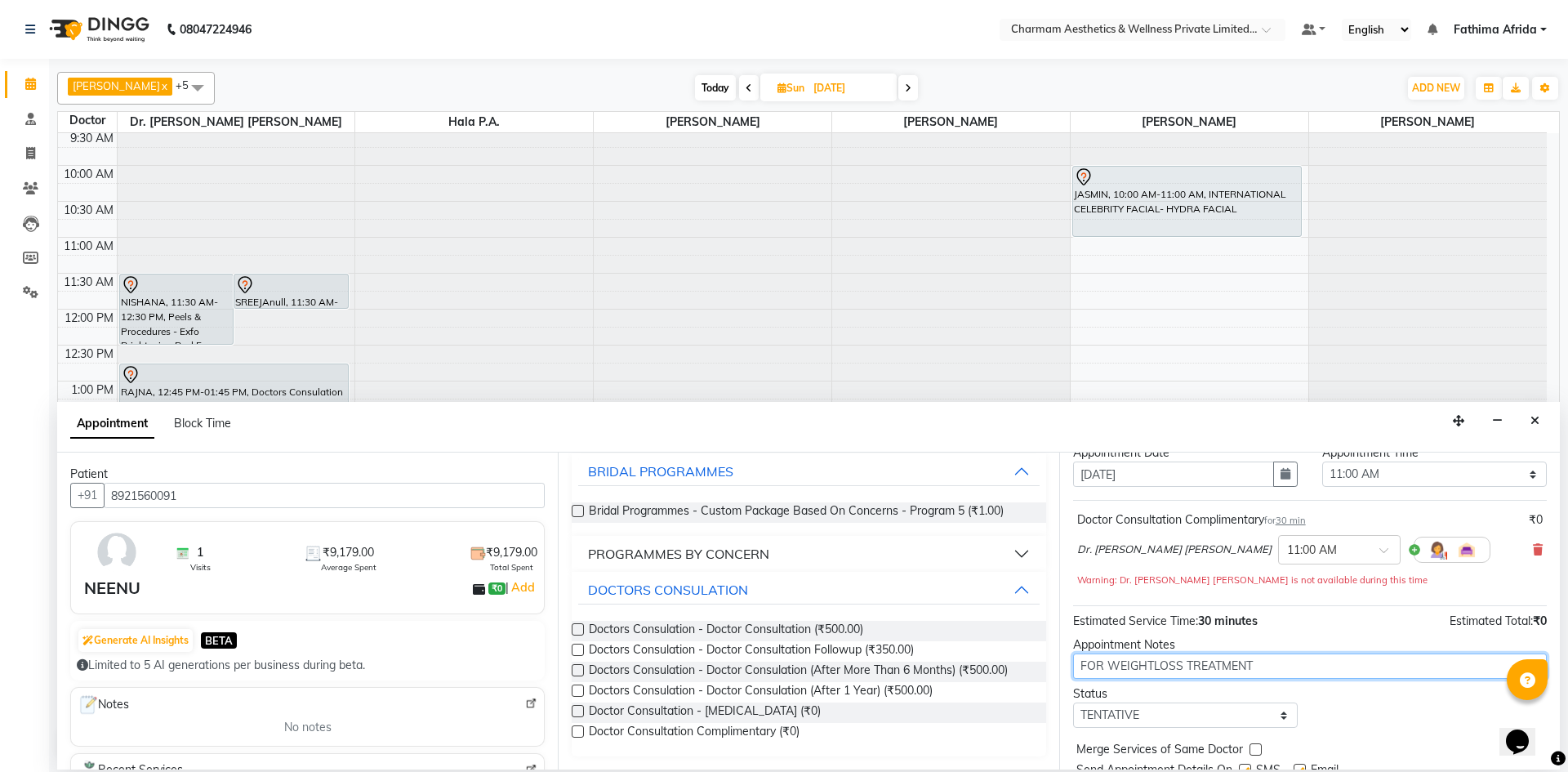
scroll to position [115, 0]
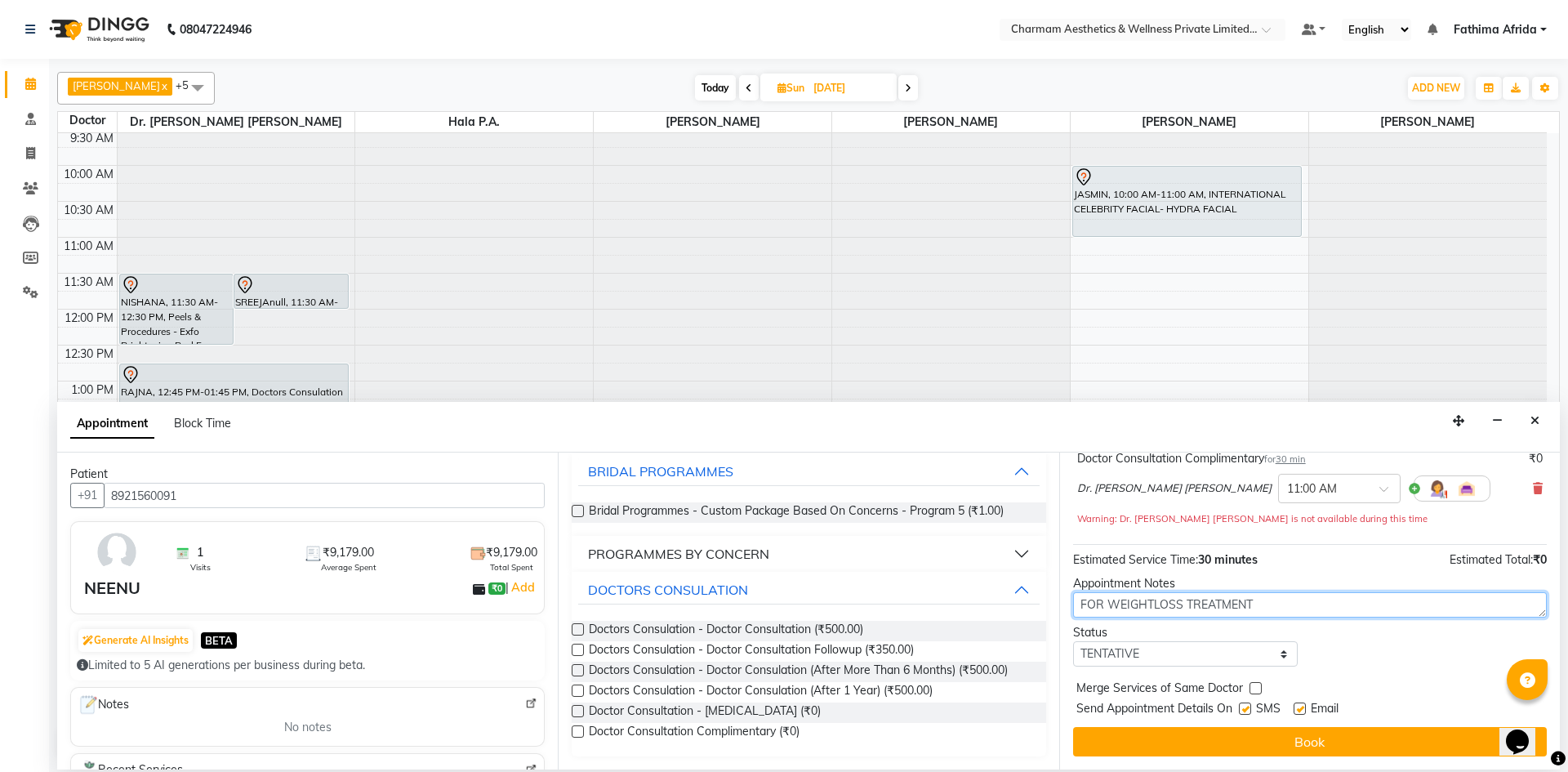
type textarea "FOR WEIGHTLOSS TREATMENT"
click at [1246, 707] on label at bounding box center [1245, 708] width 12 height 12
click at [1246, 707] on input "checkbox" at bounding box center [1244, 710] width 11 height 11
checkbox input "false"
click at [1298, 712] on label at bounding box center [1299, 708] width 12 height 12
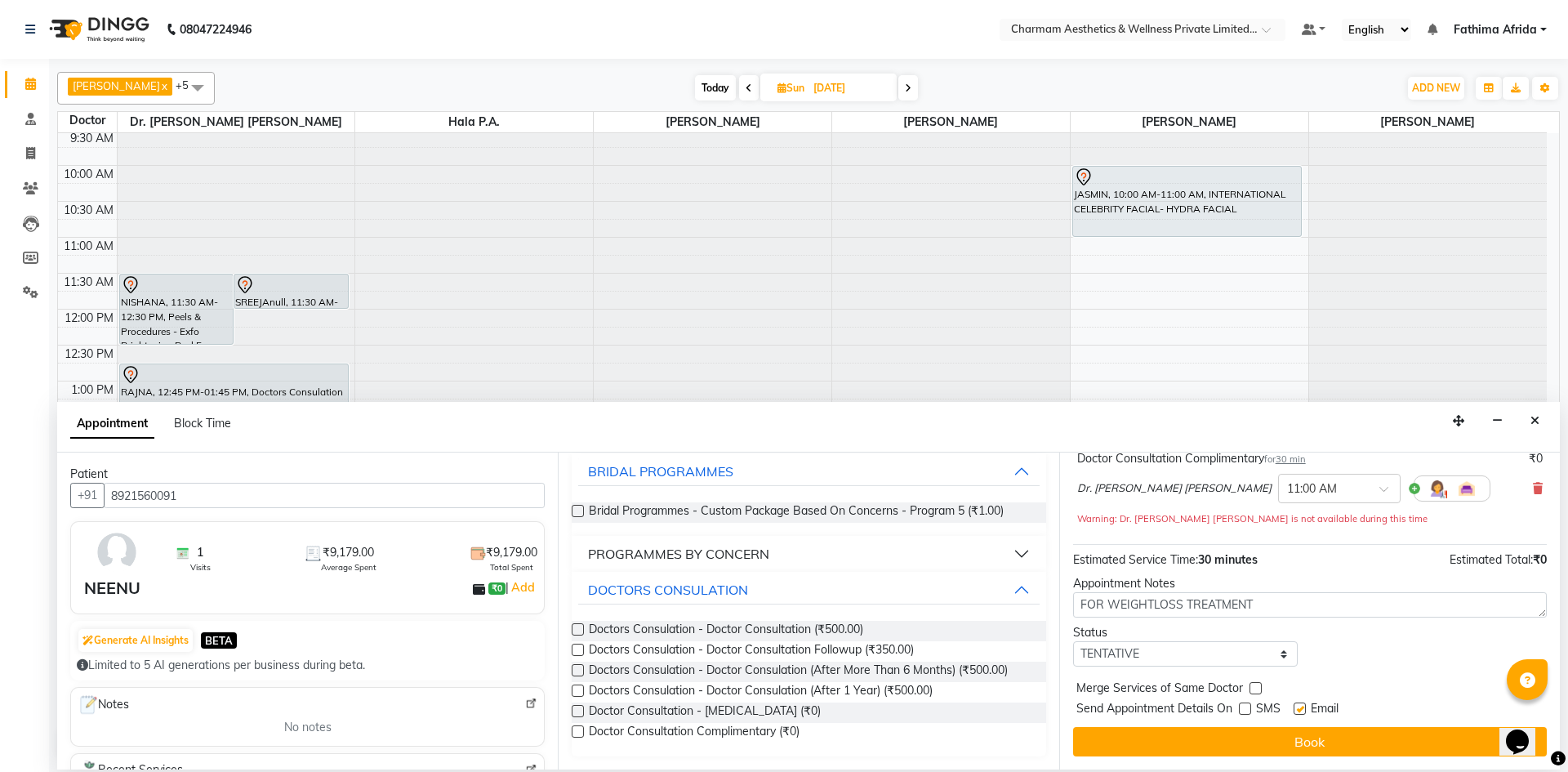
click at [1298, 712] on input "checkbox" at bounding box center [1298, 710] width 11 height 11
checkbox input "false"
drag, startPoint x: 1304, startPoint y: 738, endPoint x: 1300, endPoint y: 728, distance: 10.8
click at [1304, 736] on button "Book" at bounding box center [1309, 741] width 473 height 30
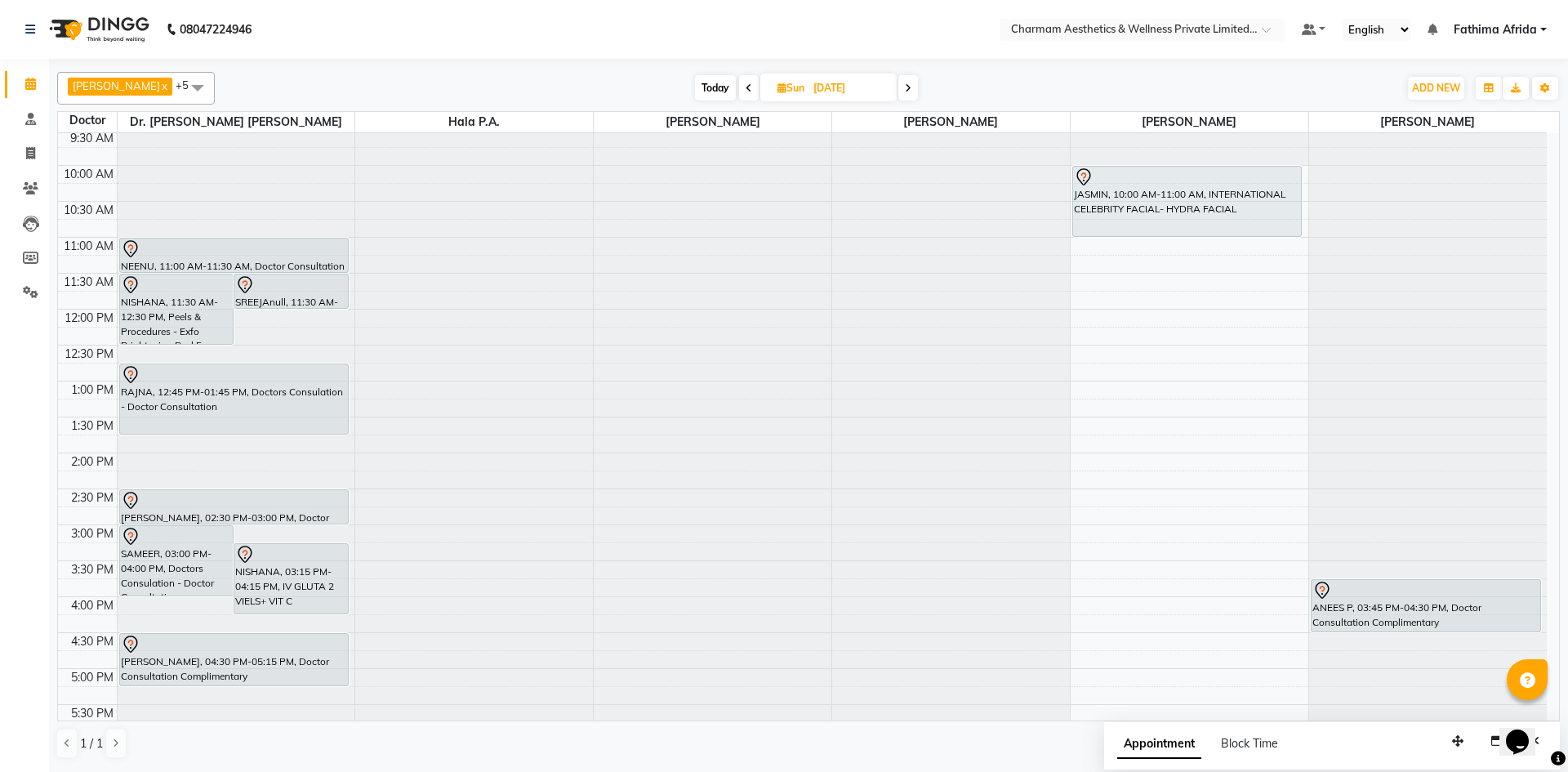
click at [752, 91] on icon at bounding box center [749, 88] width 7 height 10
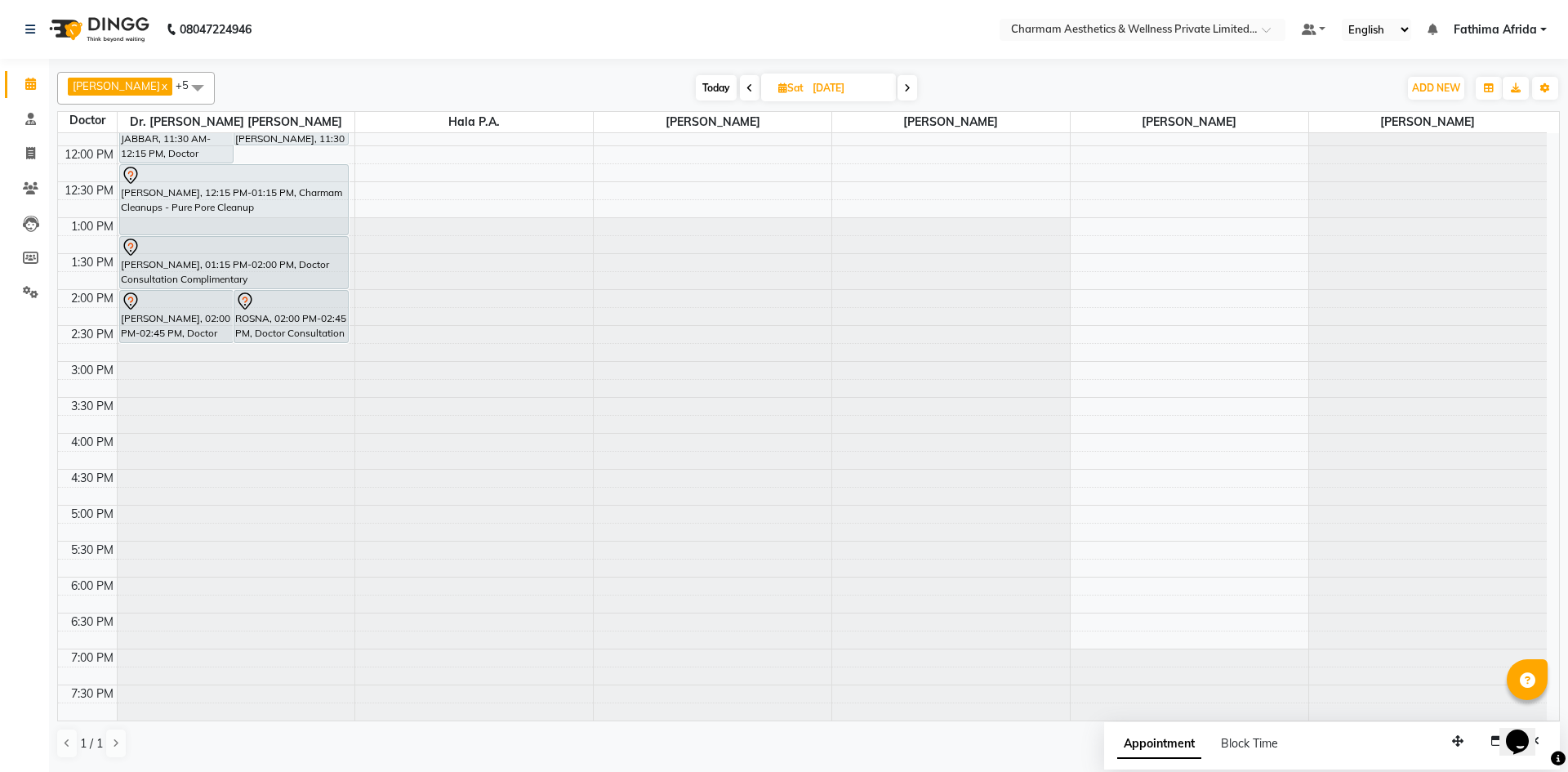
click at [752, 90] on icon at bounding box center [750, 88] width 7 height 10
type input "[DATE]"
